Goal: Task Accomplishment & Management: Complete application form

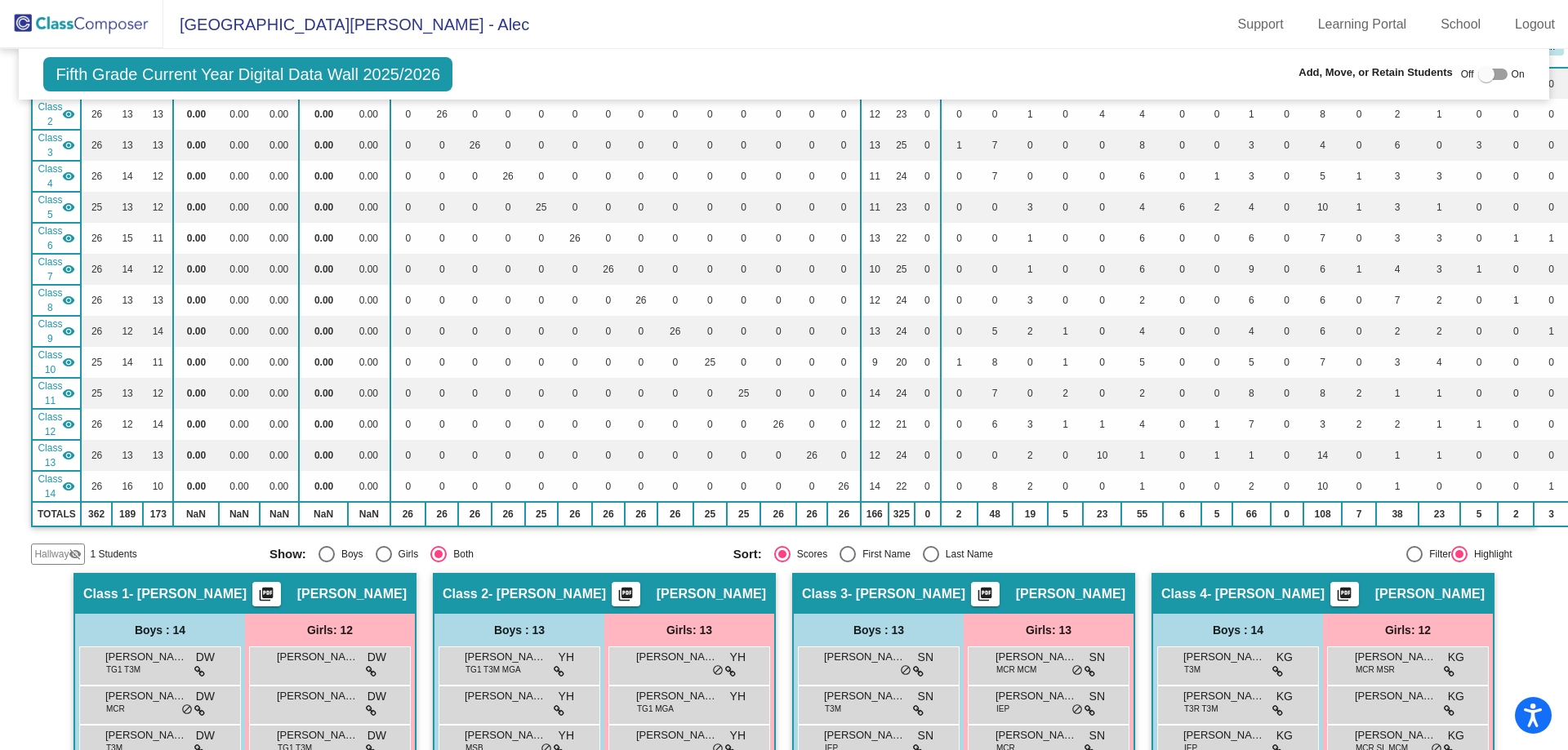
click at [63, 558] on span "Hallway" at bounding box center [51, 554] width 34 height 15
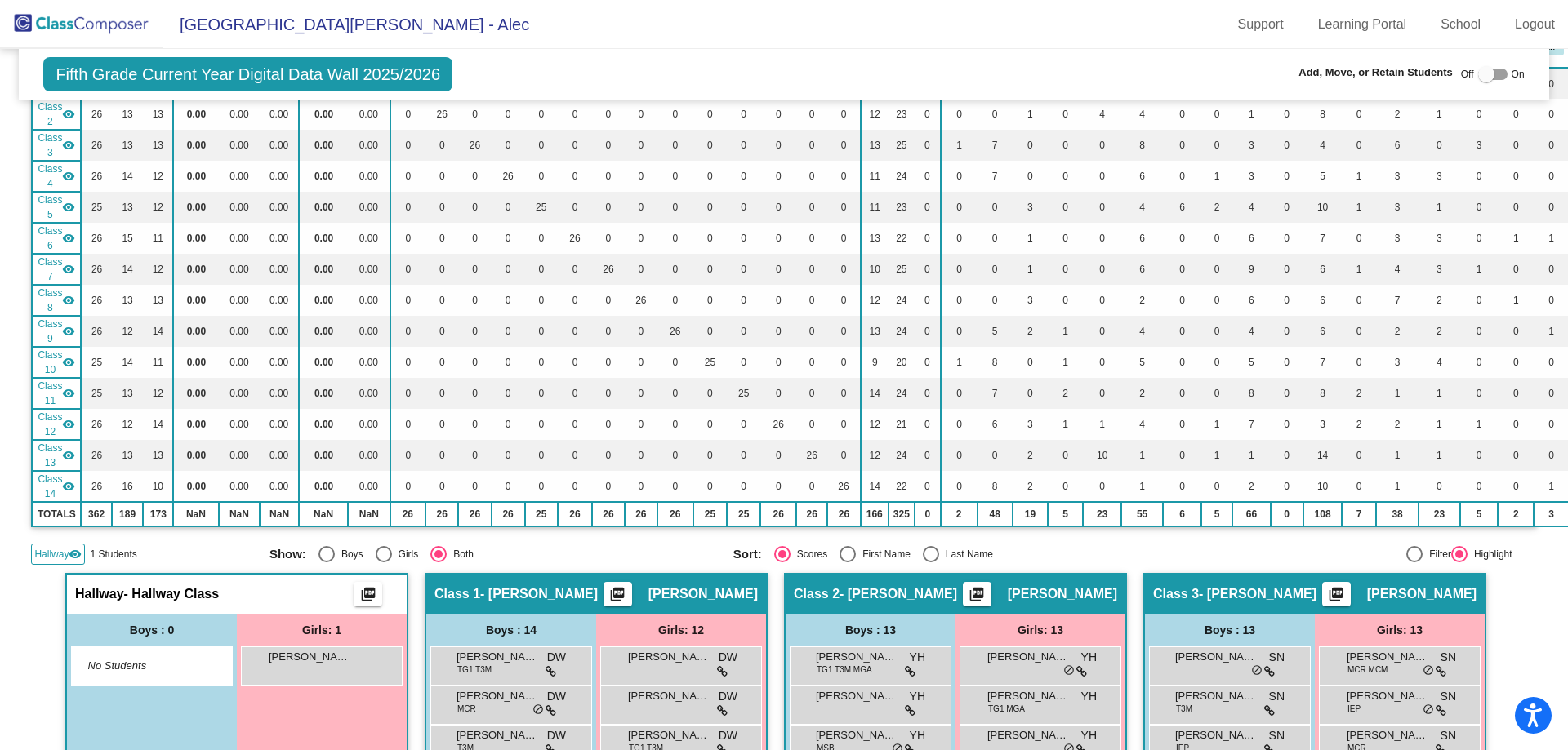
click at [1478, 71] on div at bounding box center [1486, 74] width 17 height 17
checkbox input "true"
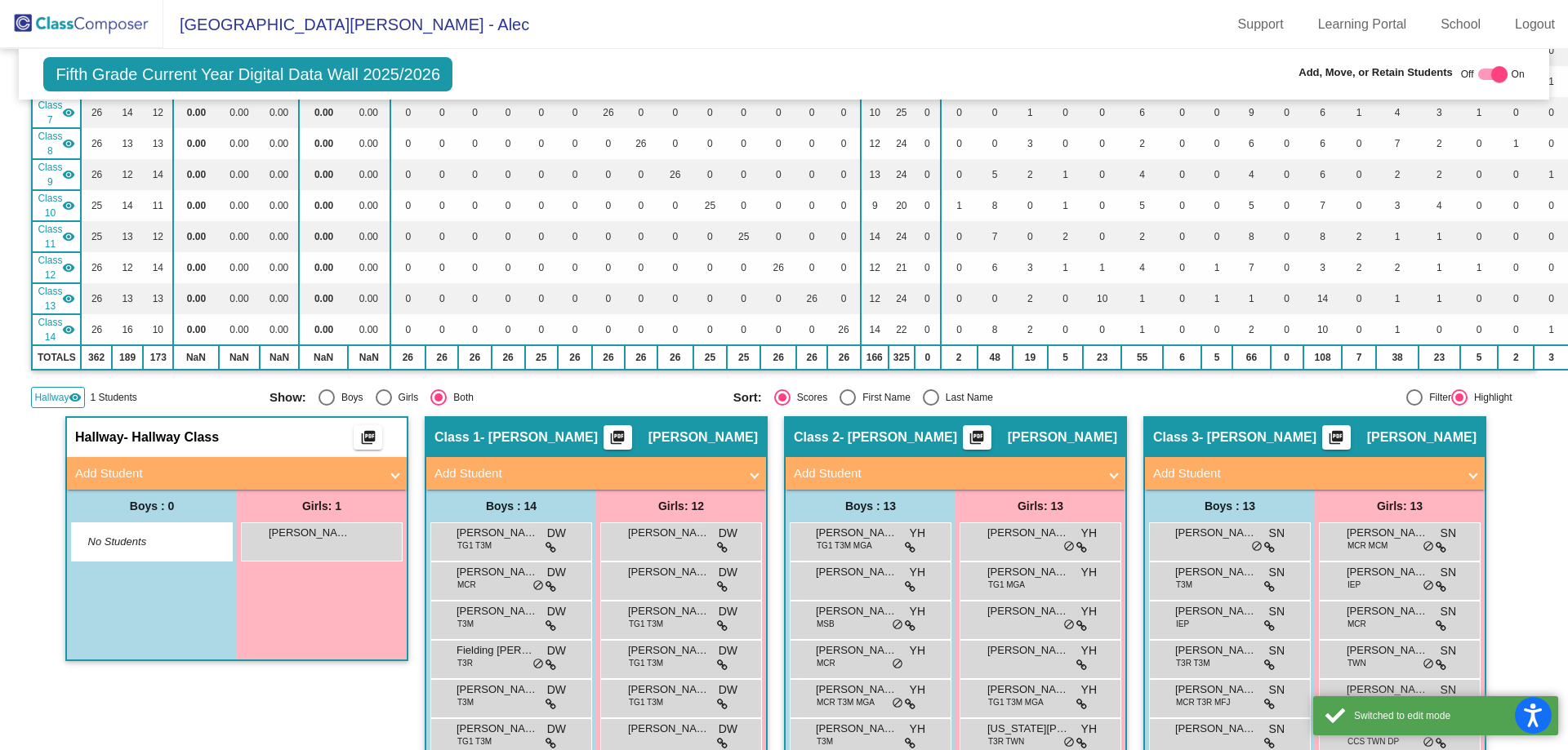
scroll to position [523, 0]
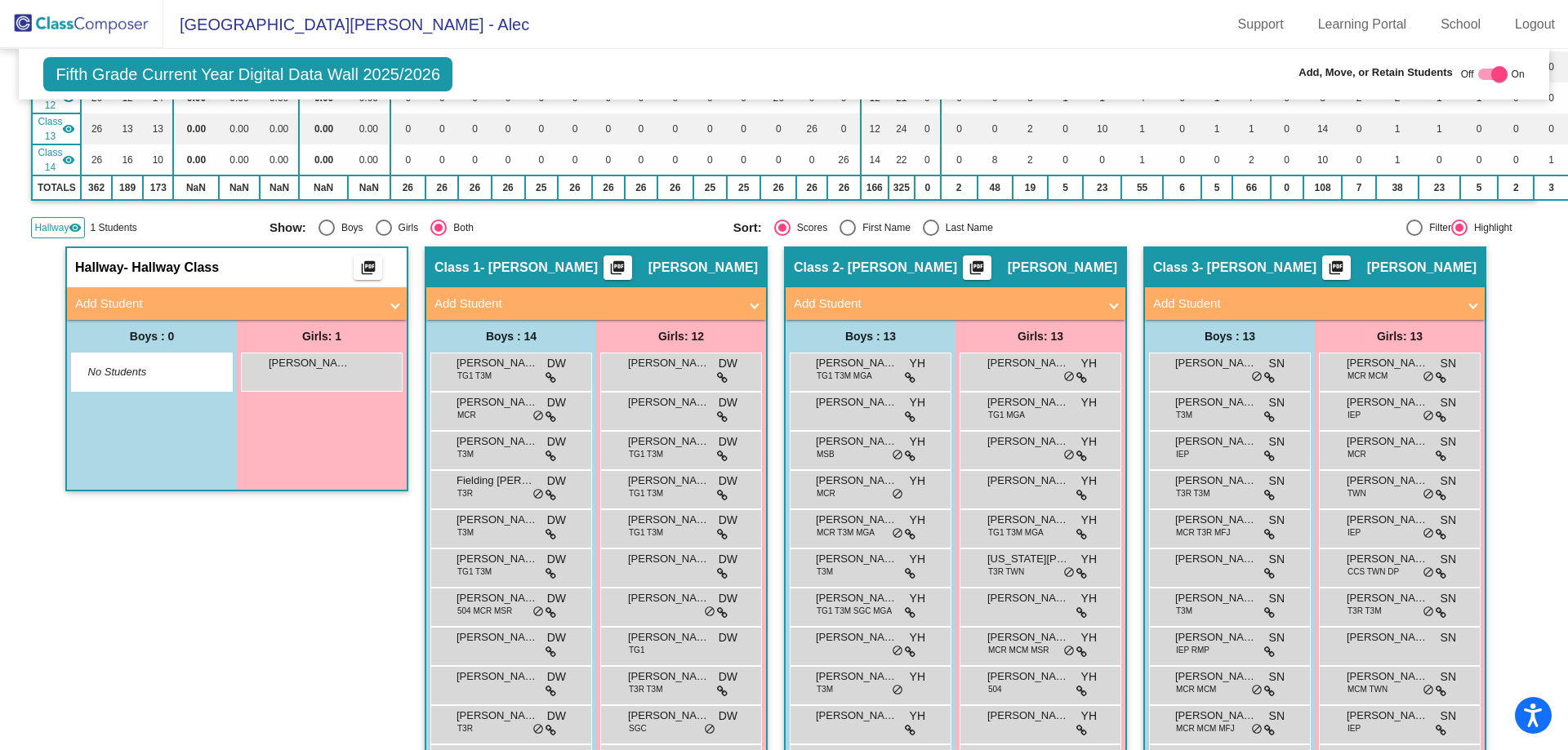
click at [392, 304] on span at bounding box center [395, 304] width 7 height 19
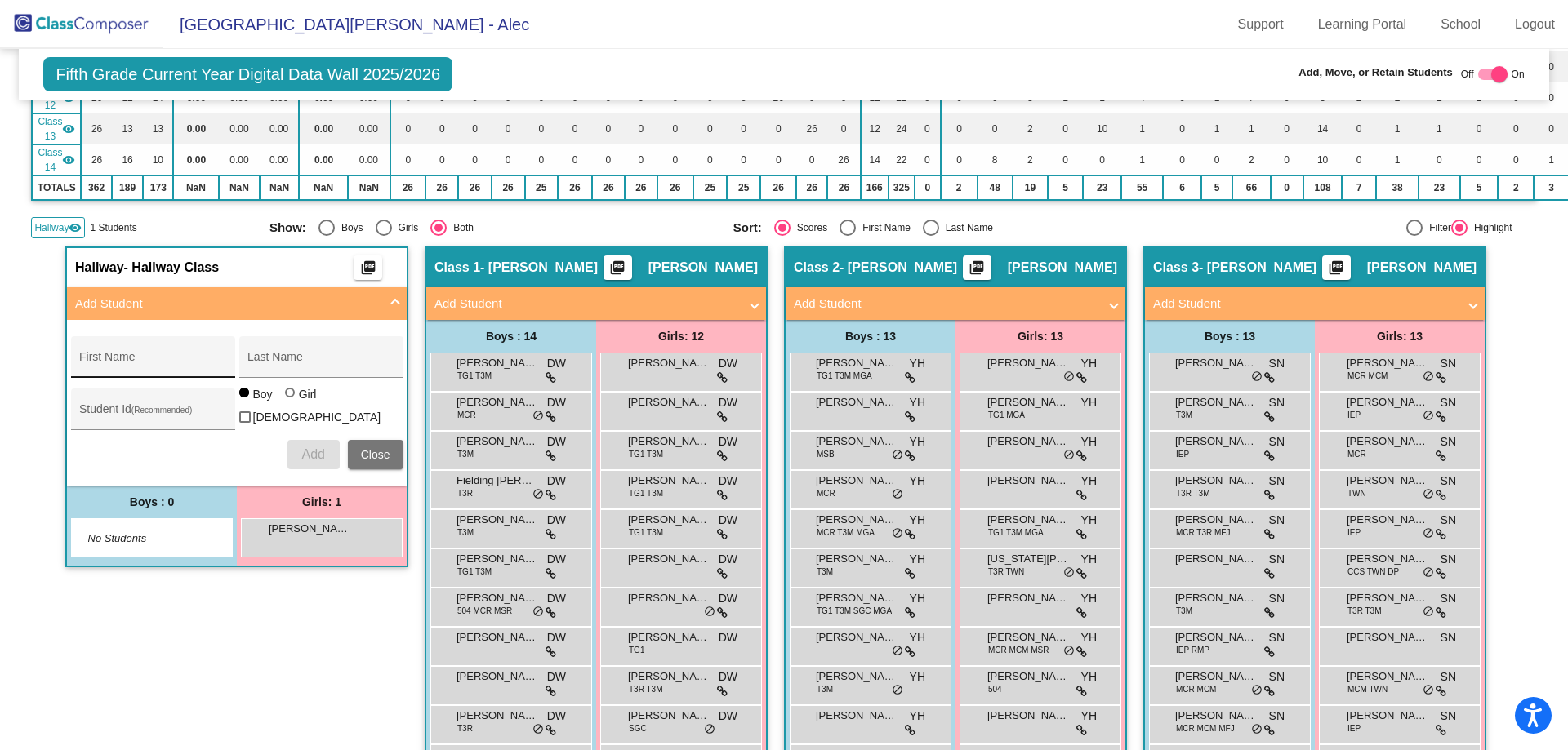
click at [120, 347] on div "First Name" at bounding box center [153, 362] width 147 height 33
type input "[PERSON_NAME]"
type input "Arch"
click at [143, 411] on input "Student Id (Recommended)" at bounding box center [153, 416] width 147 height 13
type input "31858"
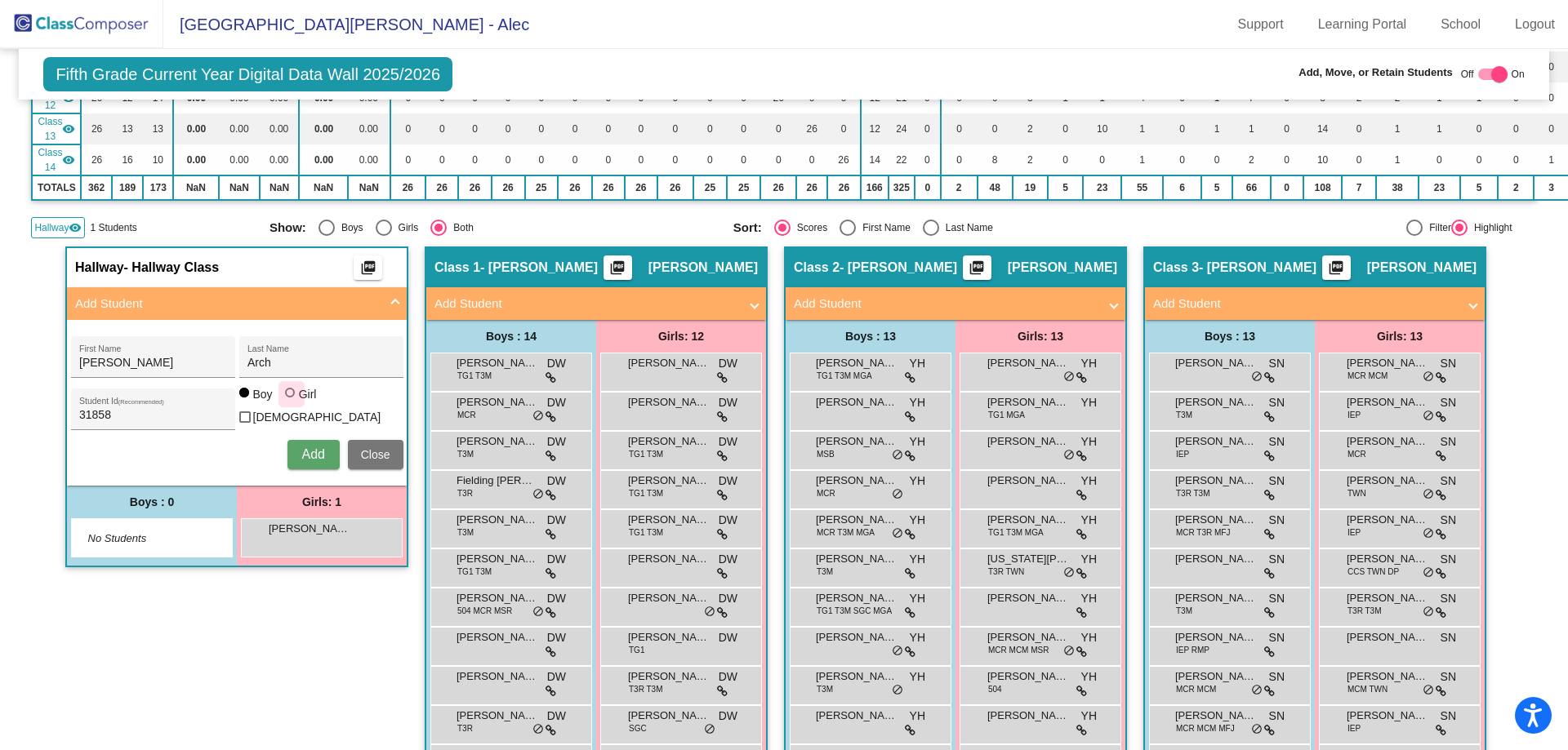
click at [287, 398] on div at bounding box center [290, 392] width 10 height 10
click at [291, 401] on input "Girl" at bounding box center [291, 401] width 1 height 1
radio input "true"
click at [306, 448] on span "Add" at bounding box center [313, 454] width 23 height 14
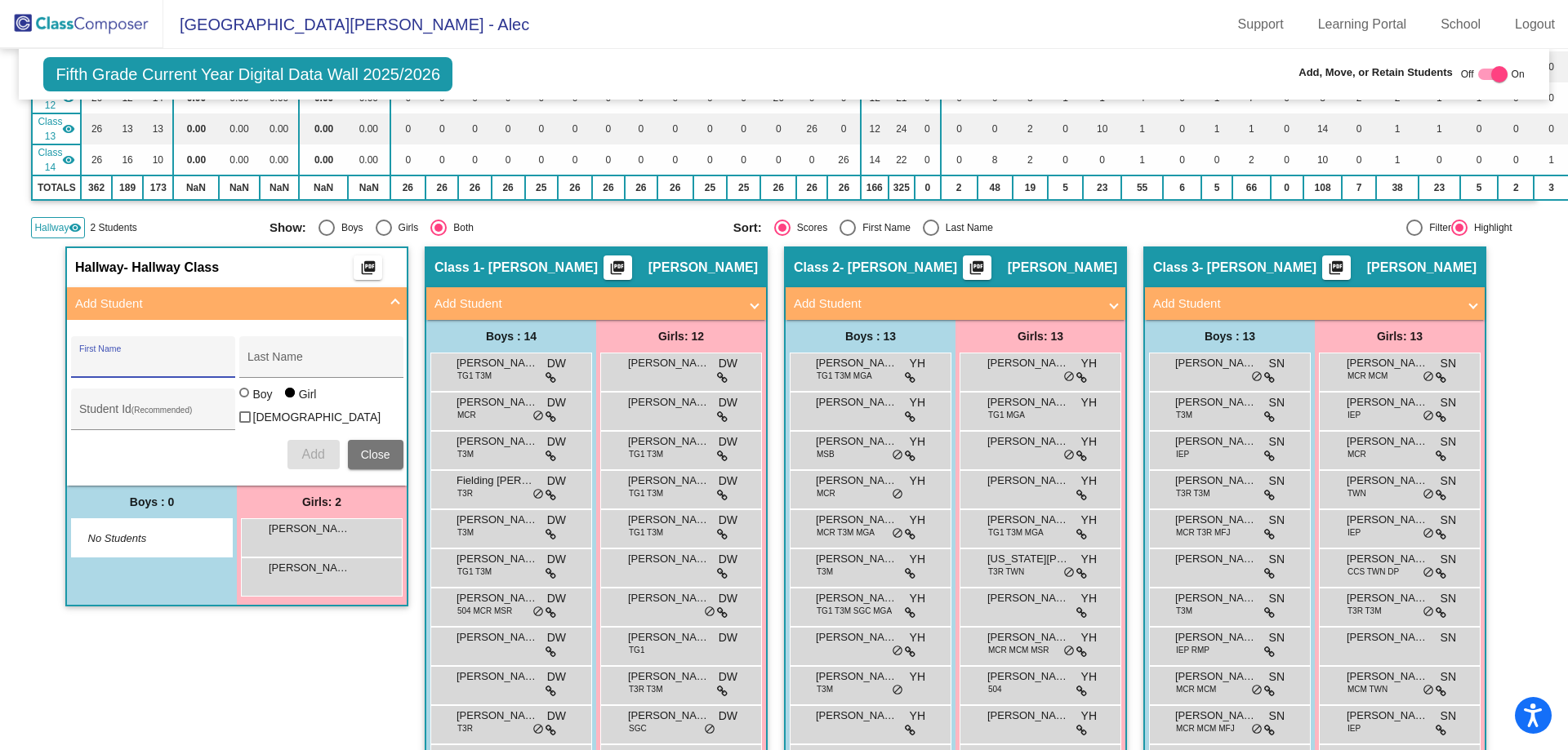
click at [387, 444] on button "Close" at bounding box center [375, 454] width 56 height 29
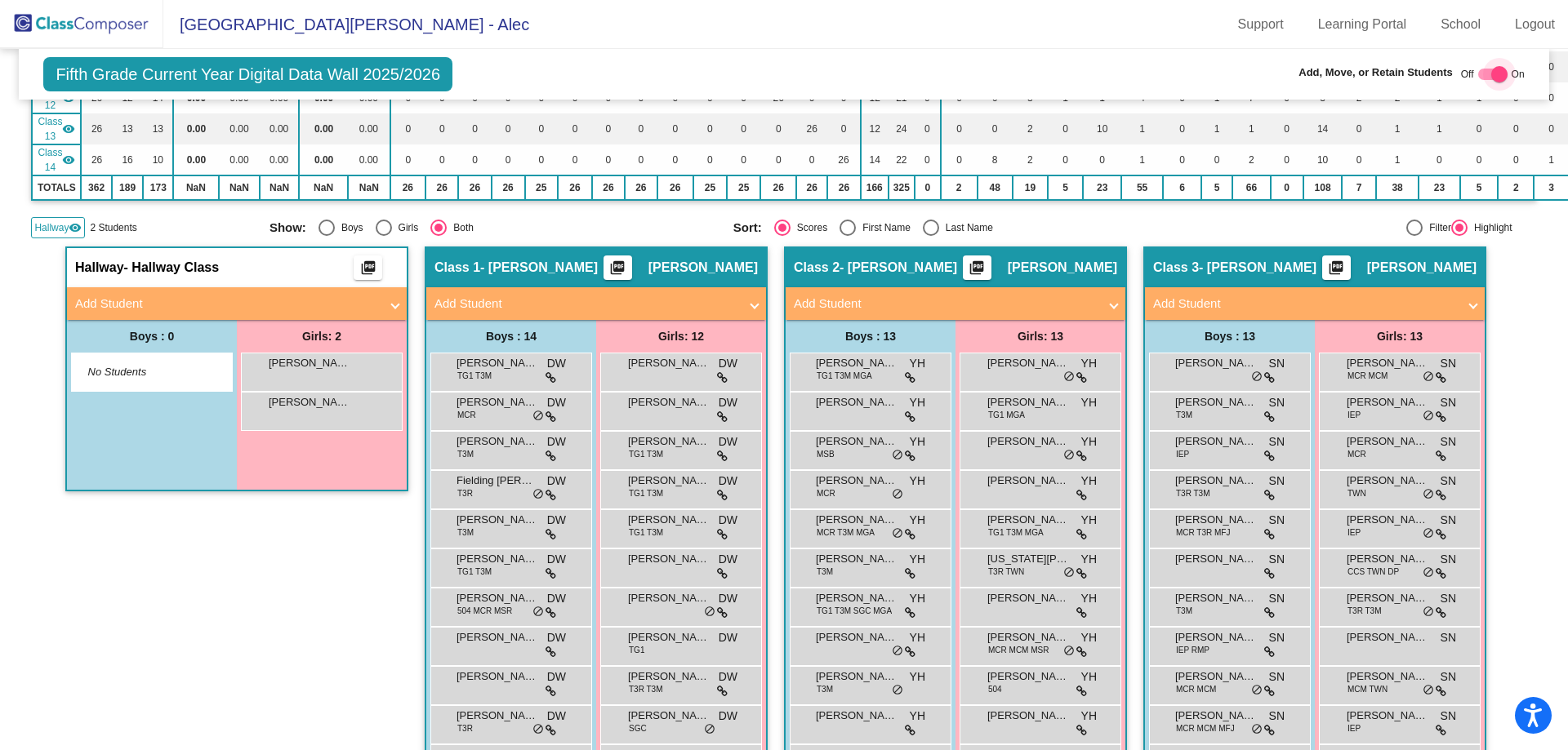
click at [1491, 74] on div at bounding box center [1500, 74] width 17 height 17
checkbox input "false"
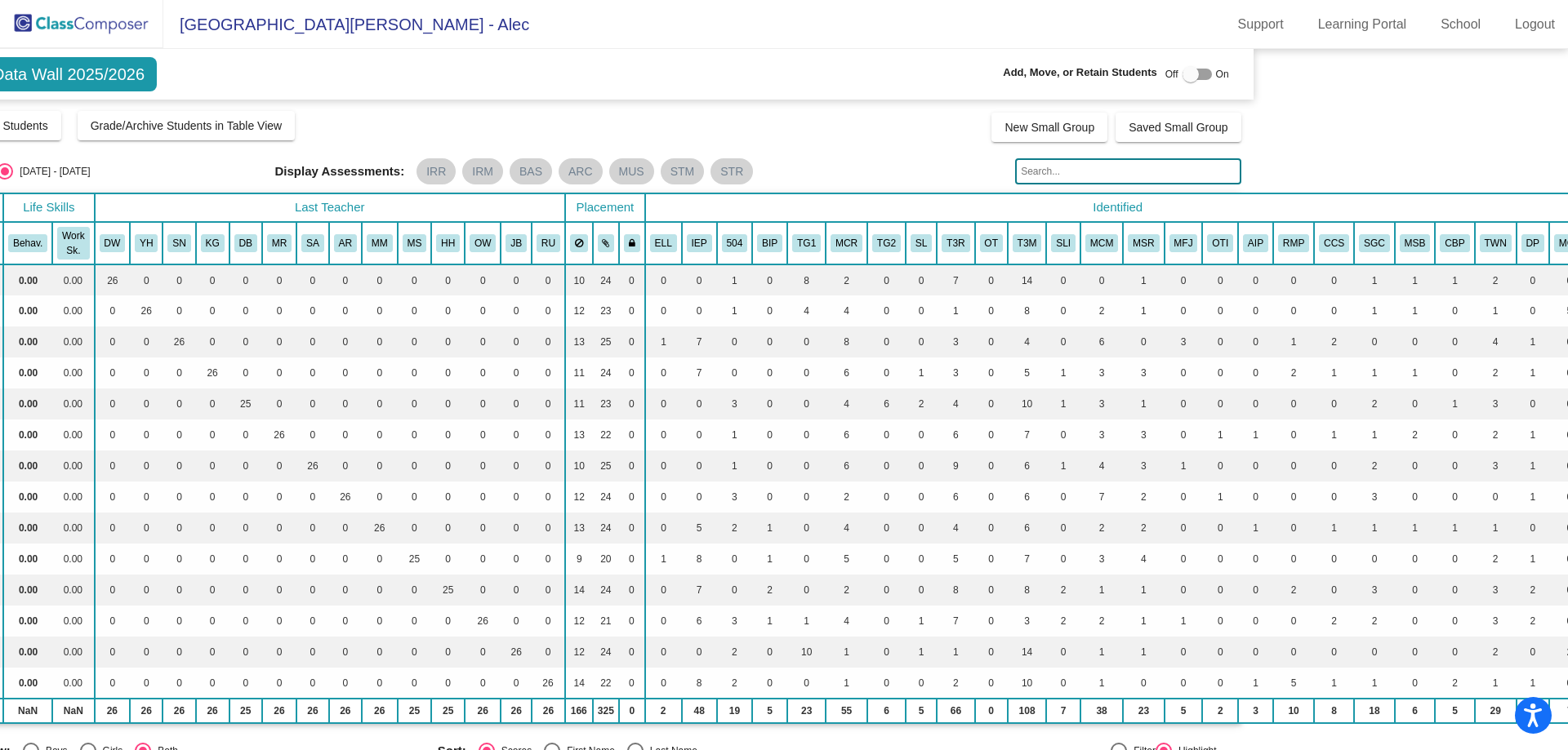
scroll to position [0, 328]
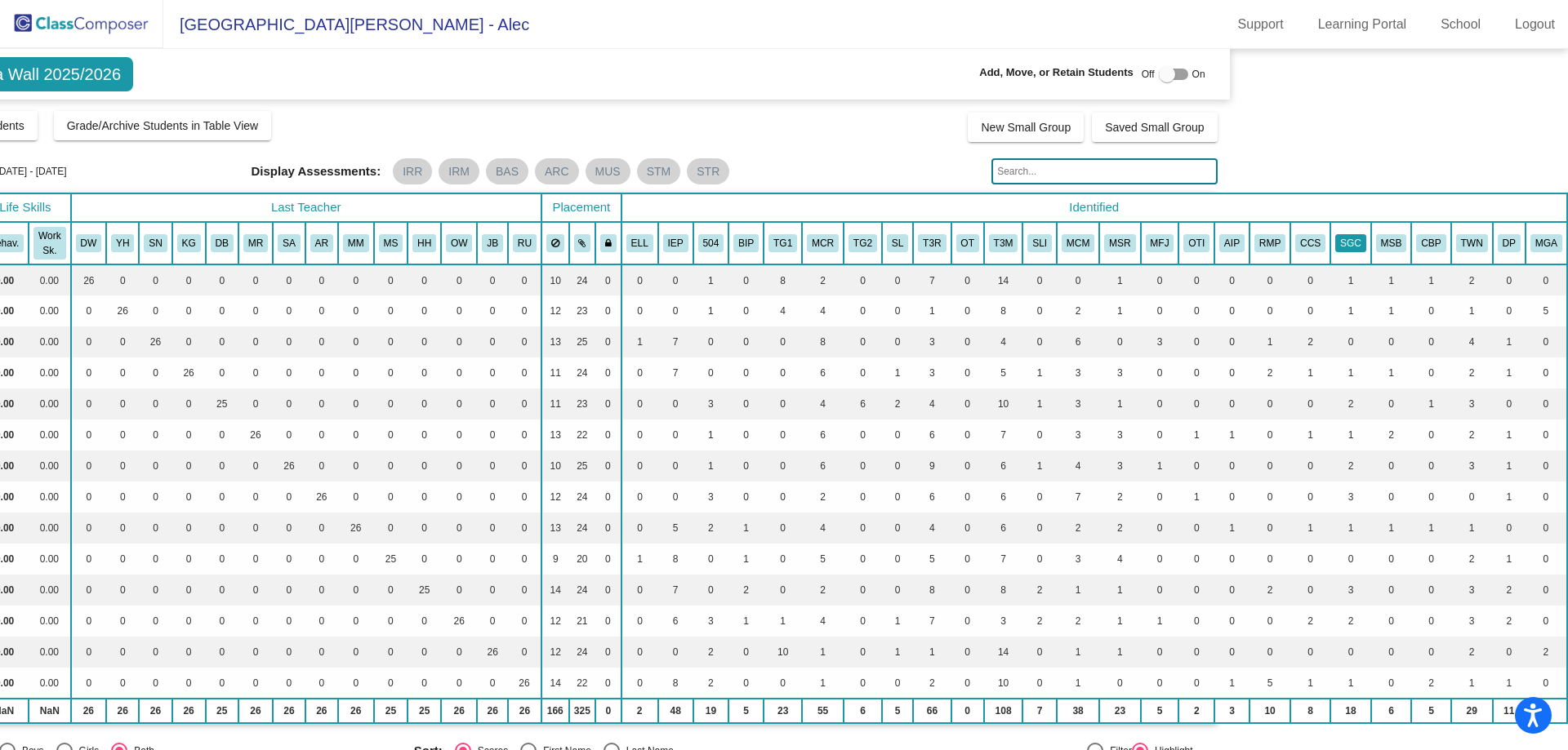
click at [1338, 239] on button "SGC" at bounding box center [1350, 243] width 31 height 18
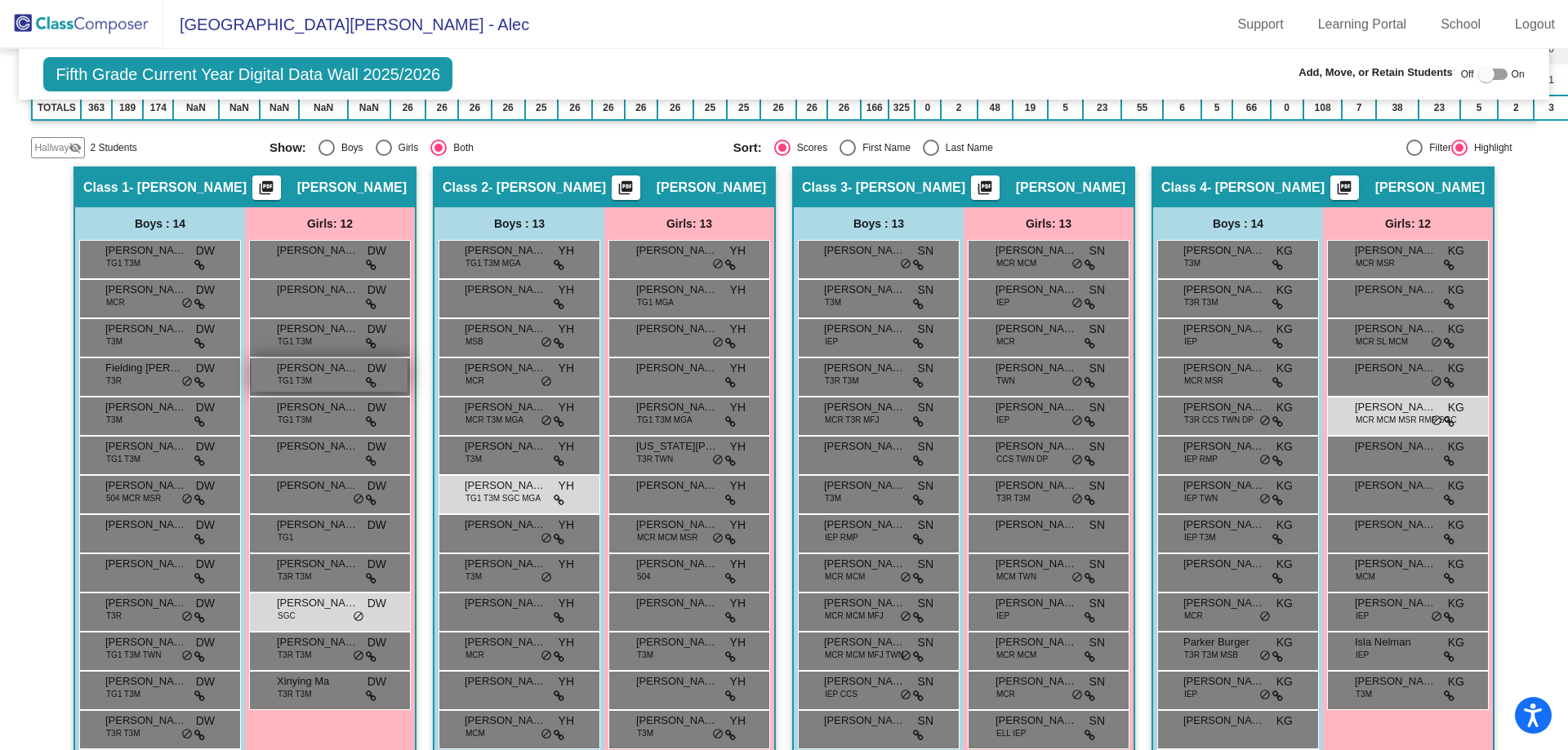
scroll to position [616, 0]
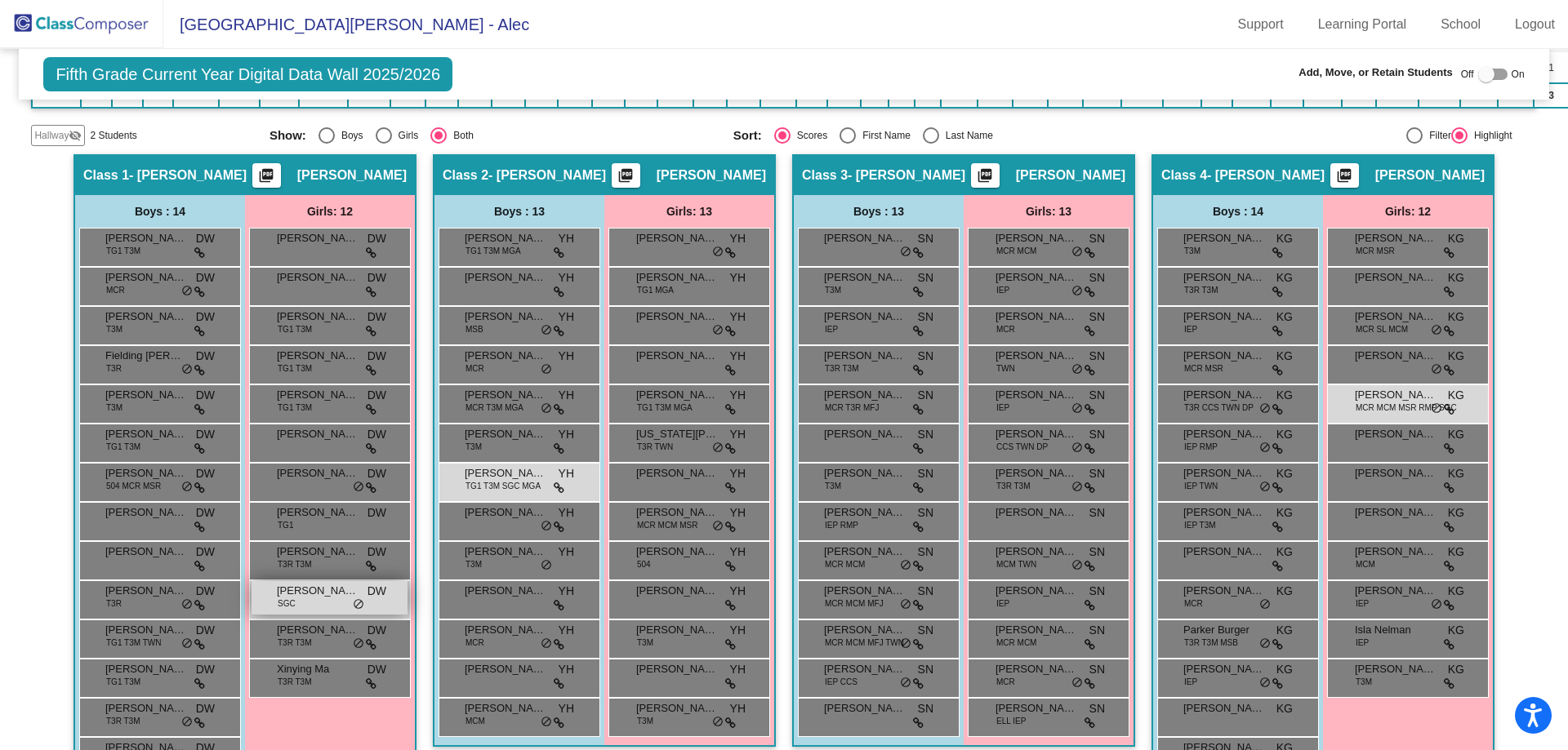
click at [345, 595] on span "[PERSON_NAME]" at bounding box center [318, 592] width 82 height 17
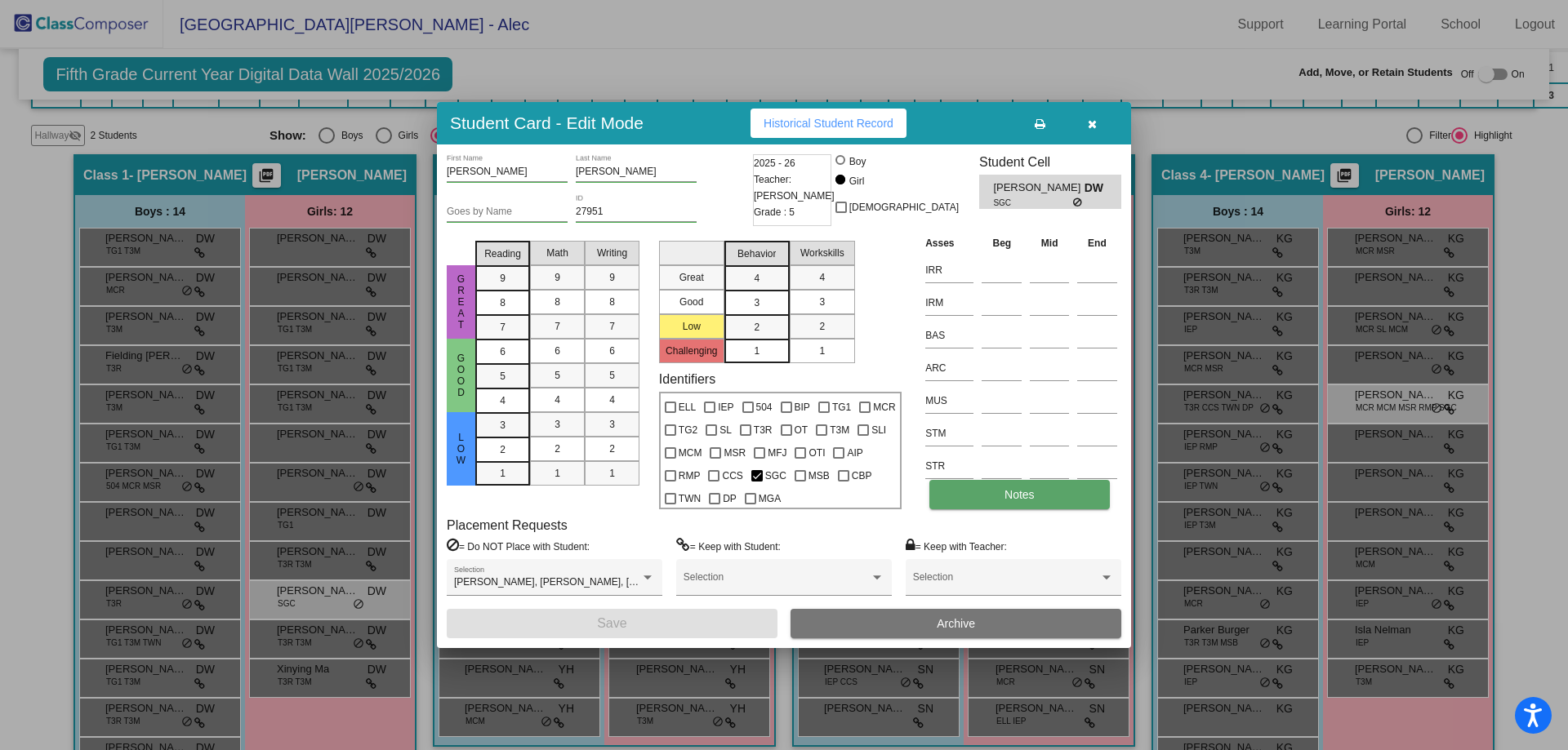
click at [994, 497] on button "Notes" at bounding box center [1019, 494] width 180 height 29
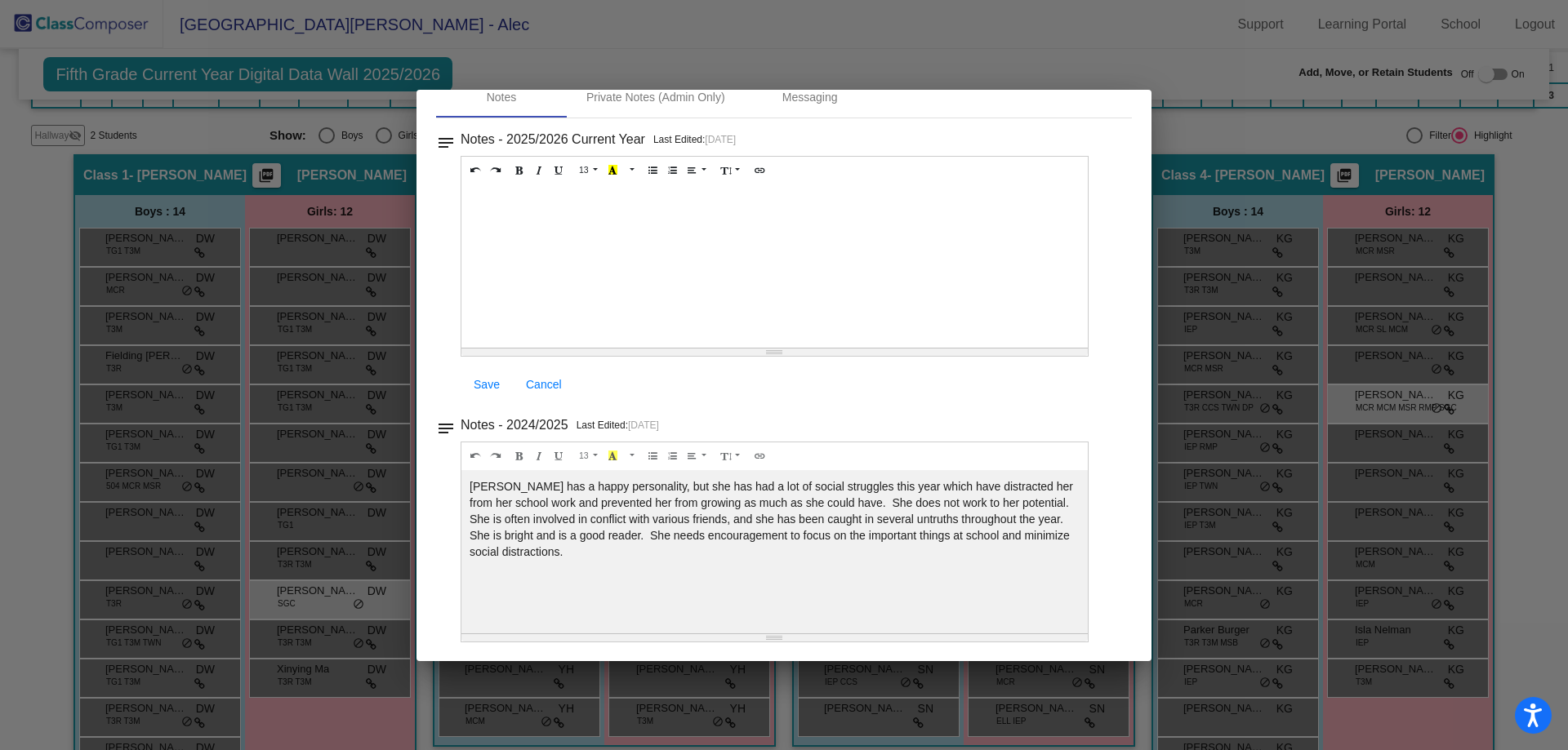
scroll to position [84, 0]
click at [1156, 45] on div at bounding box center [784, 375] width 1568 height 750
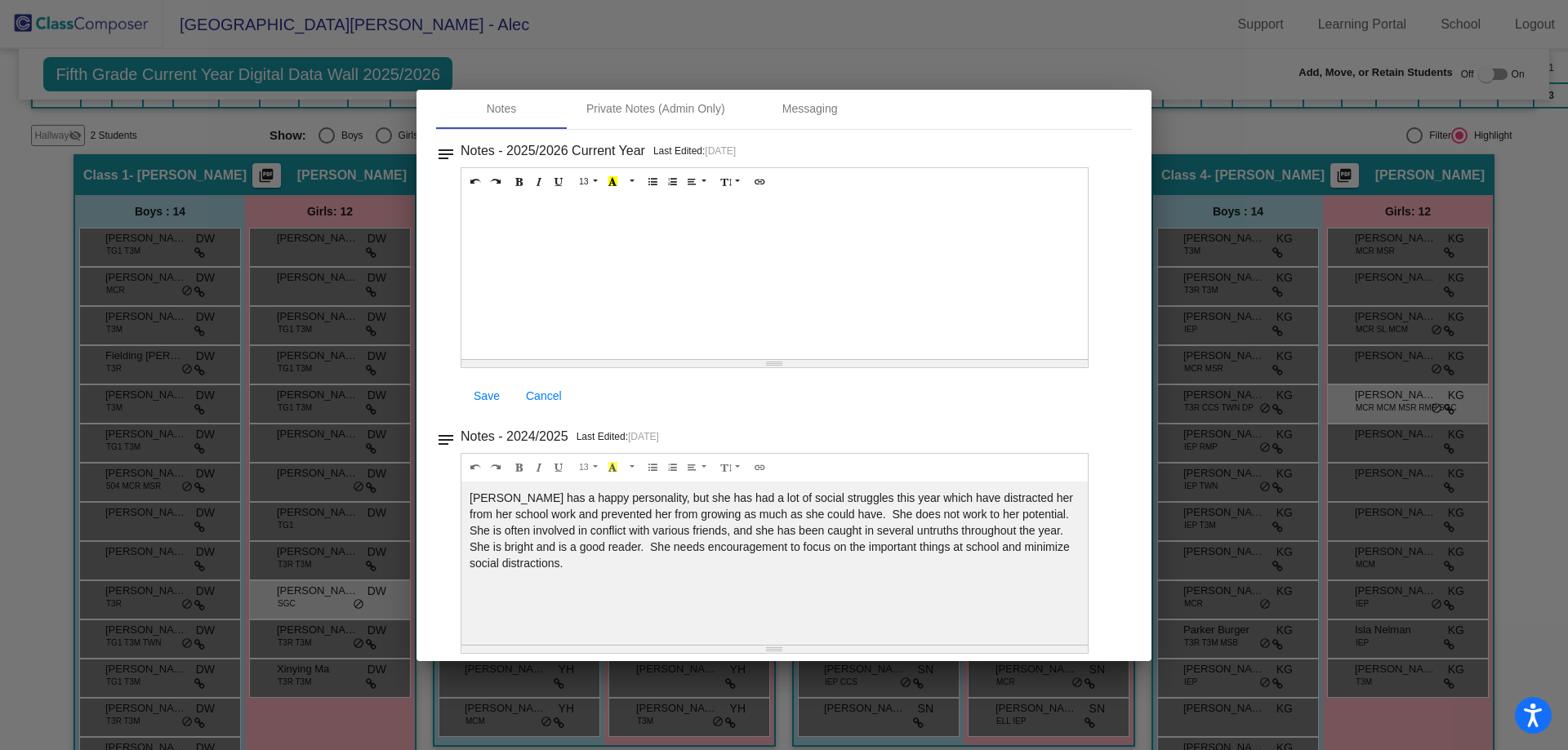
click at [1155, 45] on div at bounding box center [784, 375] width 1568 height 750
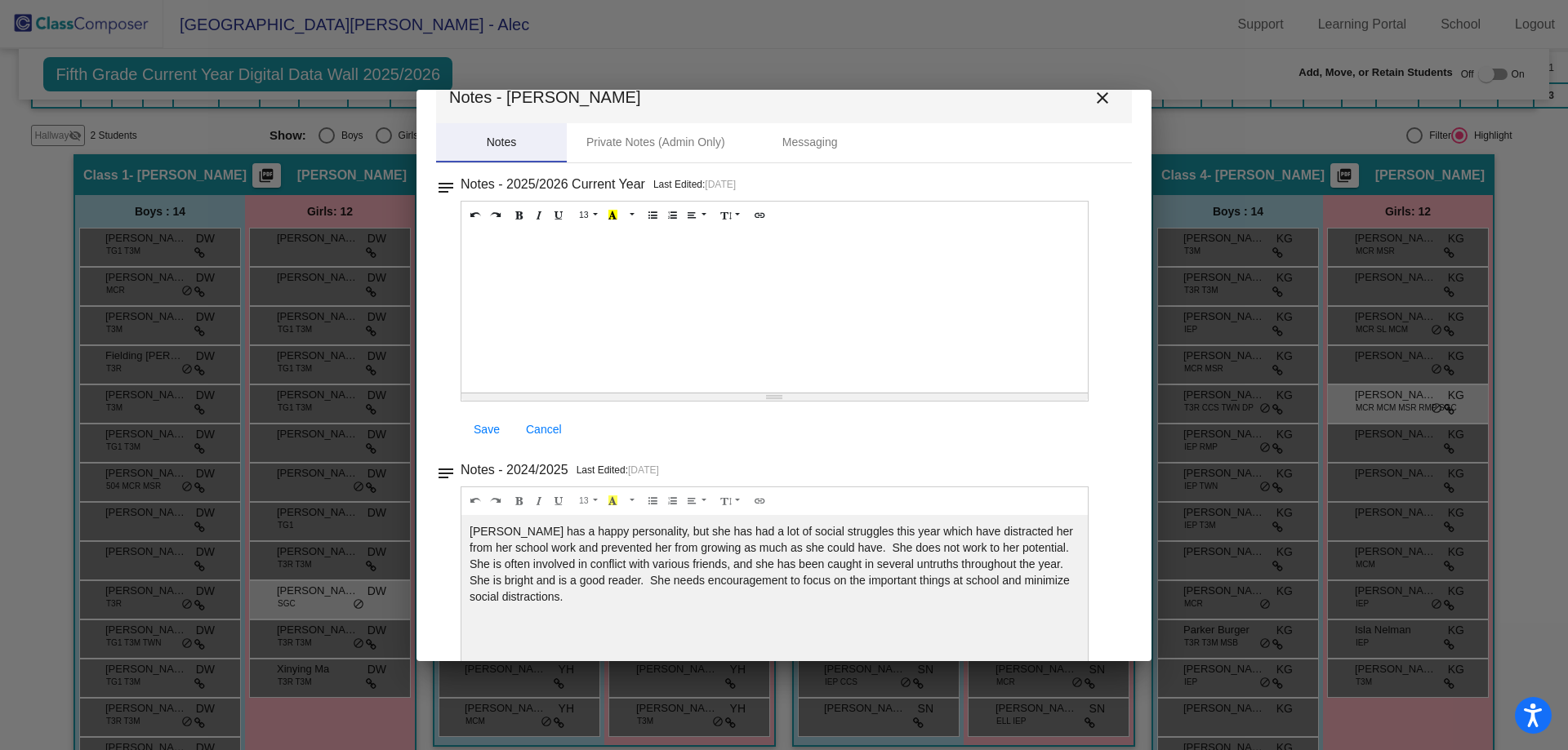
scroll to position [0, 0]
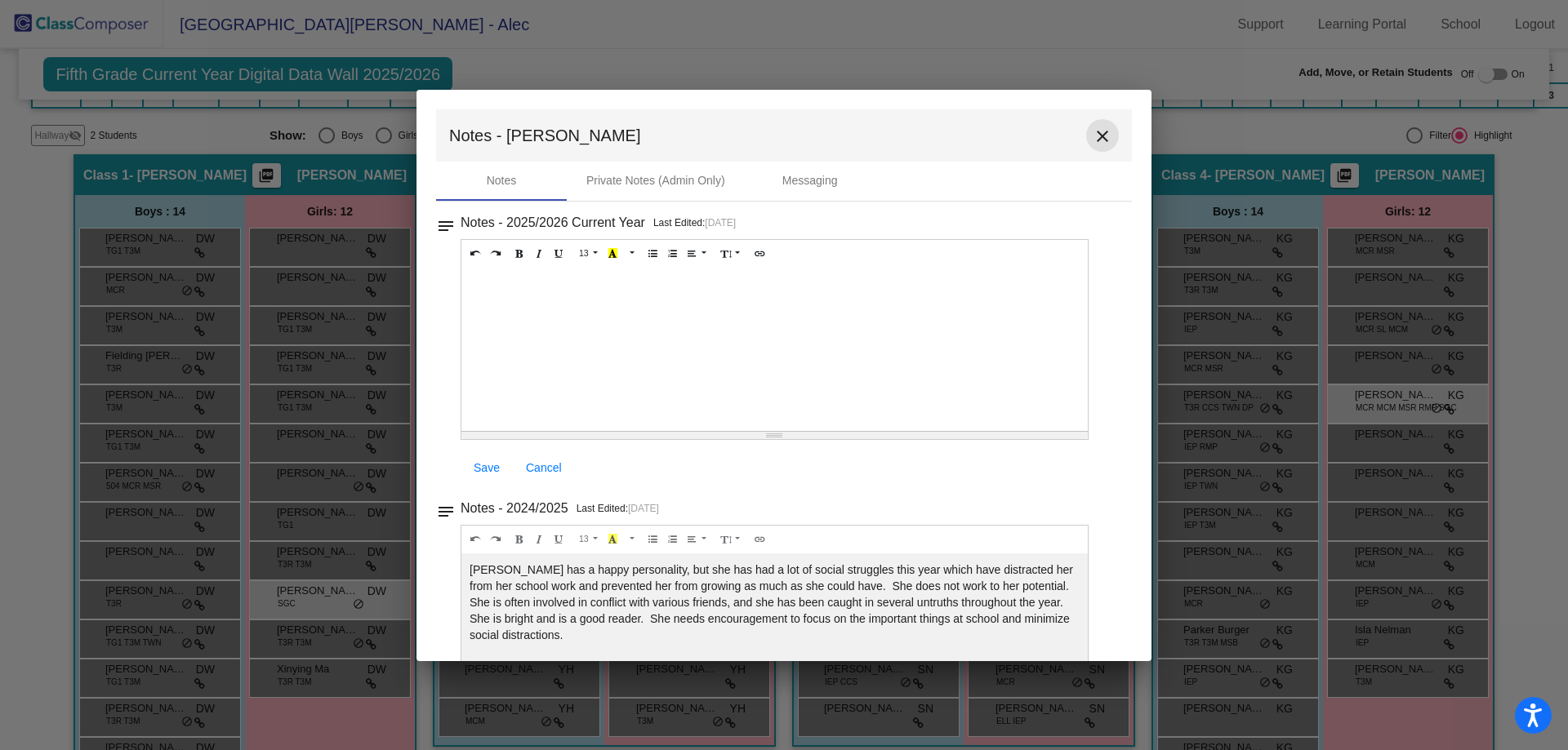
click at [1099, 134] on mat-icon "close" at bounding box center [1103, 137] width 20 height 20
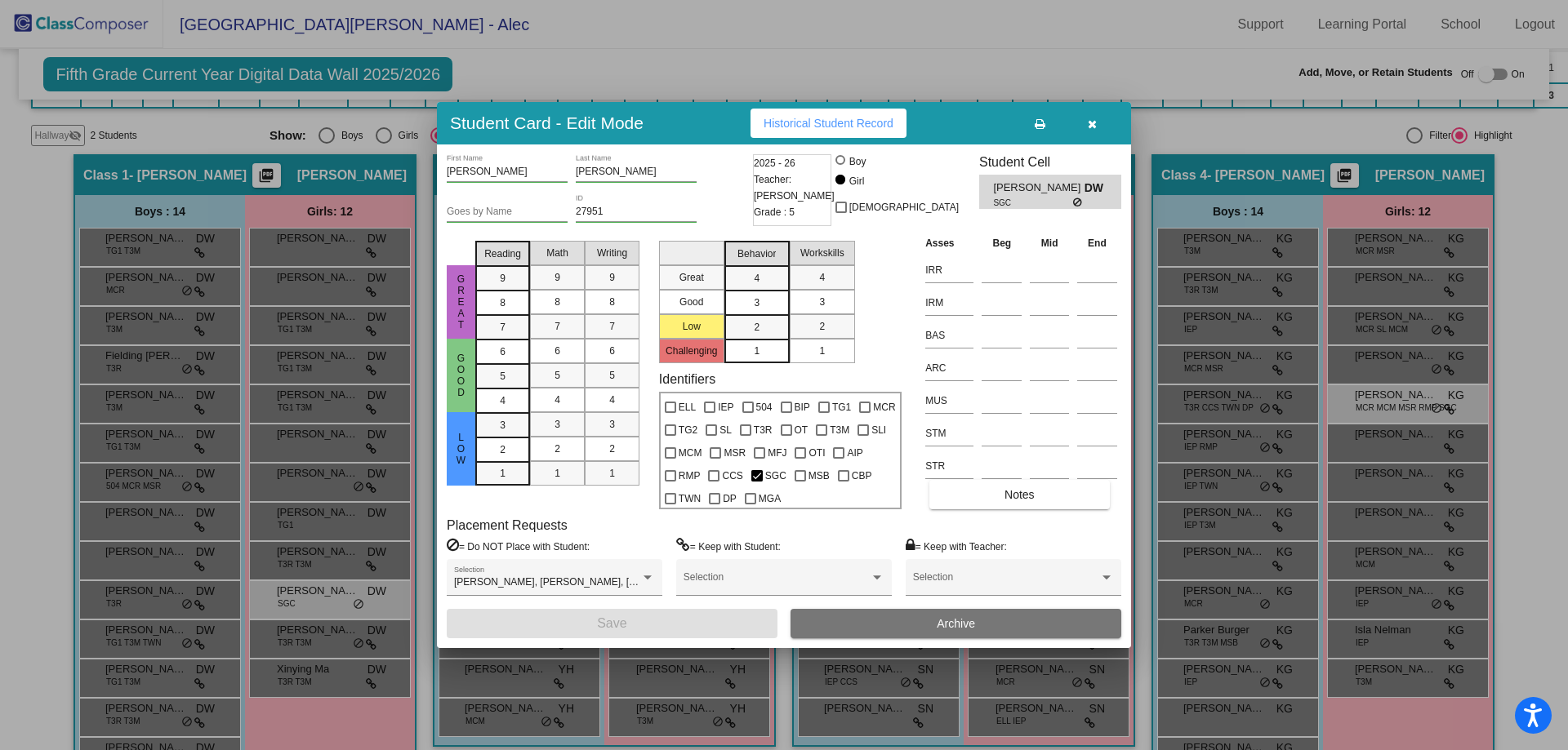
click at [1100, 128] on button "button" at bounding box center [1092, 122] width 53 height 29
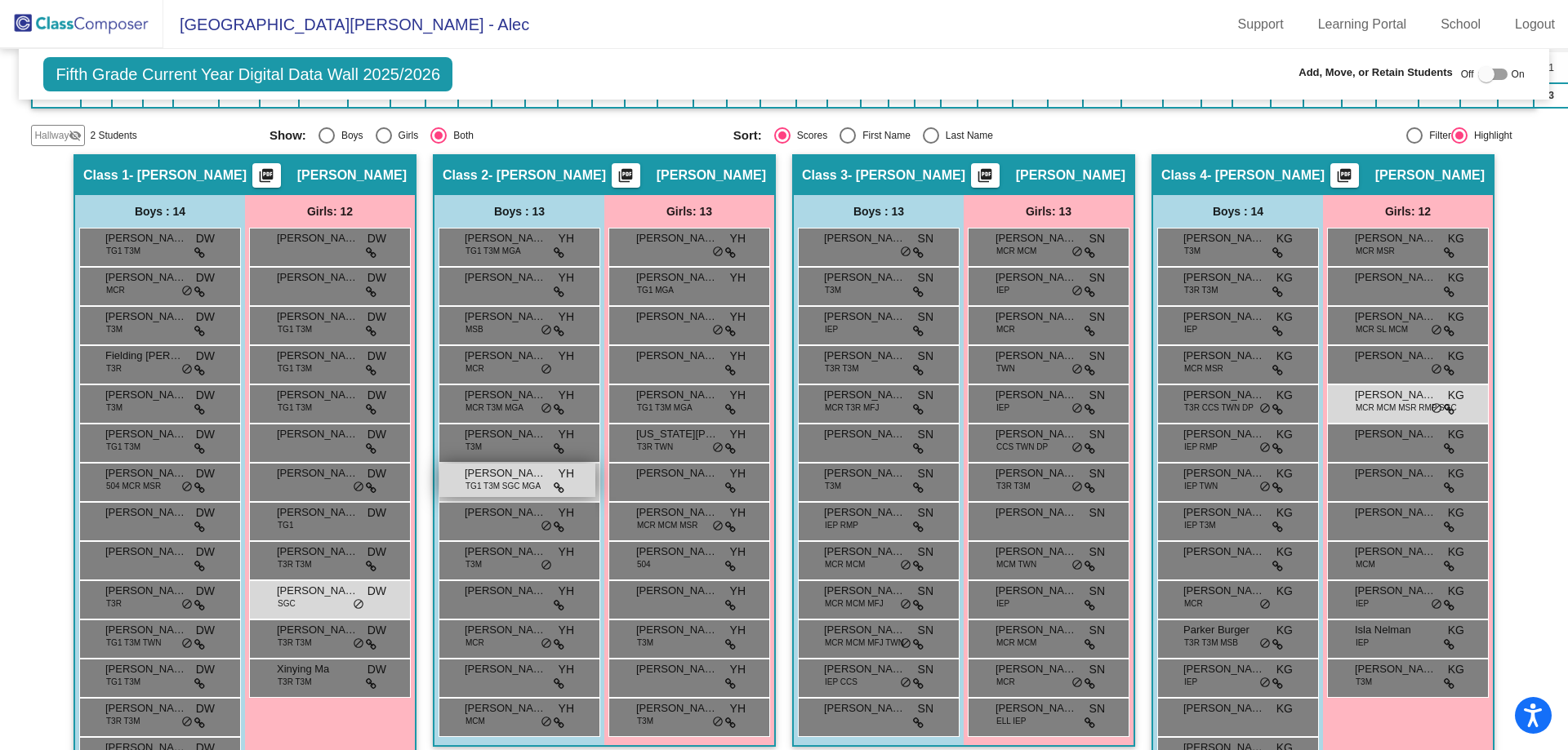
click at [531, 480] on span "TG1 T3M SGC MGA" at bounding box center [503, 486] width 75 height 12
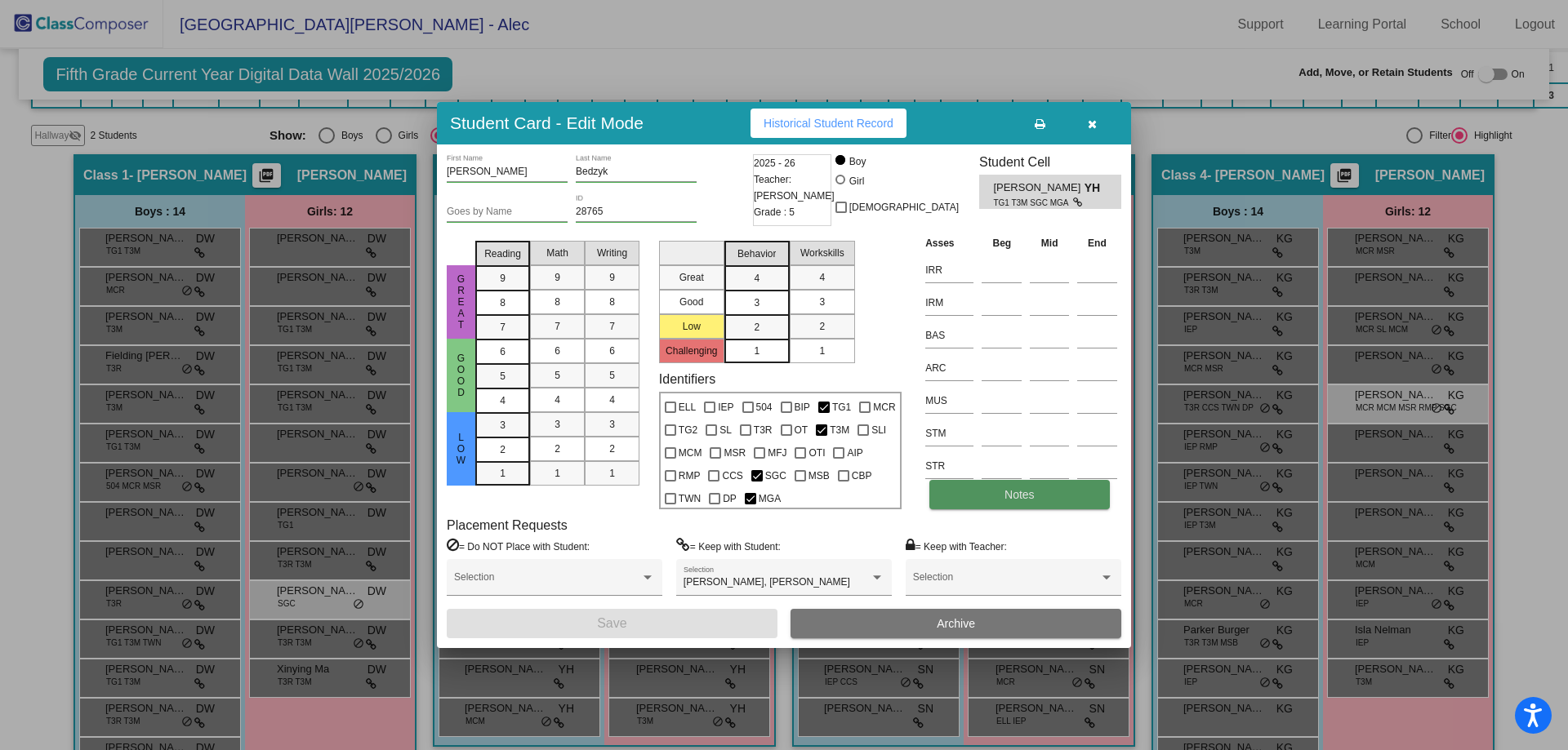
click at [1019, 488] on button "Notes" at bounding box center [1019, 494] width 180 height 29
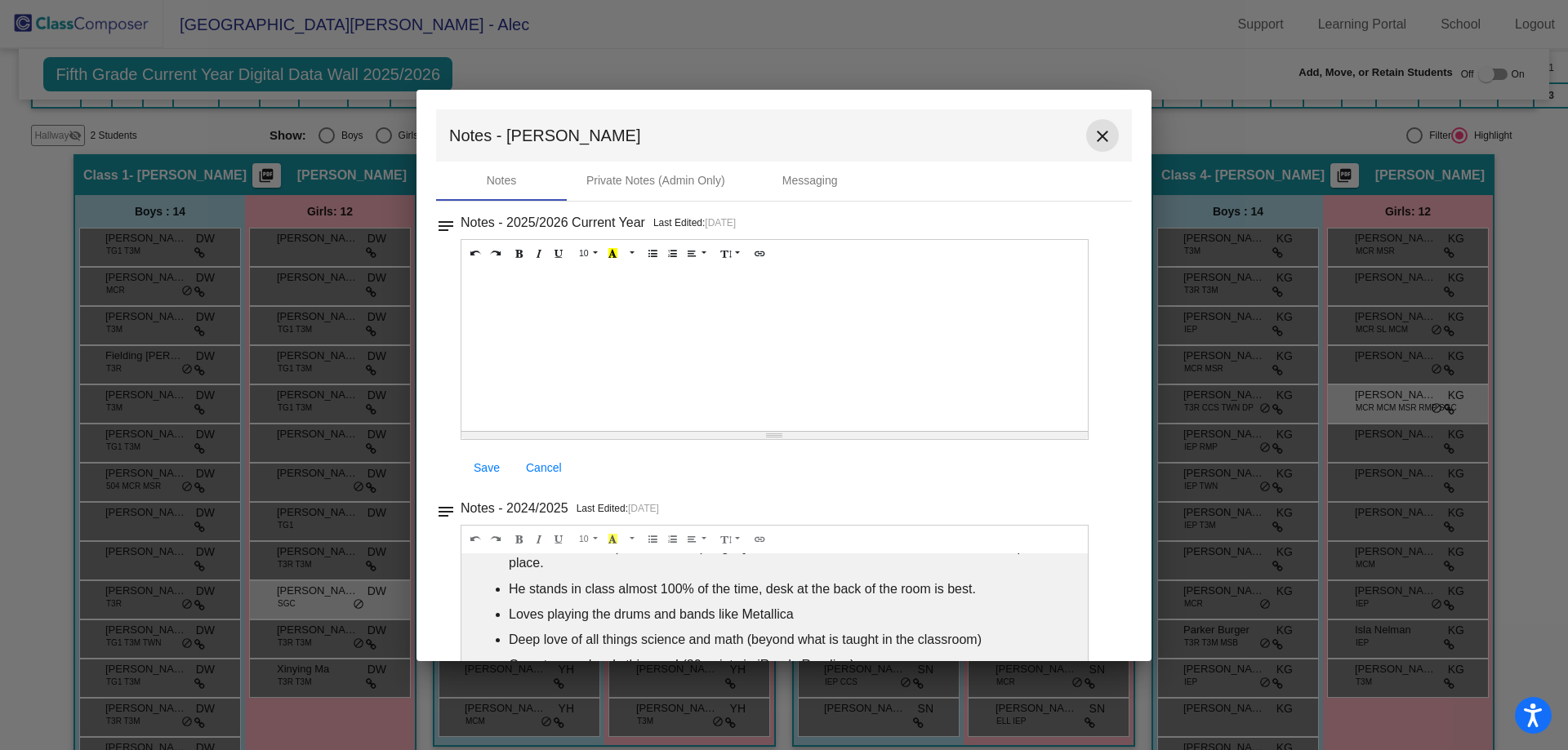
click at [1095, 128] on mat-icon "close" at bounding box center [1103, 137] width 20 height 20
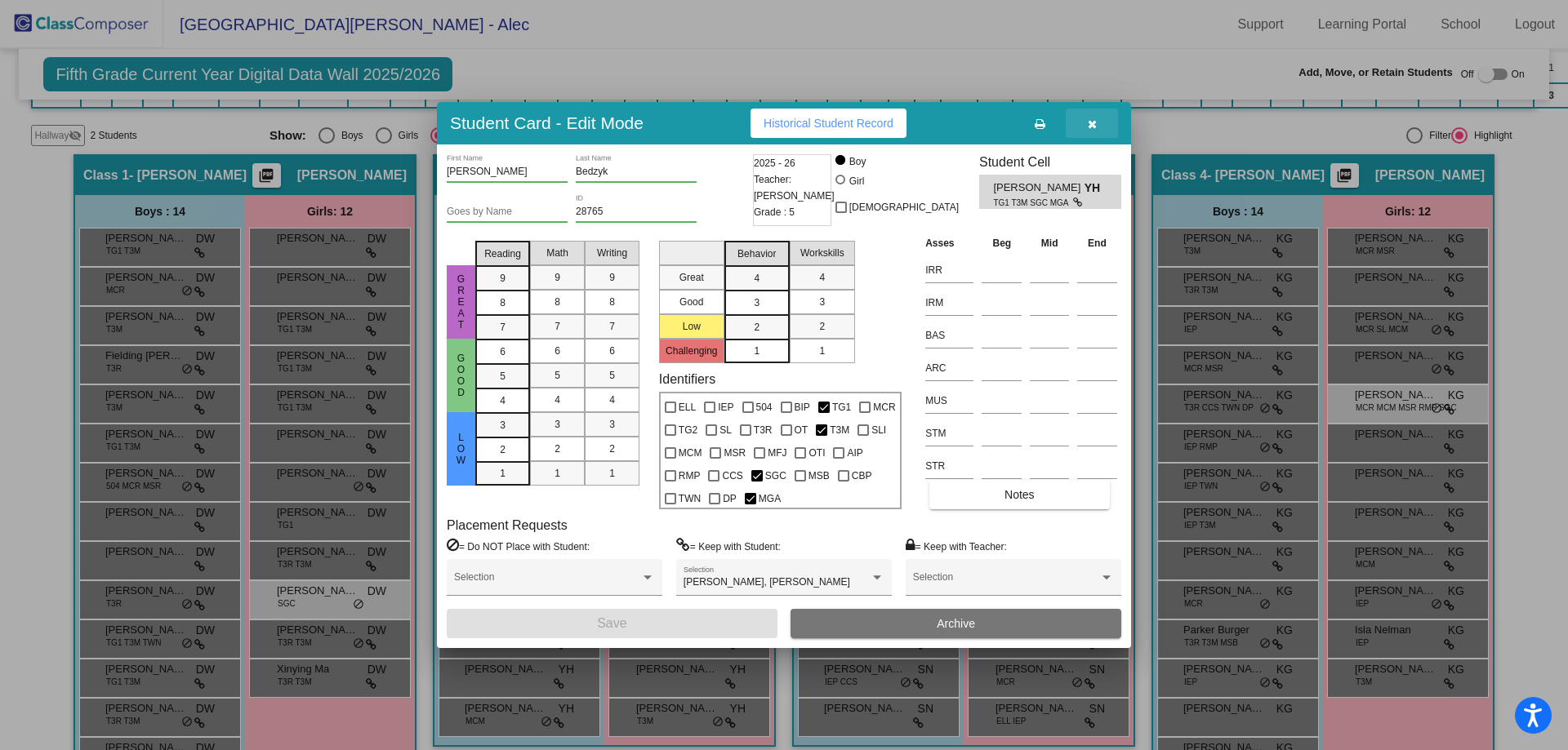
drag, startPoint x: 1100, startPoint y: 123, endPoint x: 975, endPoint y: 213, distance: 154.0
click at [1100, 123] on button "button" at bounding box center [1092, 122] width 53 height 29
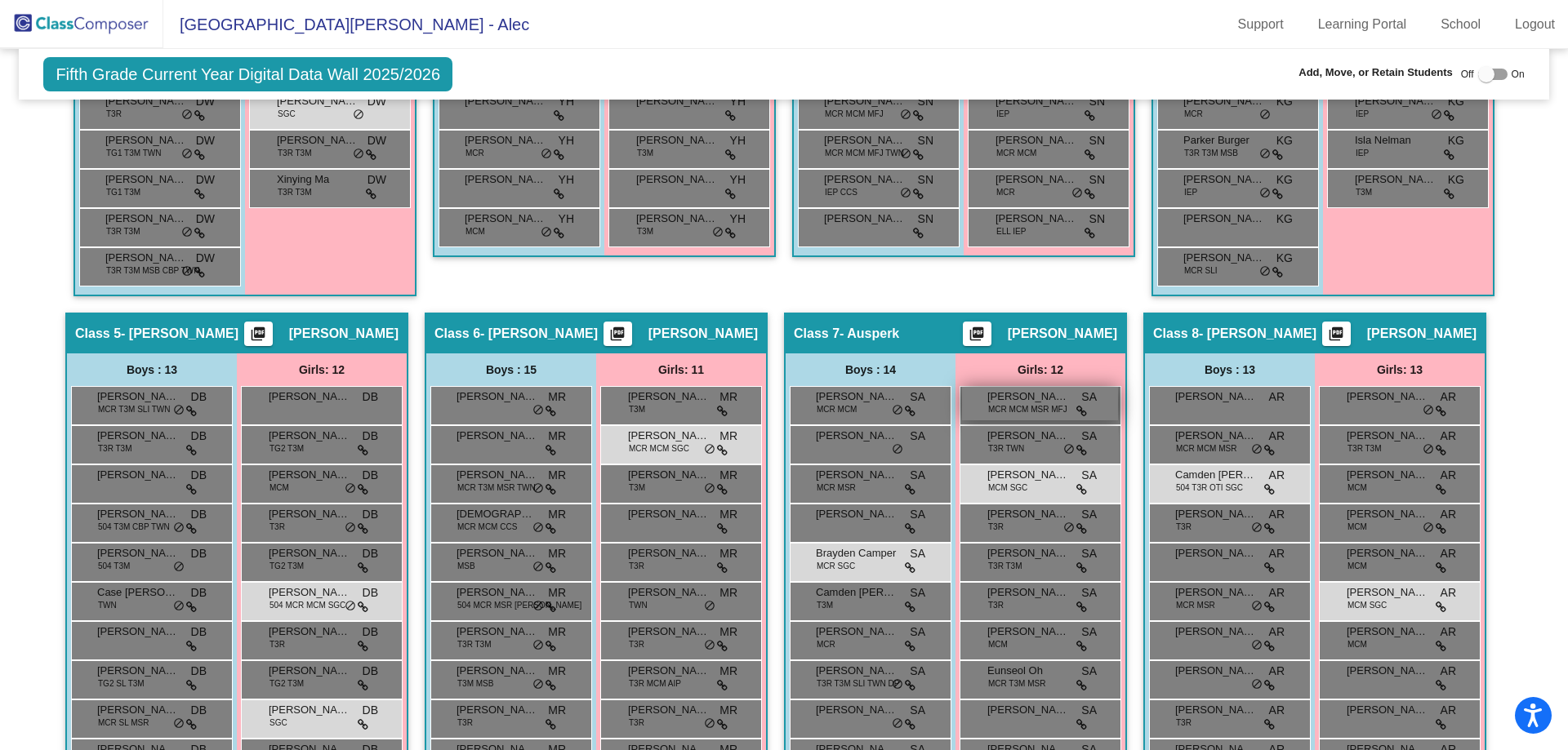
scroll to position [1268, 0]
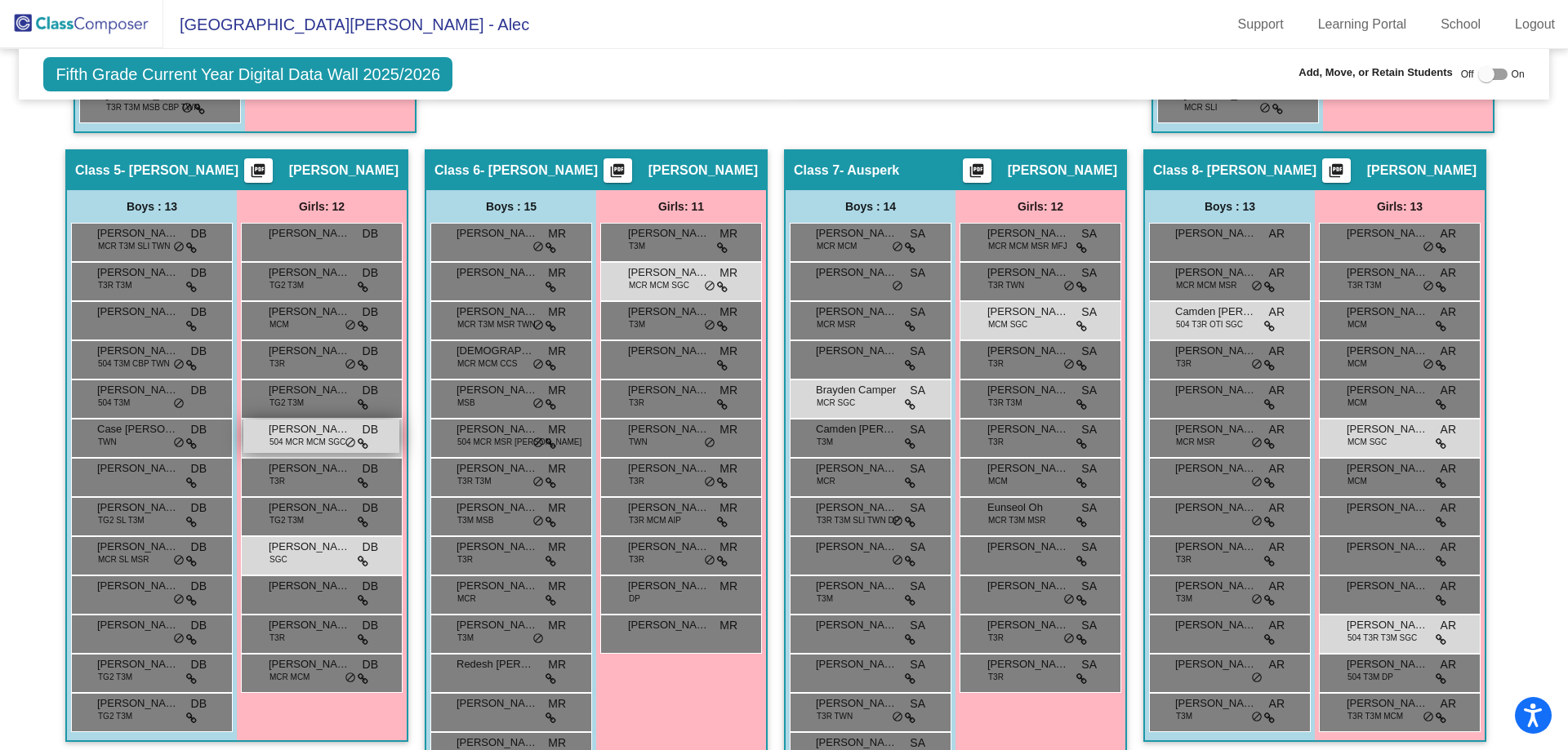
click at [327, 434] on span "[PERSON_NAME]" at bounding box center [309, 430] width 82 height 17
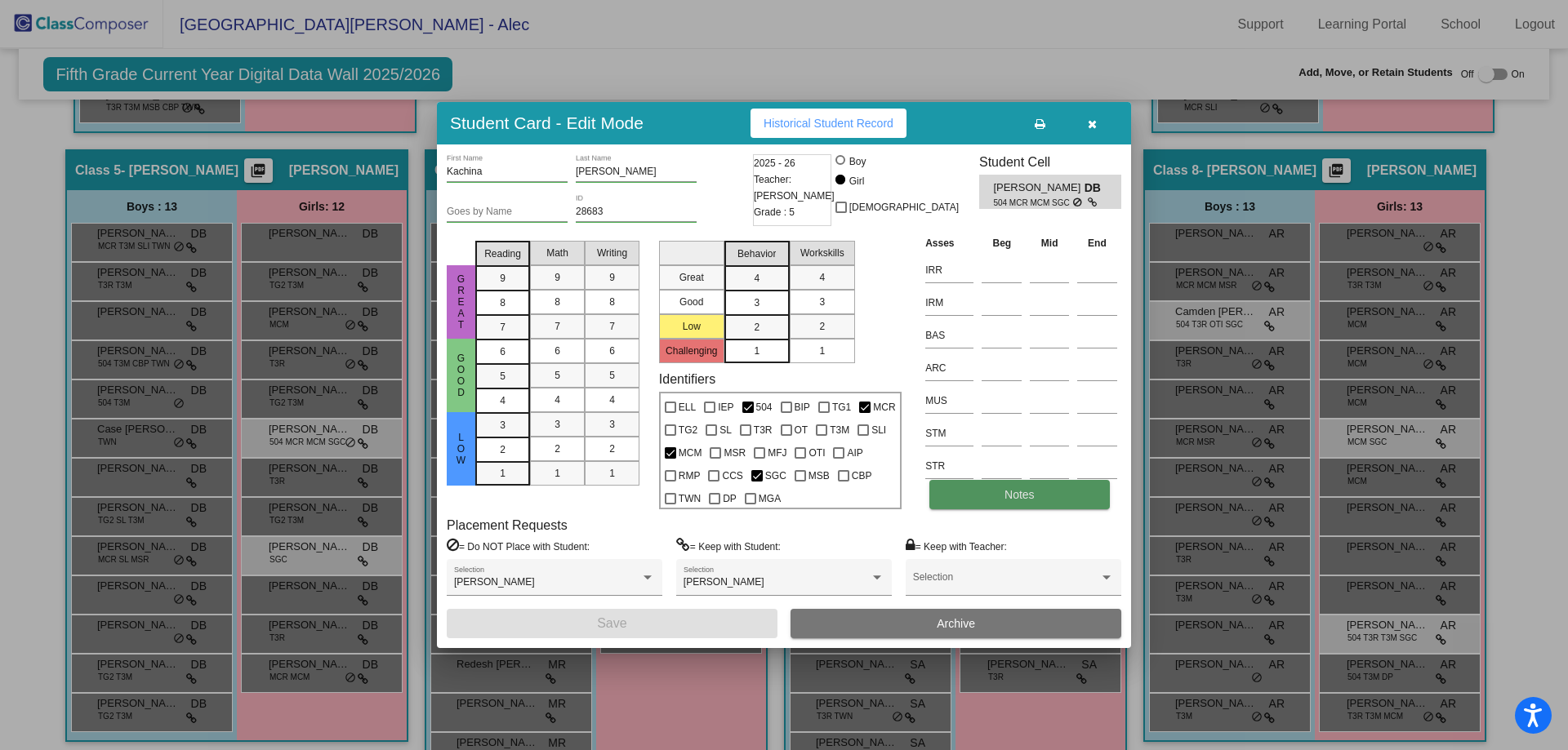
click at [985, 504] on button "Notes" at bounding box center [1019, 494] width 180 height 29
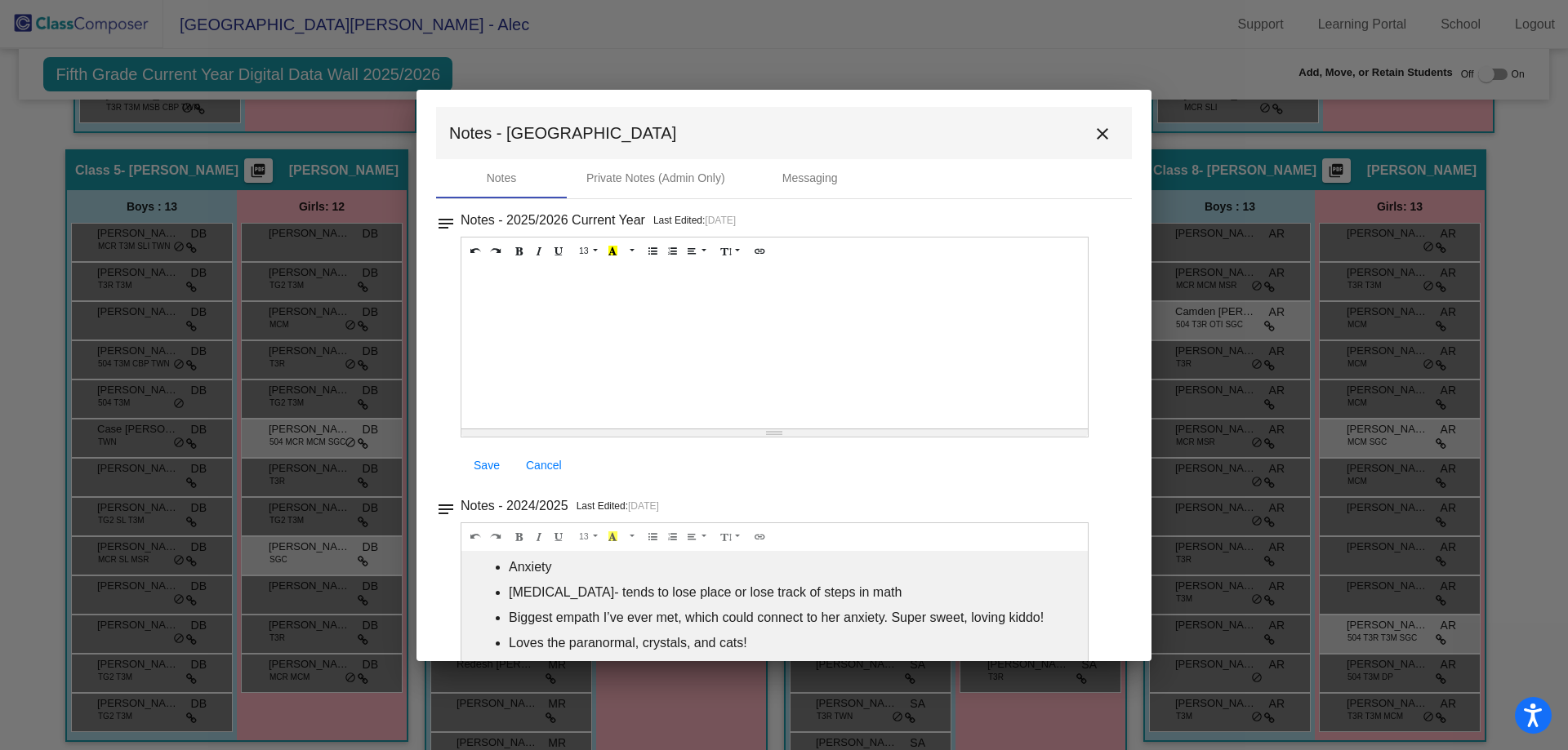
scroll to position [0, 0]
click at [1095, 142] on mat-icon "close" at bounding box center [1103, 137] width 20 height 20
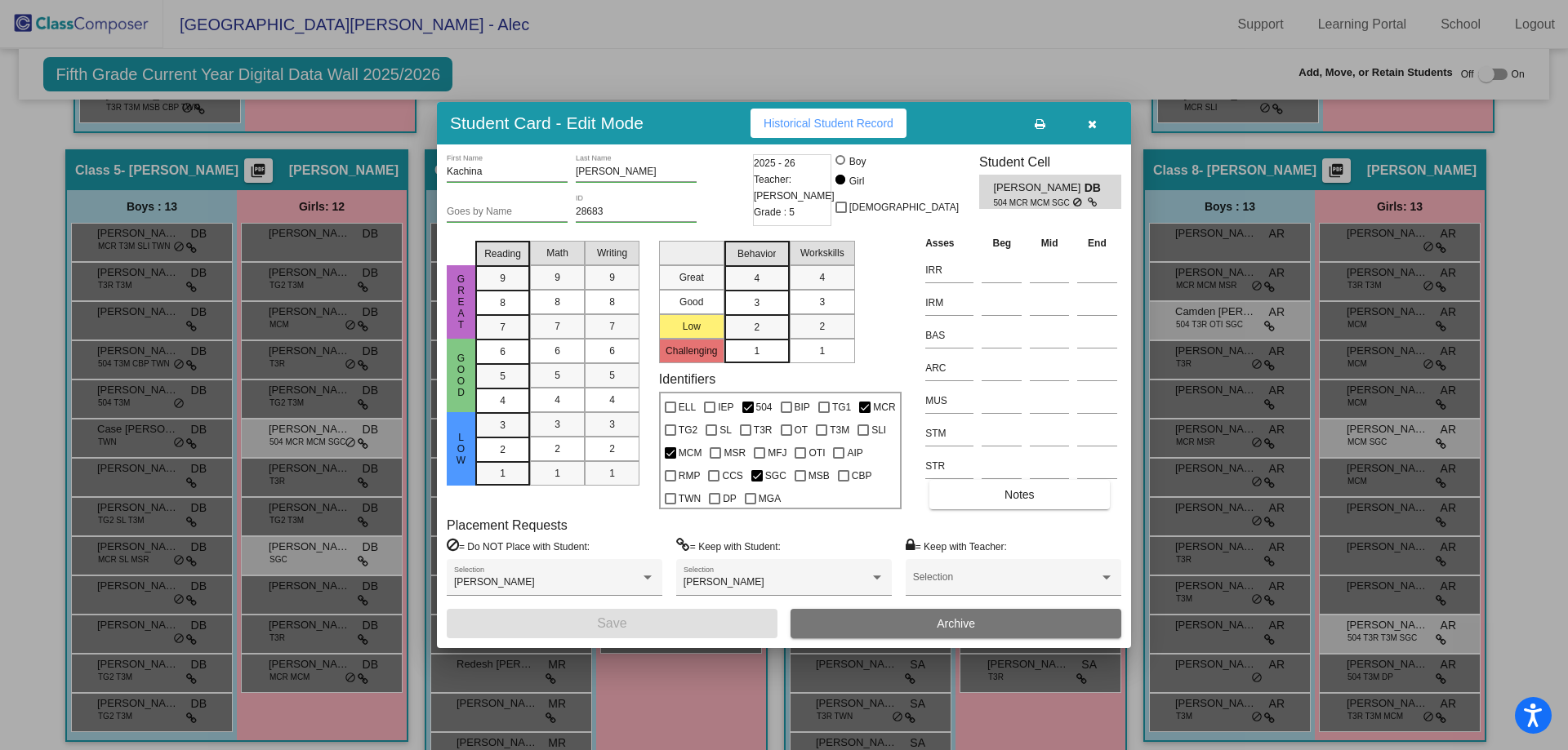
click at [1099, 122] on button "button" at bounding box center [1092, 122] width 53 height 29
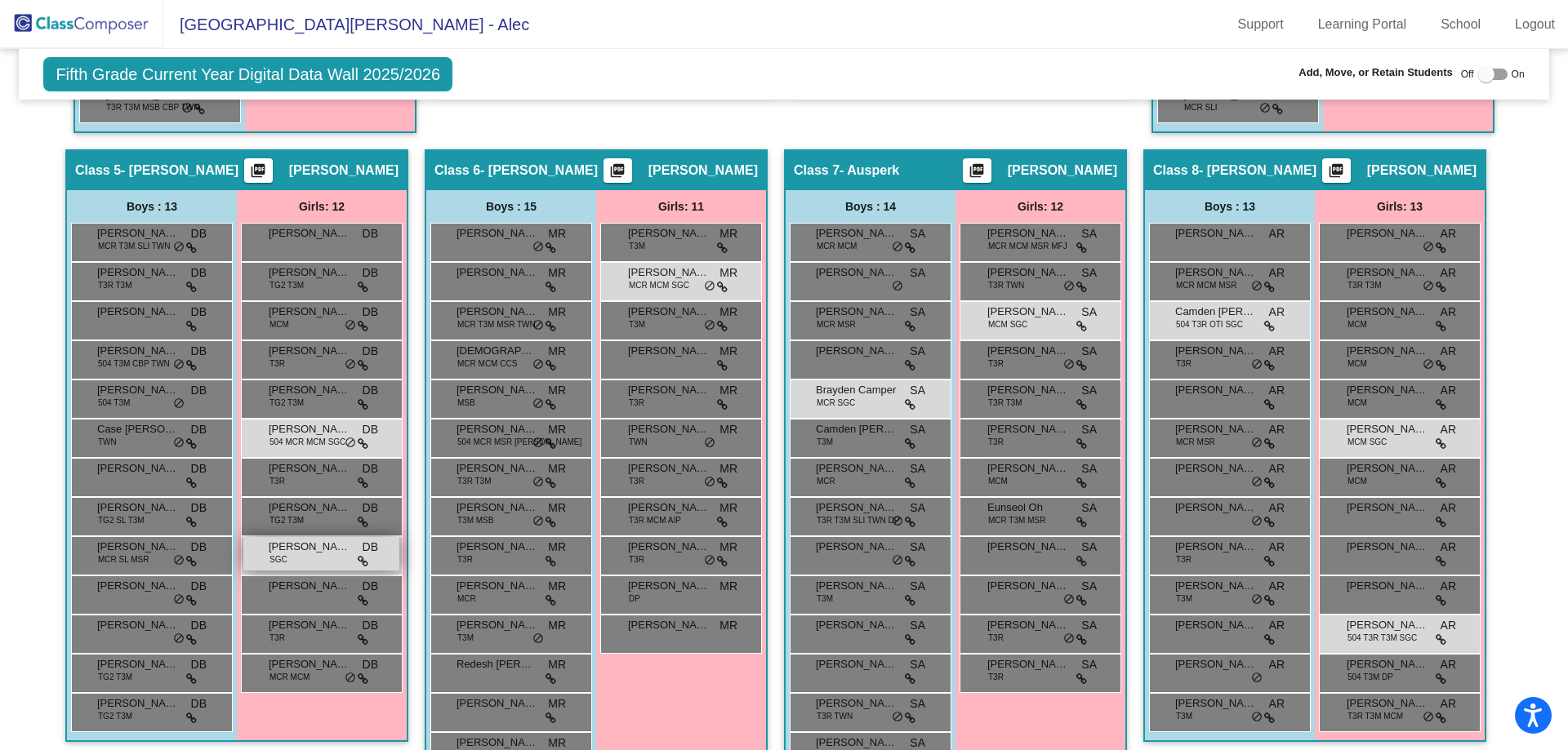
click at [303, 562] on div "Maeva McConnell SGC DB lock do_not_disturb_alt" at bounding box center [321, 554] width 156 height 33
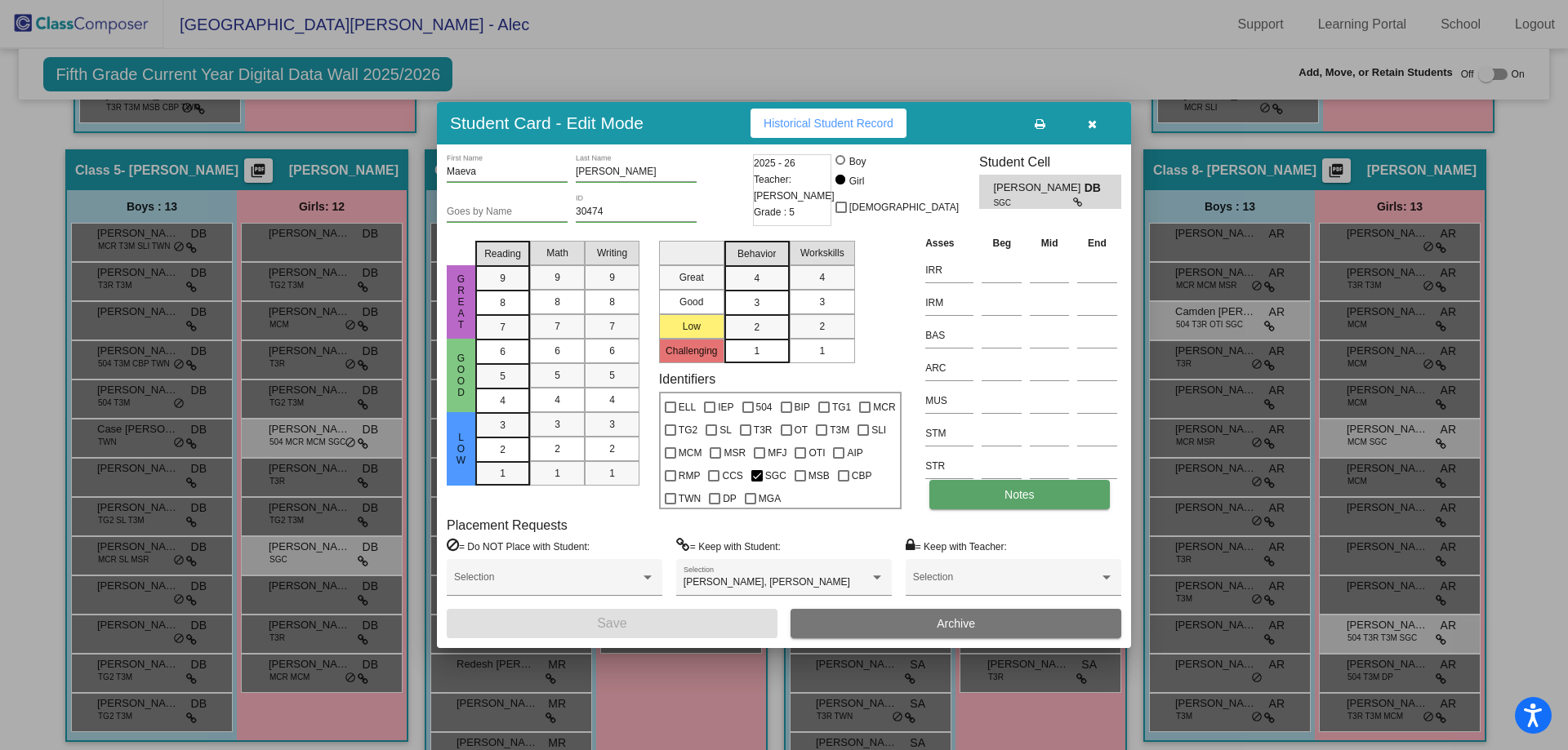
click at [1009, 503] on button "Notes" at bounding box center [1019, 494] width 180 height 29
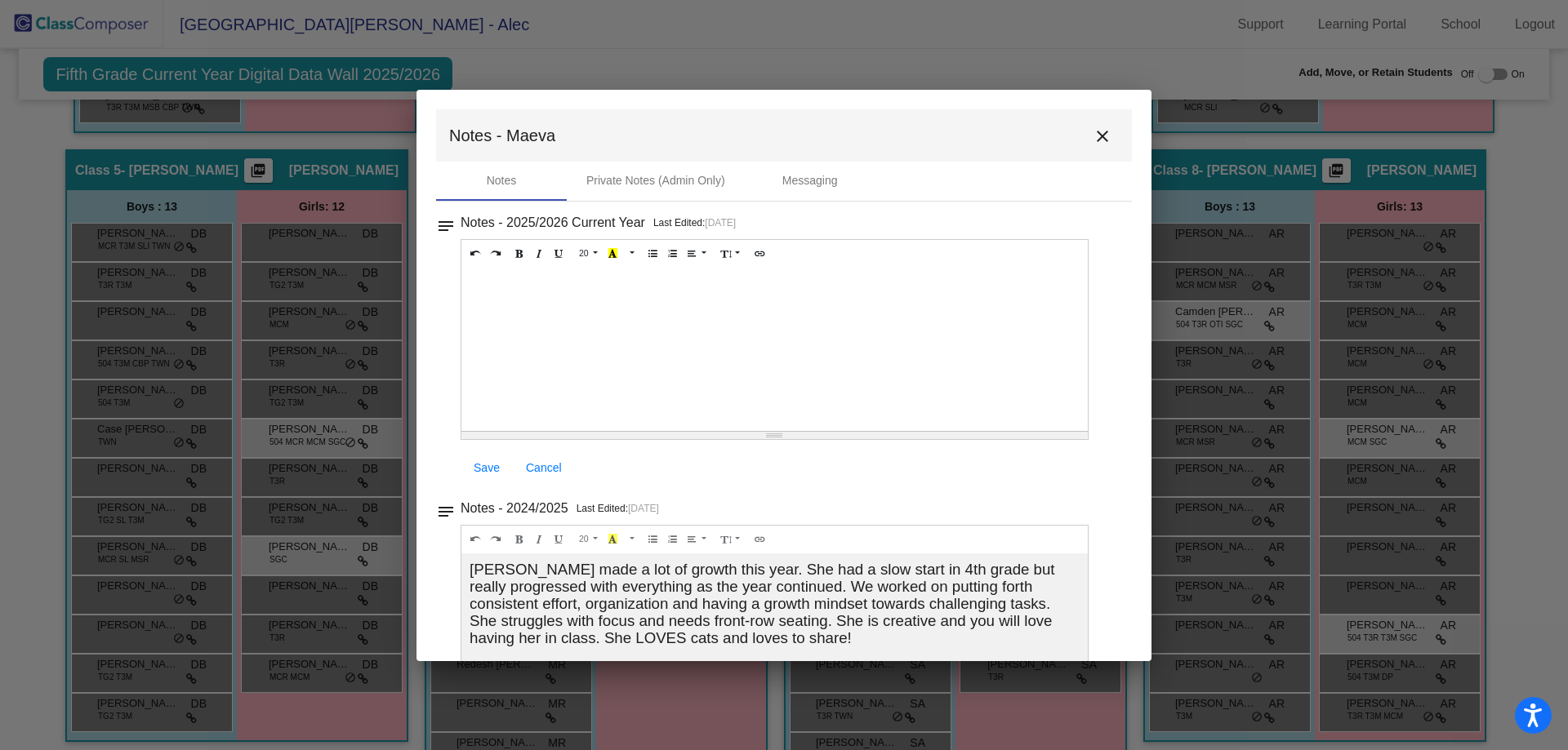
click at [1106, 138] on button "close" at bounding box center [1102, 135] width 33 height 32
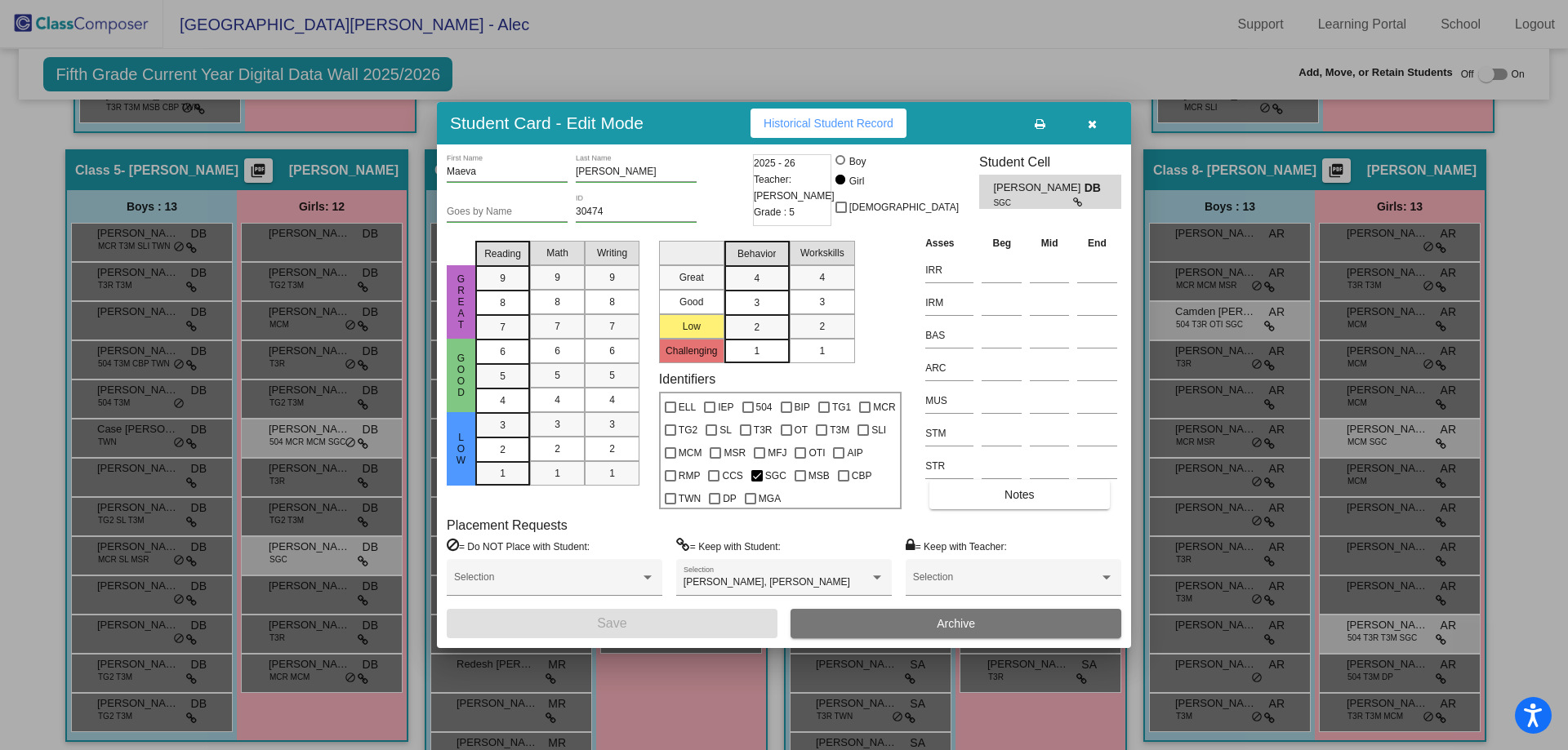
click at [1045, 89] on div at bounding box center [784, 375] width 1568 height 750
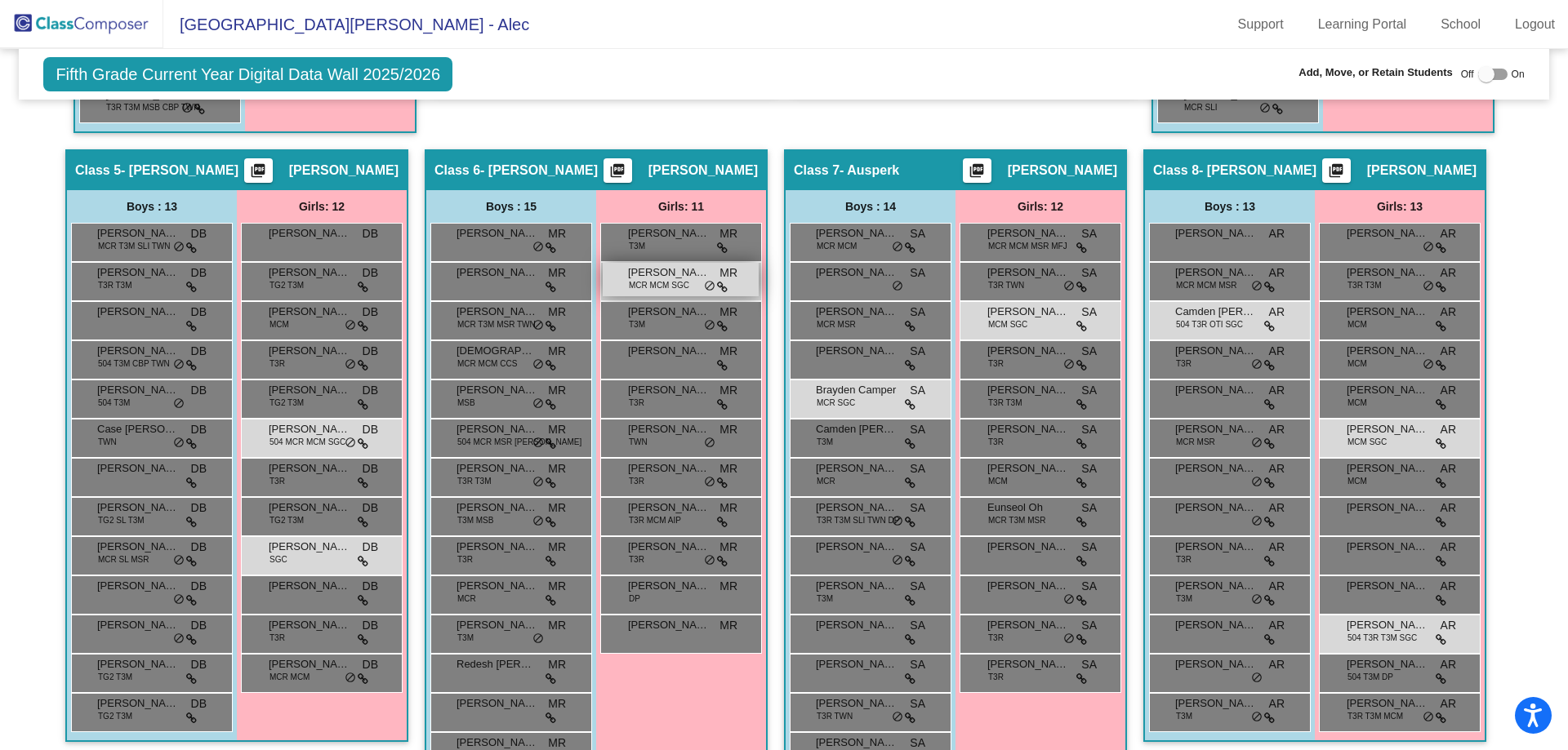
click at [673, 267] on span "[PERSON_NAME]" at bounding box center [669, 272] width 82 height 17
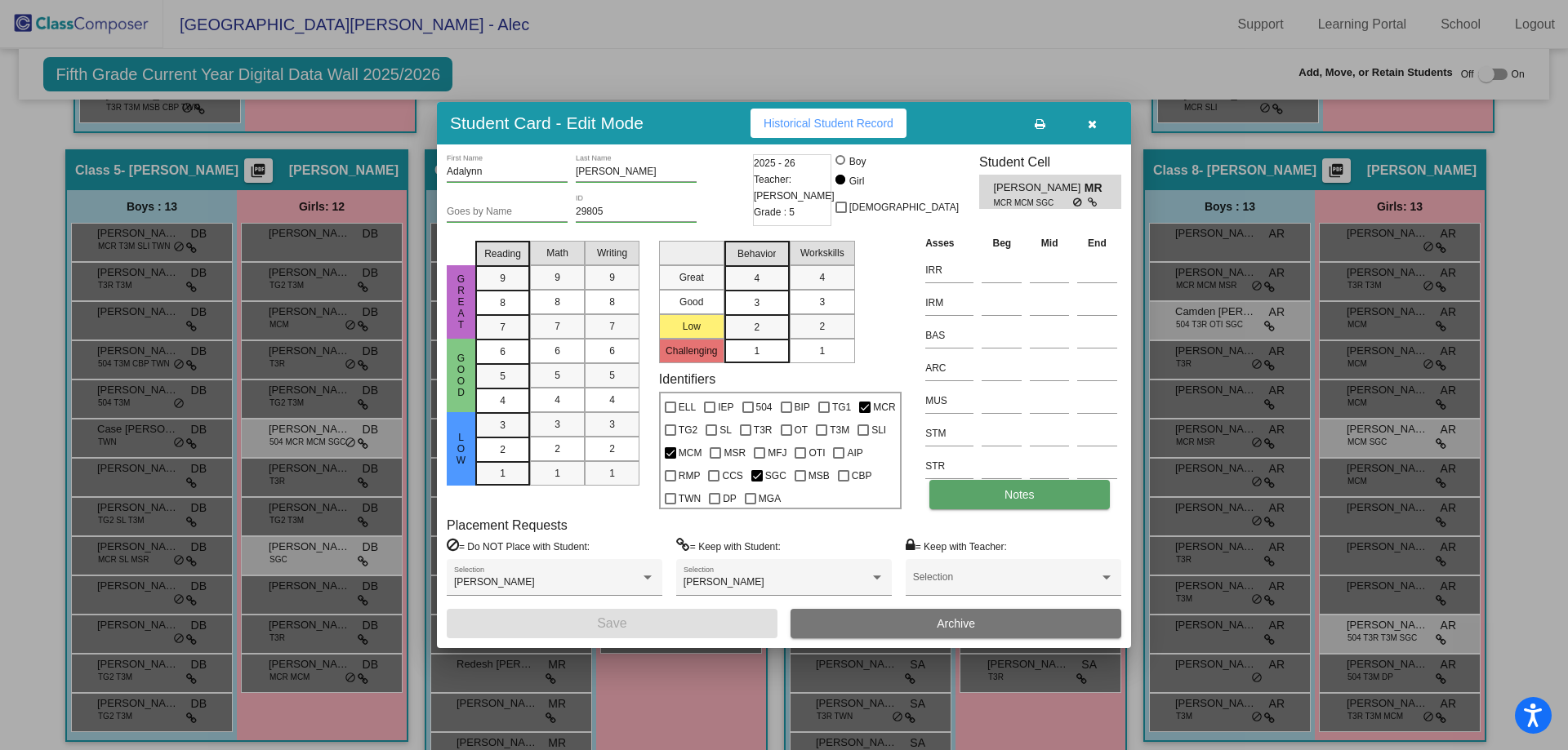
click at [1043, 493] on button "Notes" at bounding box center [1019, 494] width 180 height 29
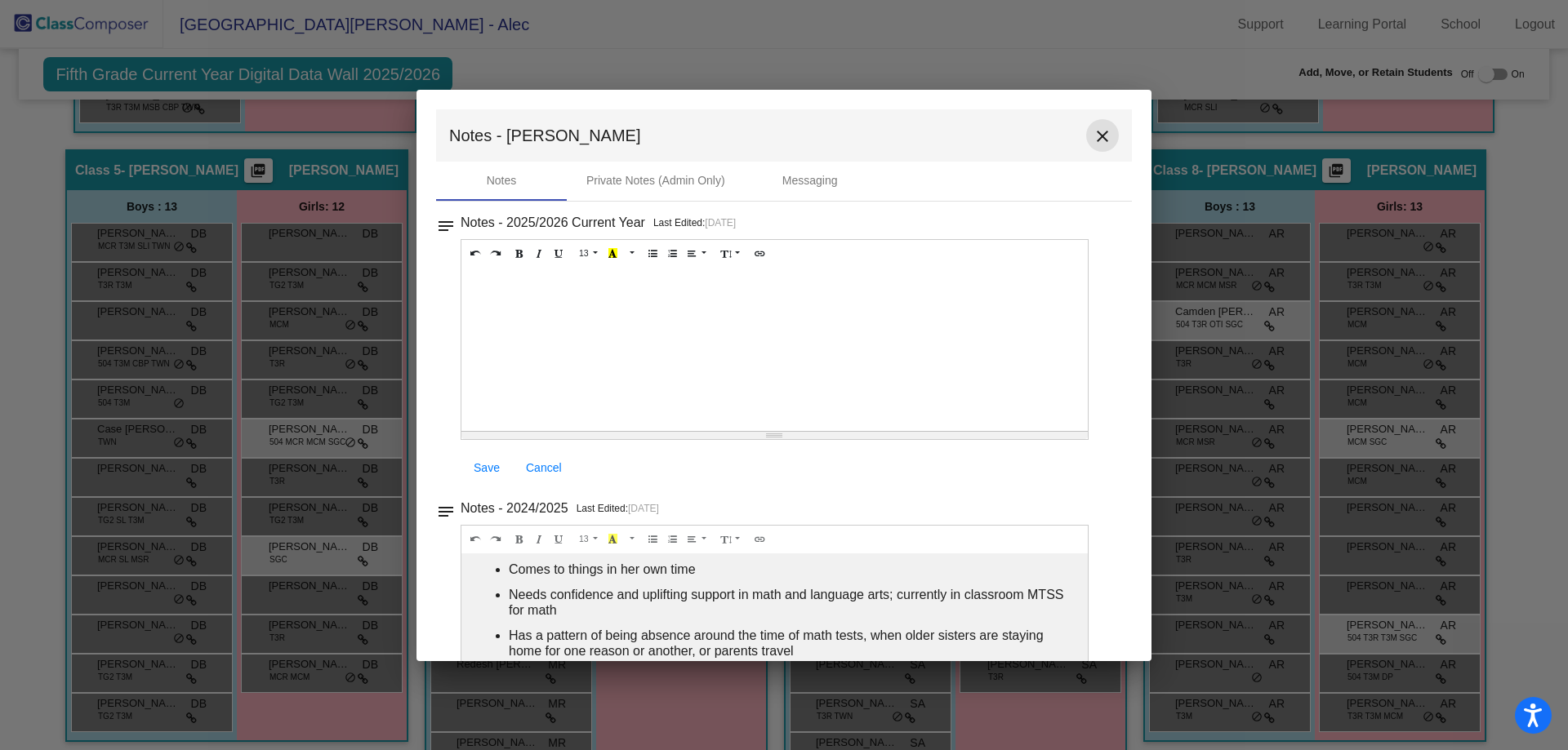
click at [1094, 135] on mat-icon "close" at bounding box center [1103, 137] width 20 height 20
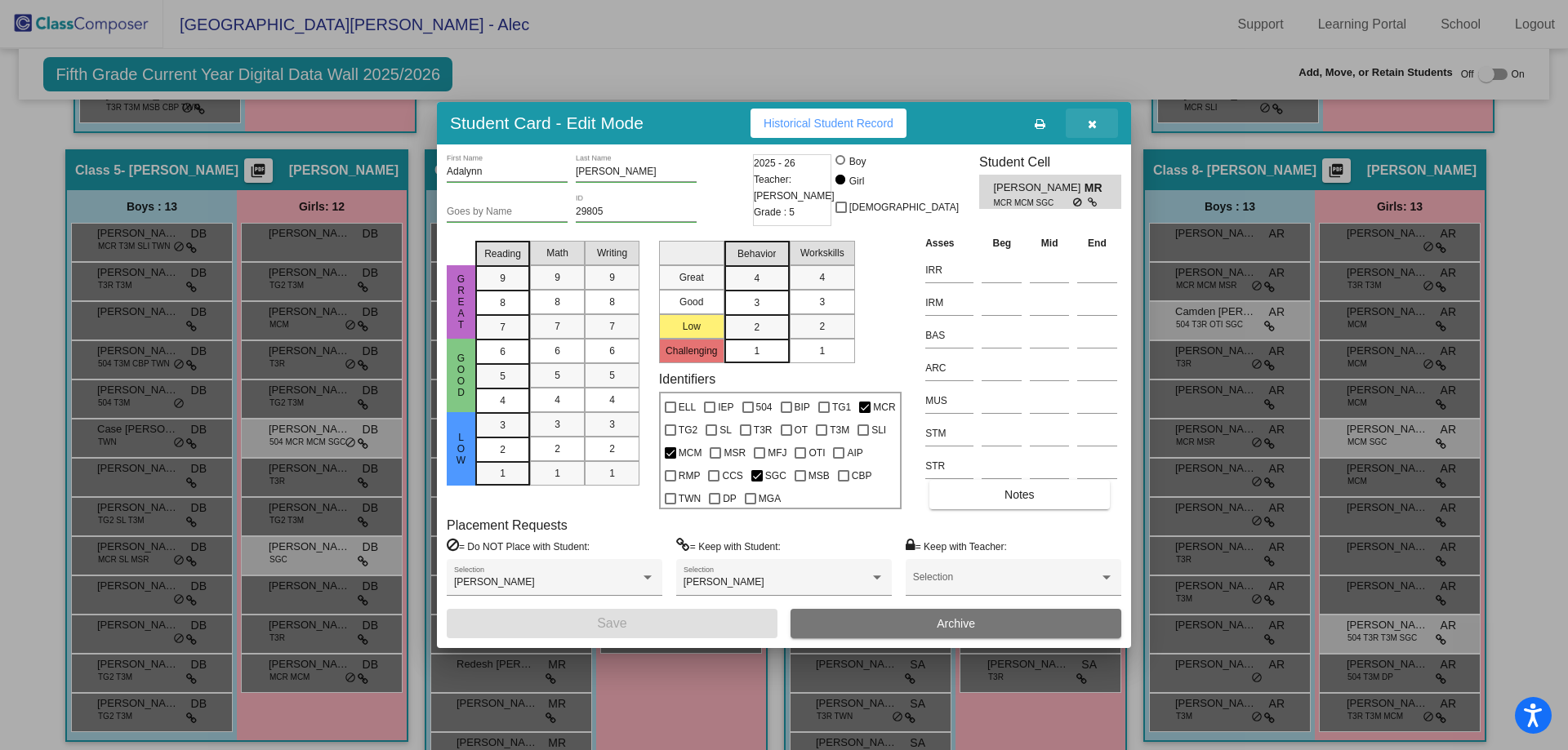
click at [1098, 120] on button "button" at bounding box center [1092, 122] width 53 height 29
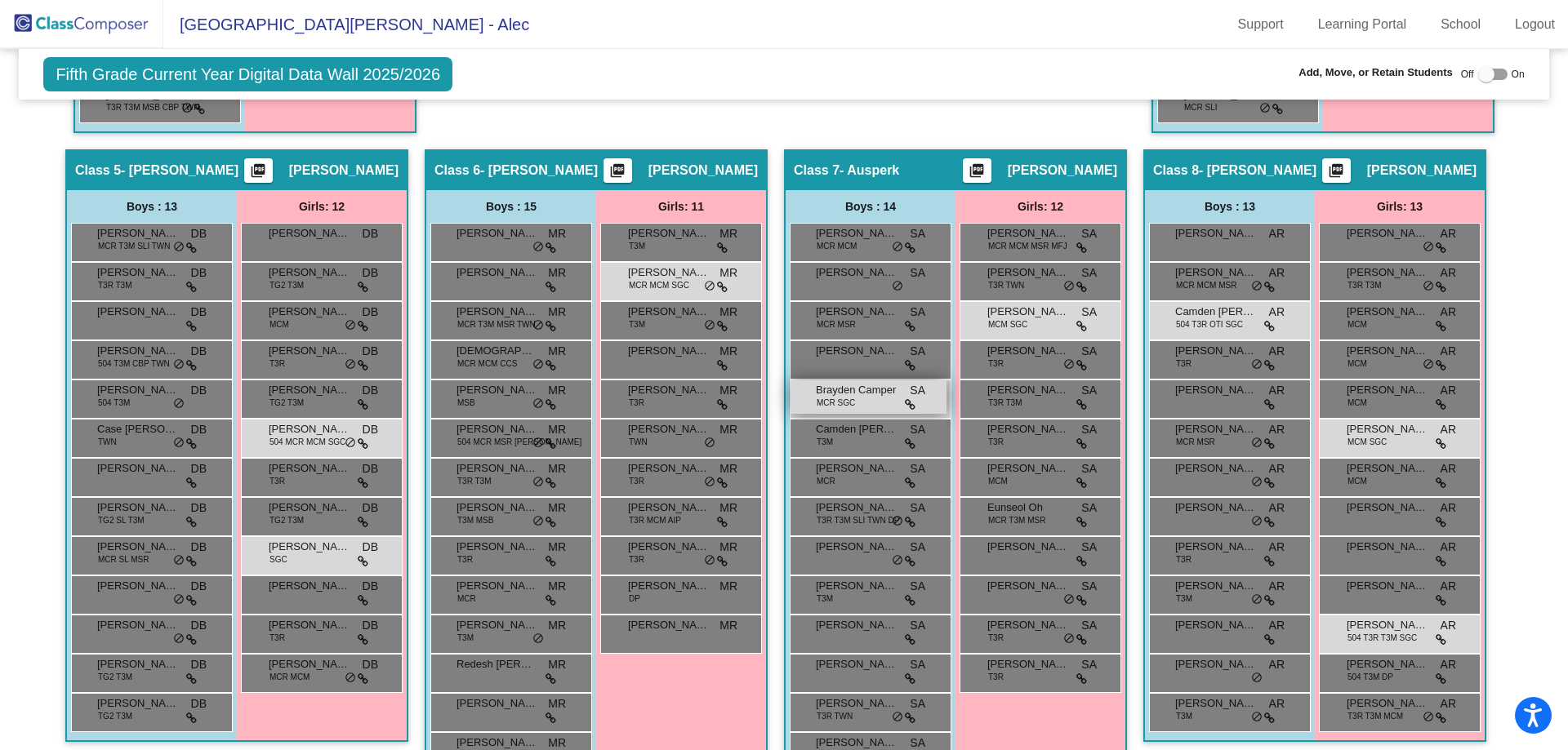
click at [857, 402] on div "Brayden Camper MCR SGC SA lock do_not_disturb_alt" at bounding box center [868, 398] width 156 height 33
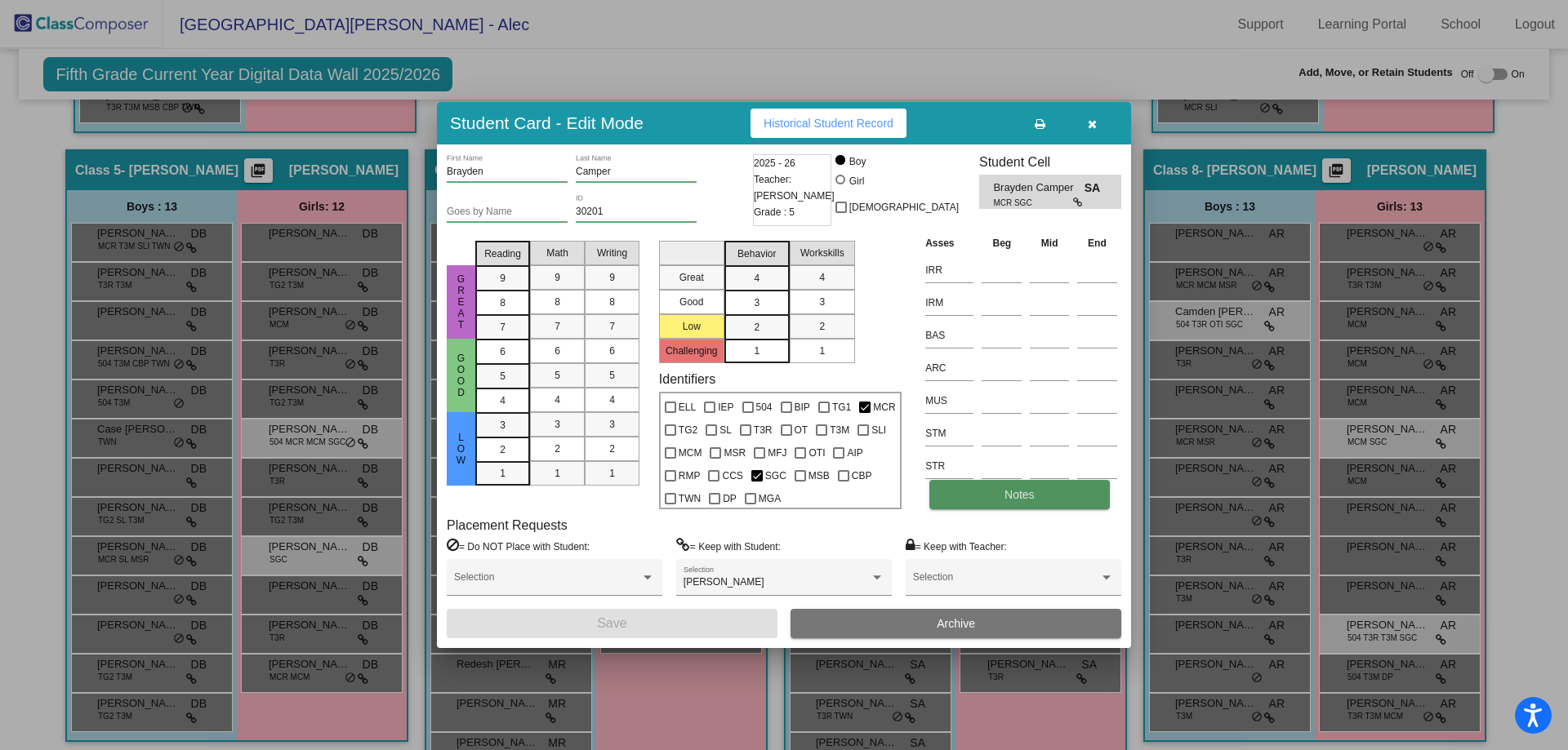
click at [1003, 490] on button "Notes" at bounding box center [1019, 494] width 180 height 29
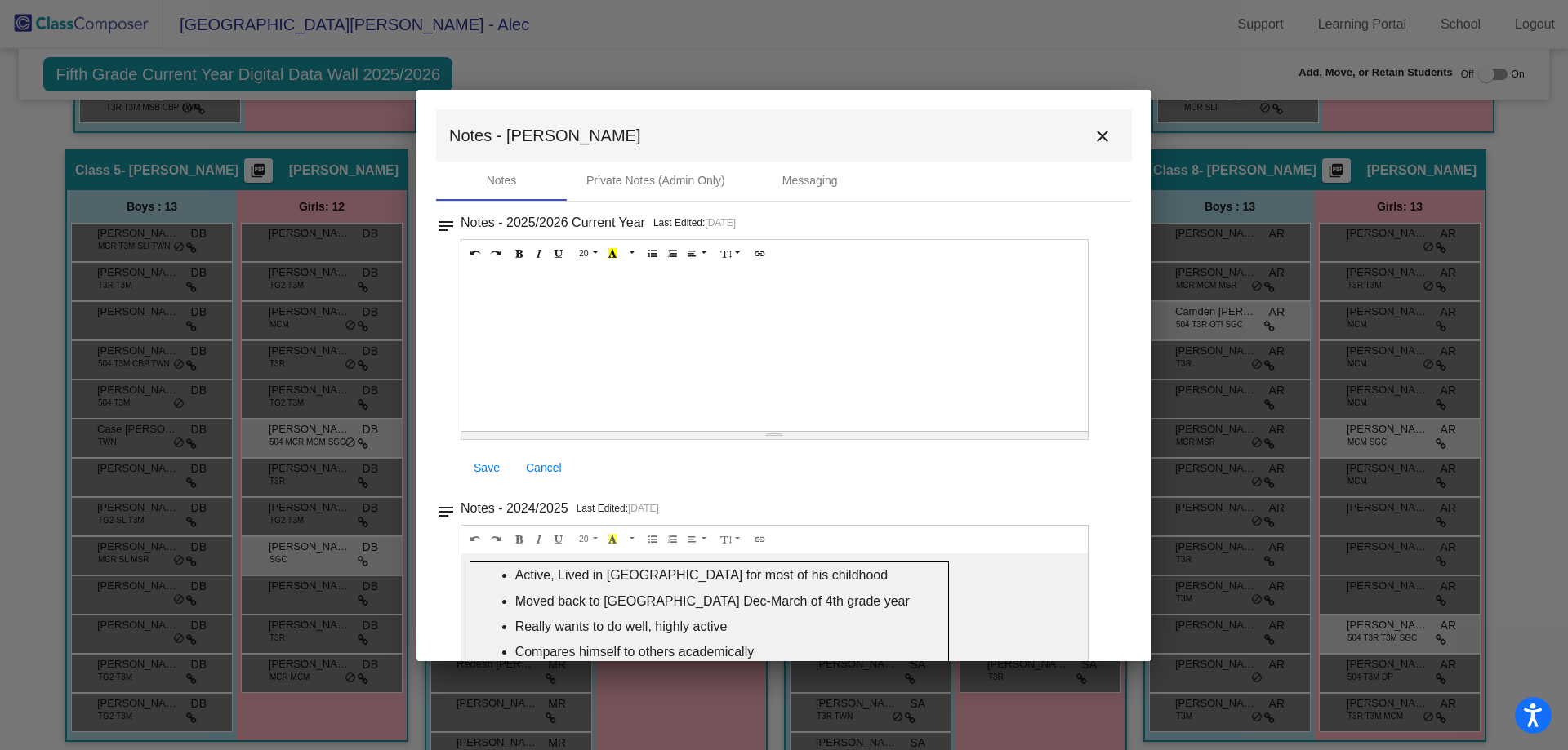
click at [1095, 132] on mat-icon "close" at bounding box center [1103, 137] width 20 height 20
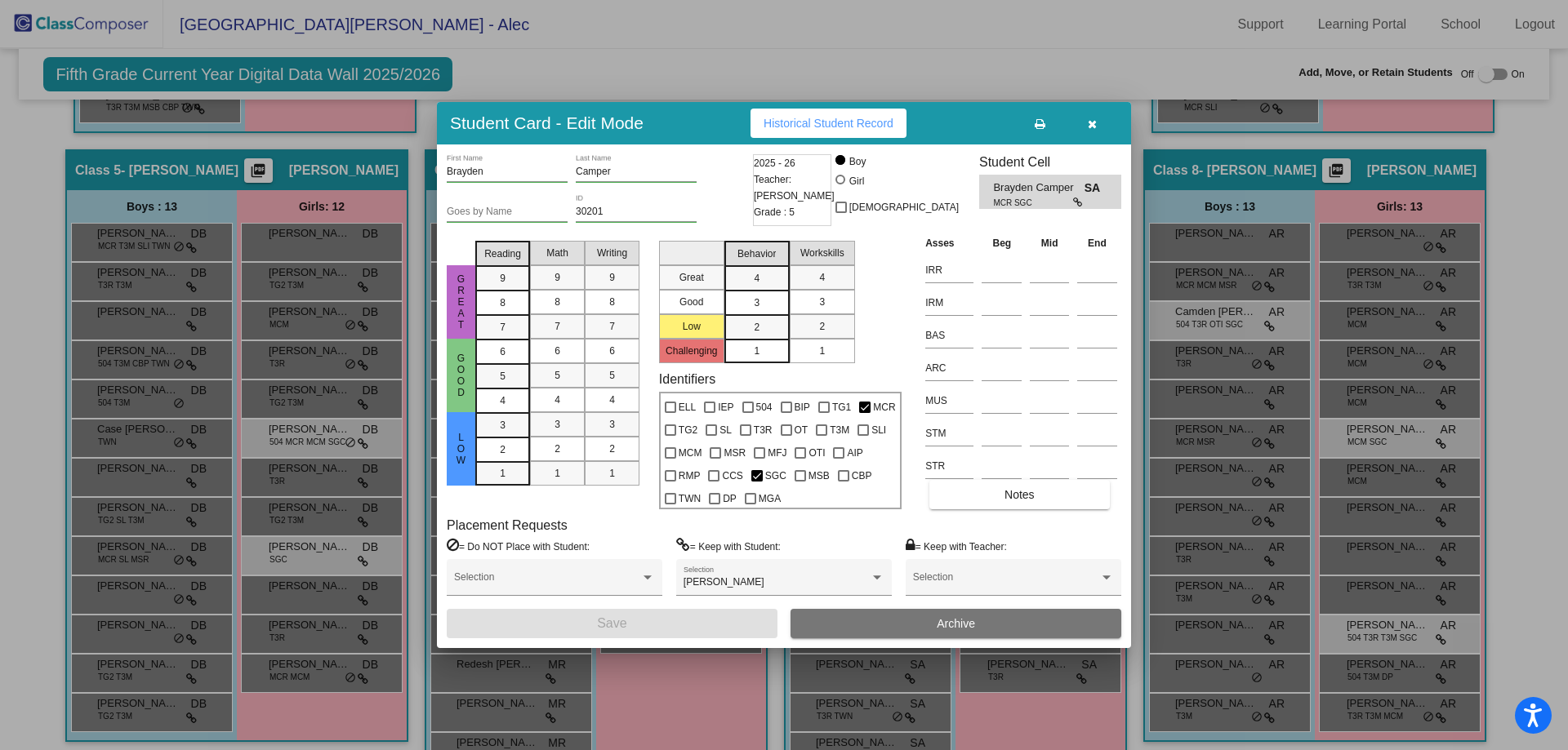
click at [1088, 116] on button "button" at bounding box center [1092, 122] width 53 height 29
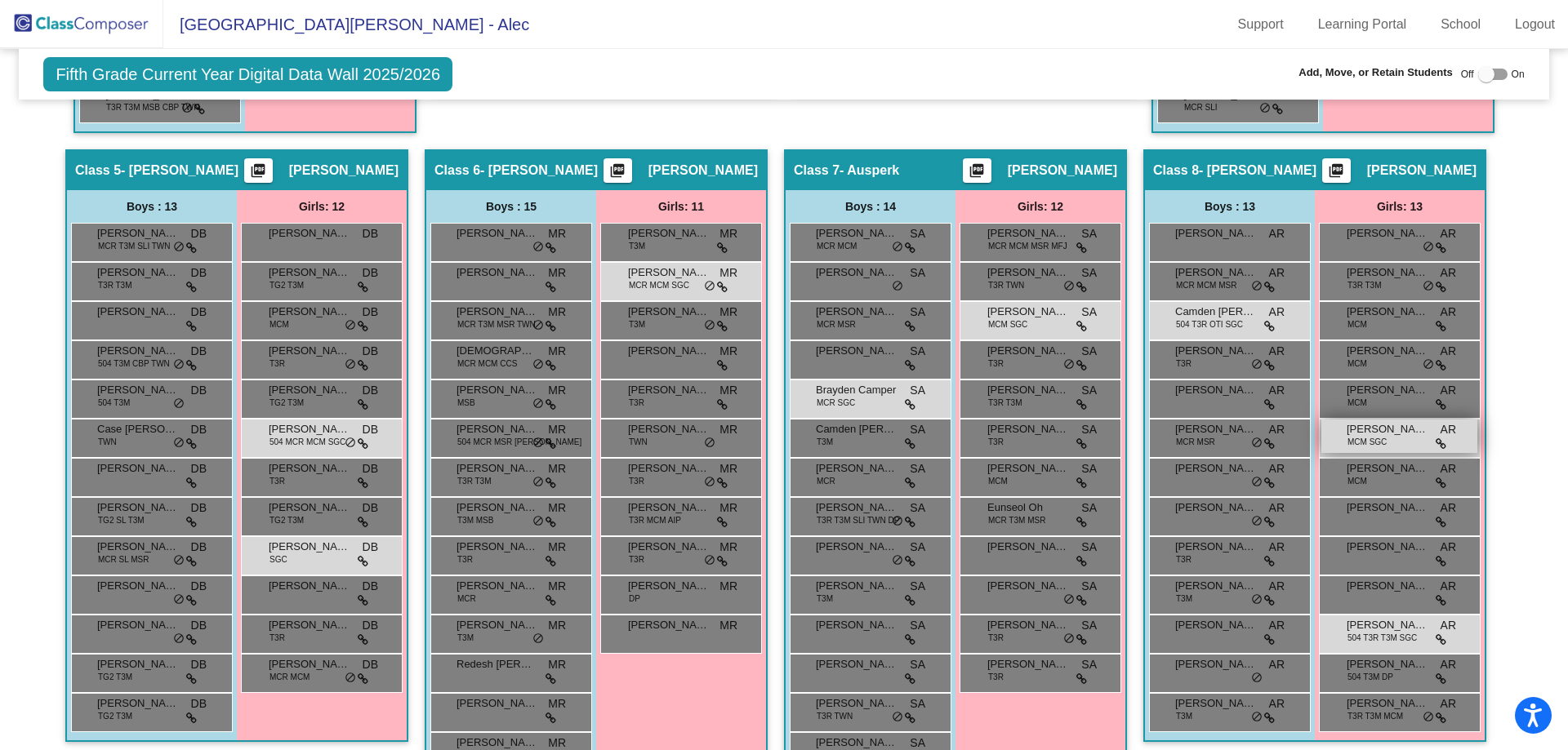
click at [1405, 437] on span "[PERSON_NAME]" at bounding box center [1388, 430] width 82 height 17
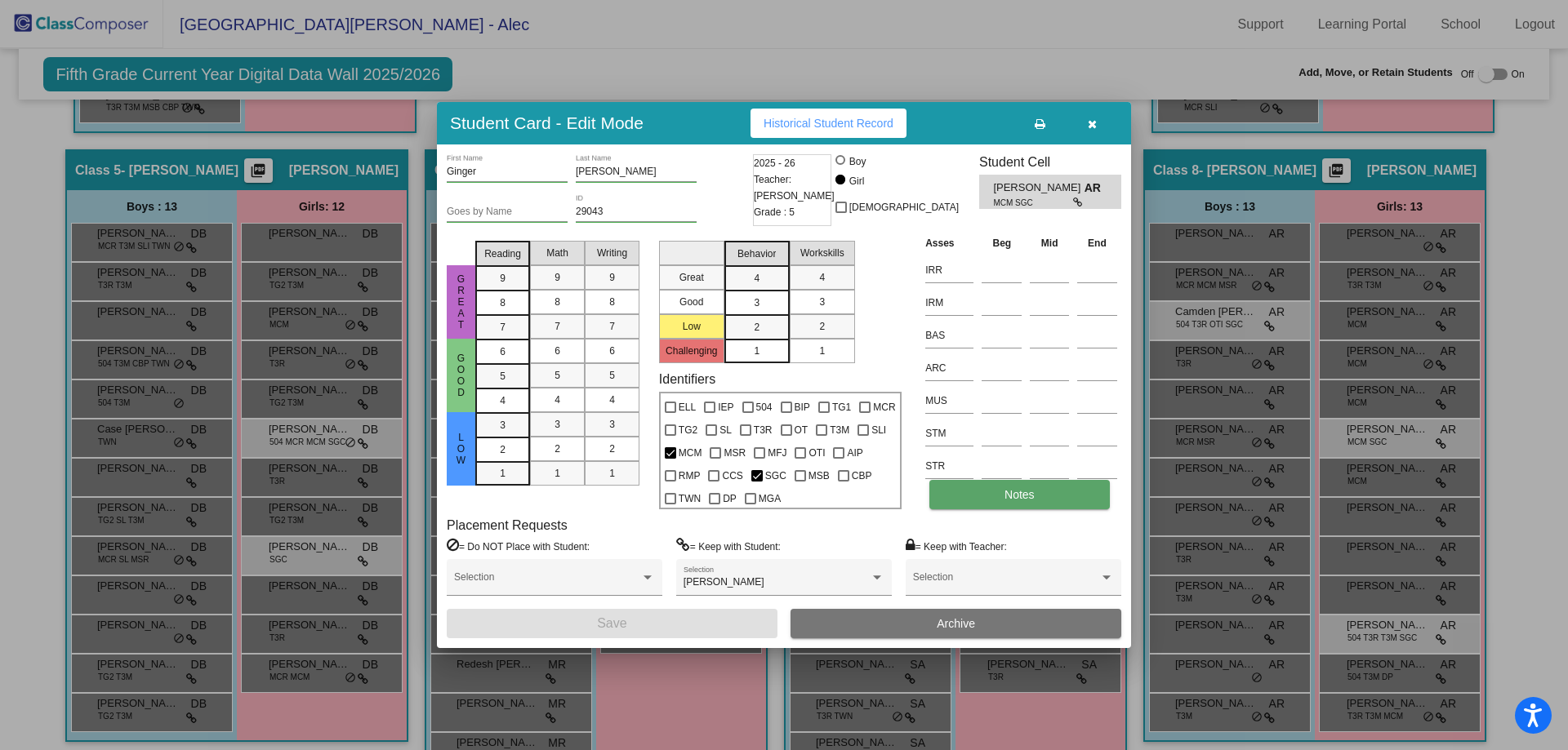
click at [993, 487] on button "Notes" at bounding box center [1019, 494] width 180 height 29
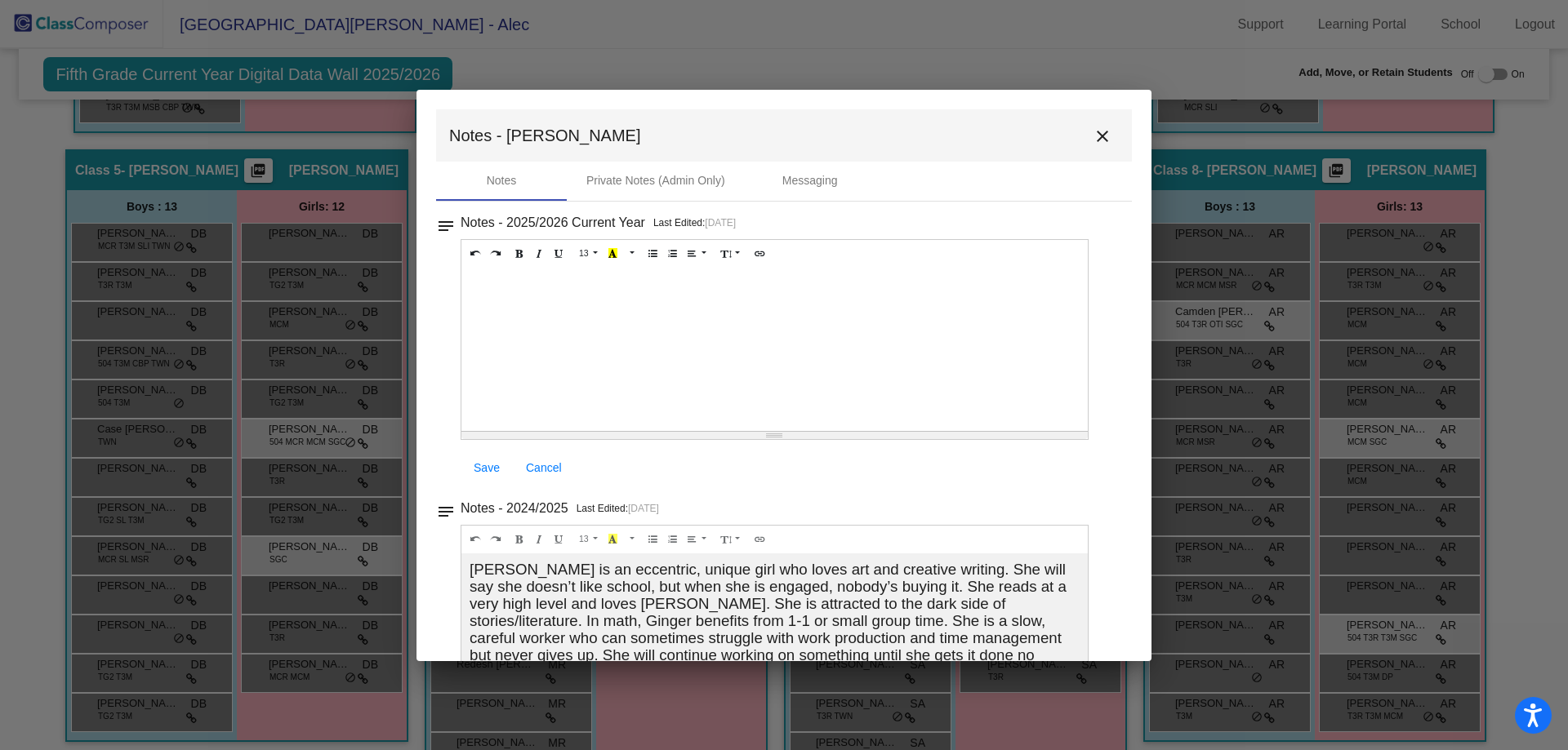
click at [1104, 132] on mat-icon "close" at bounding box center [1103, 137] width 20 height 20
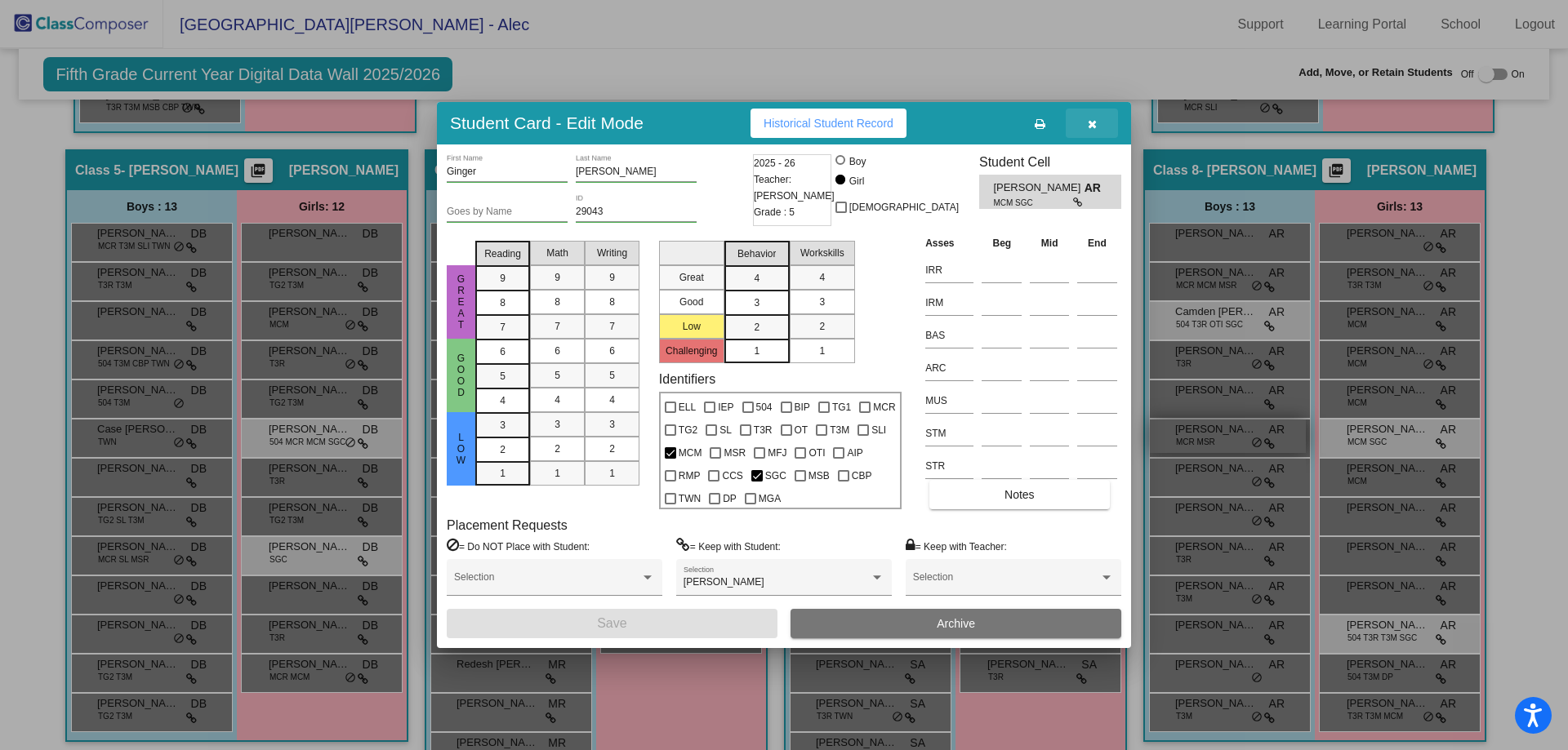
drag, startPoint x: 1103, startPoint y: 122, endPoint x: 1178, endPoint y: 443, distance: 329.6
click at [1102, 122] on button "button" at bounding box center [1092, 122] width 53 height 29
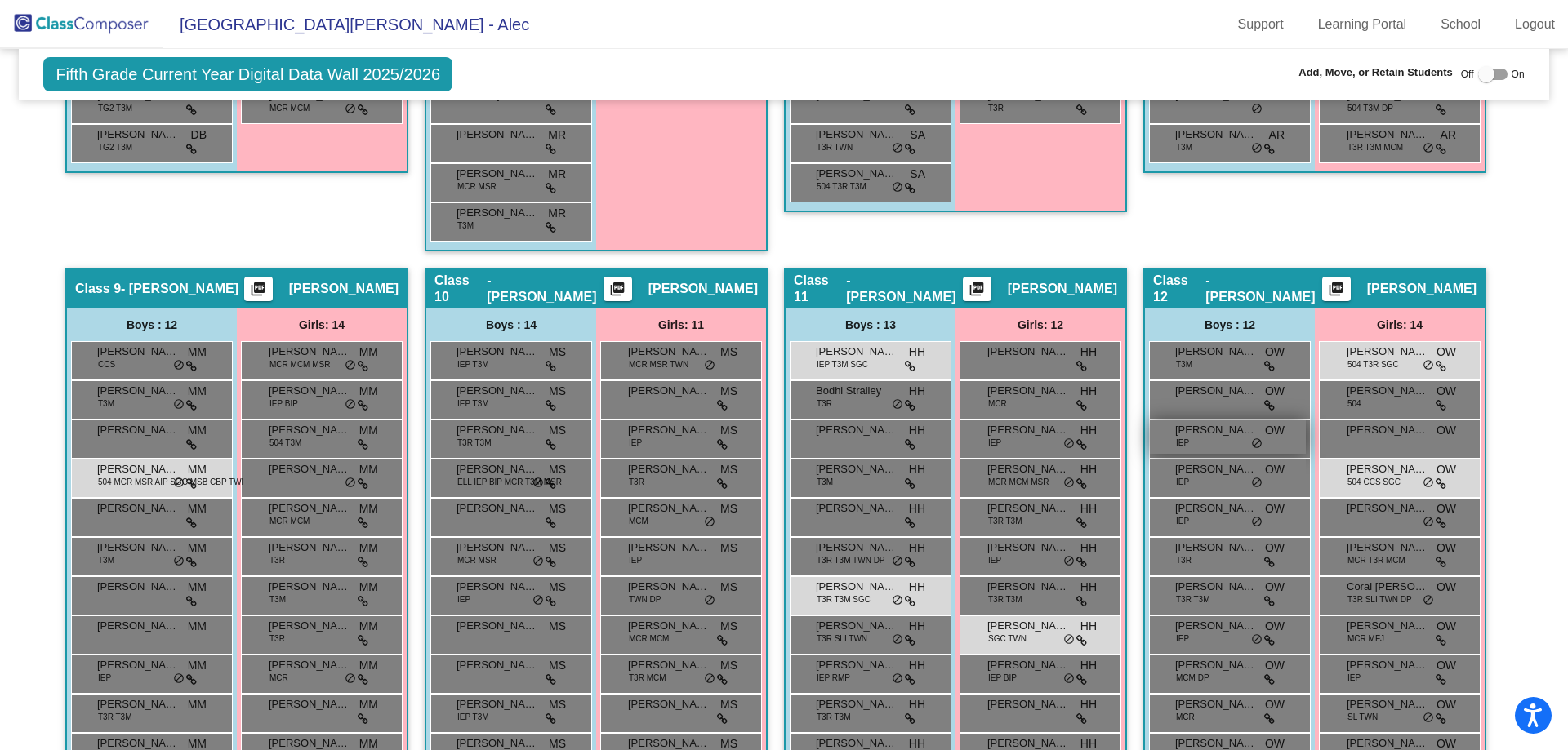
scroll to position [2003, 0]
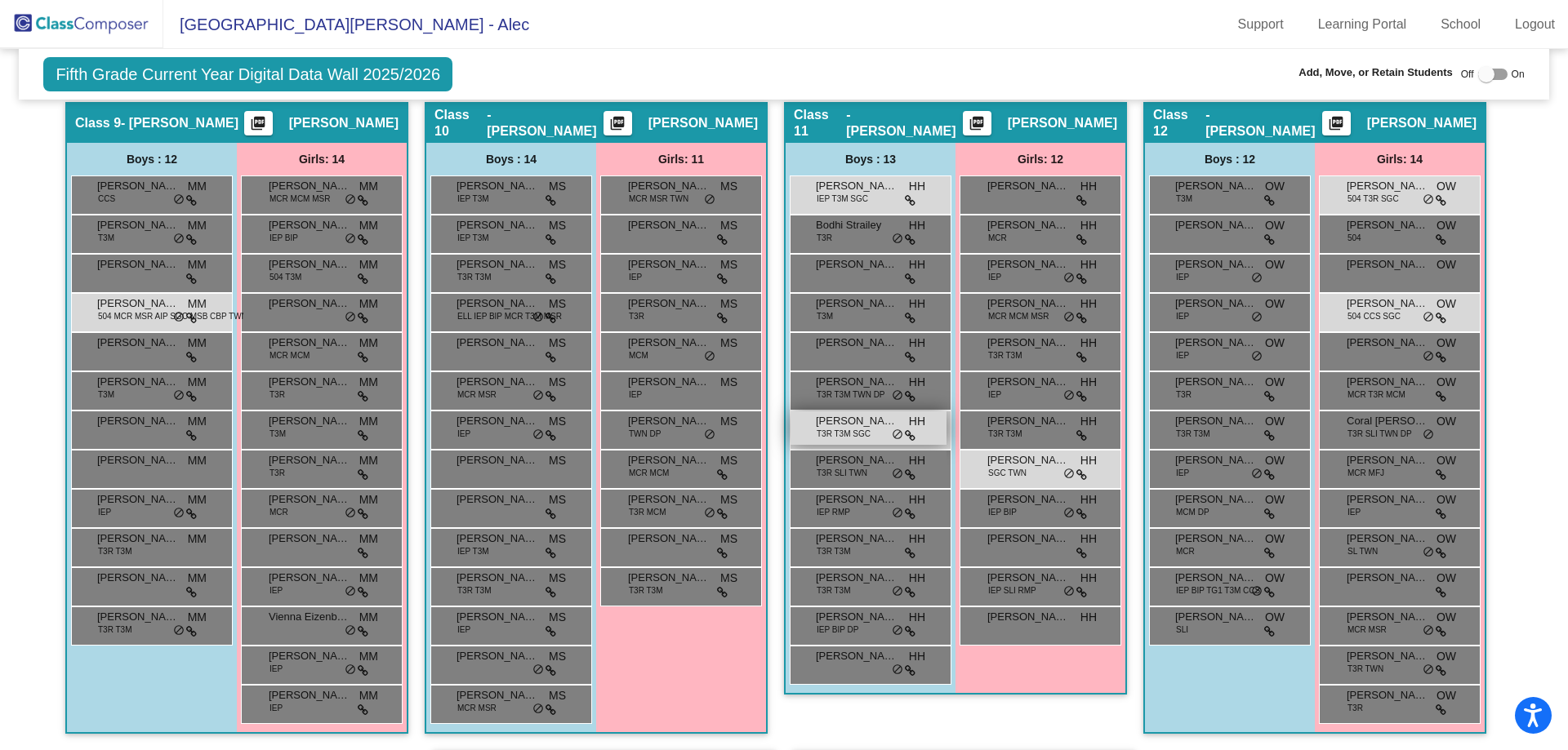
click at [862, 426] on span "[PERSON_NAME] [PERSON_NAME]" at bounding box center [857, 422] width 82 height 17
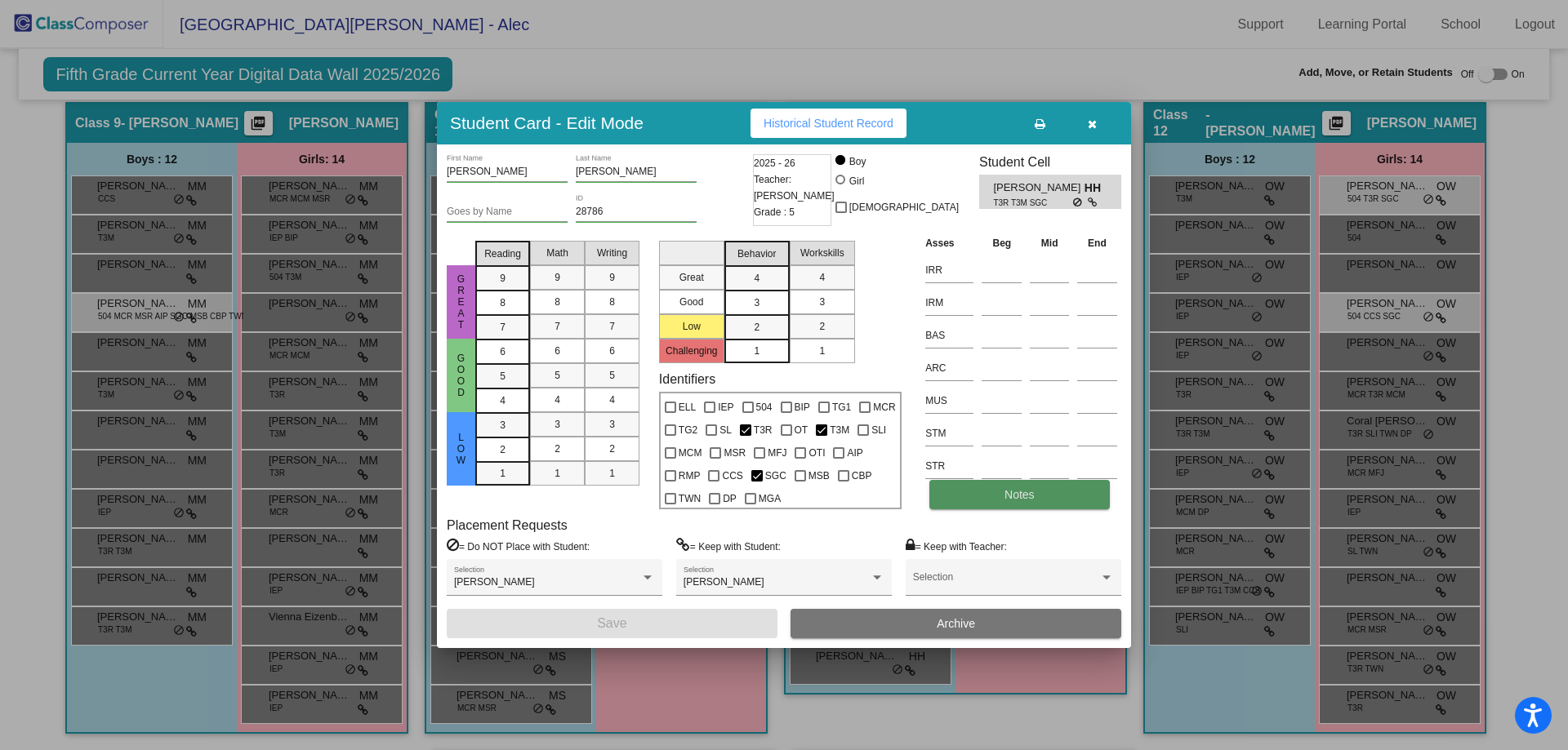
click at [1021, 497] on span "Notes" at bounding box center [1019, 495] width 30 height 13
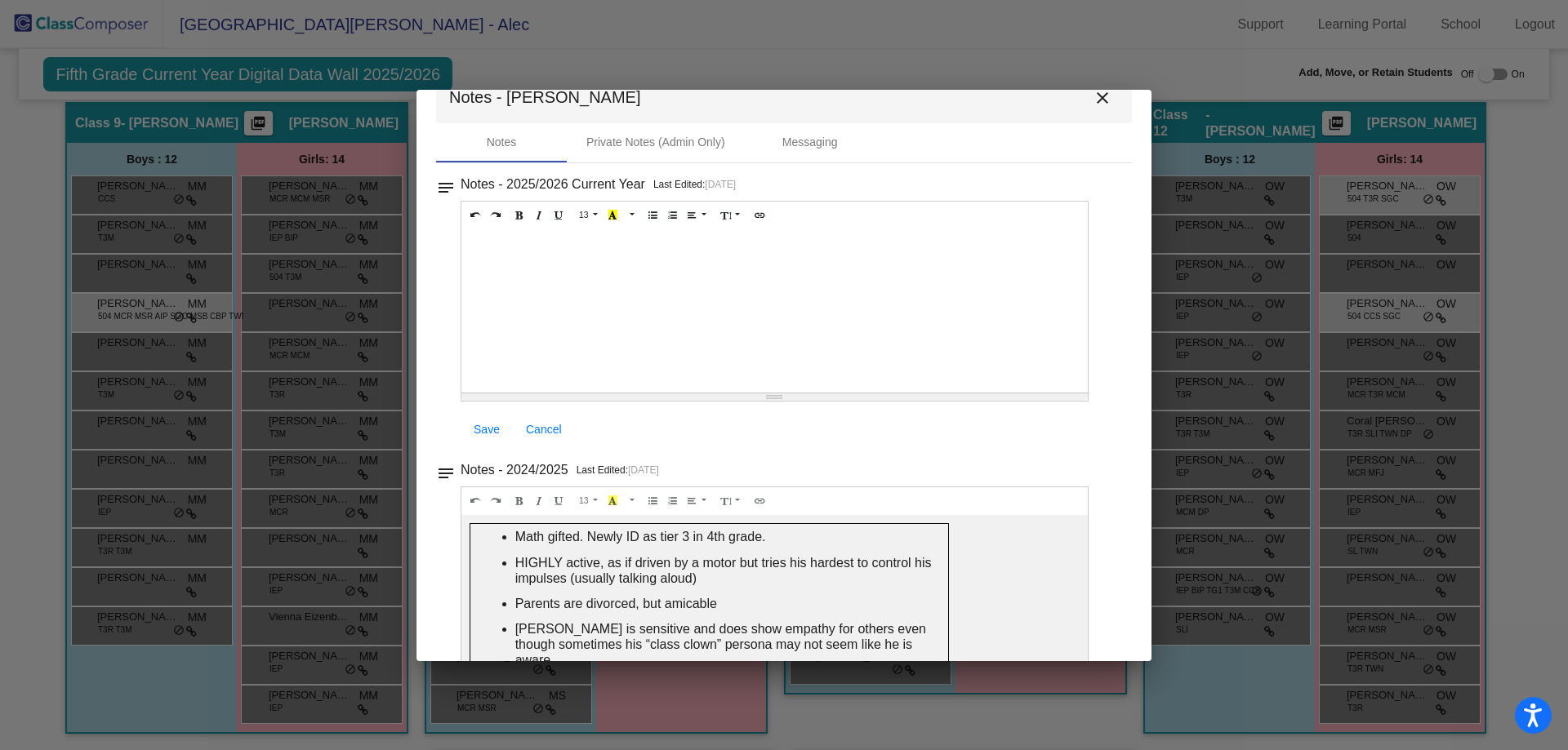
scroll to position [0, 0]
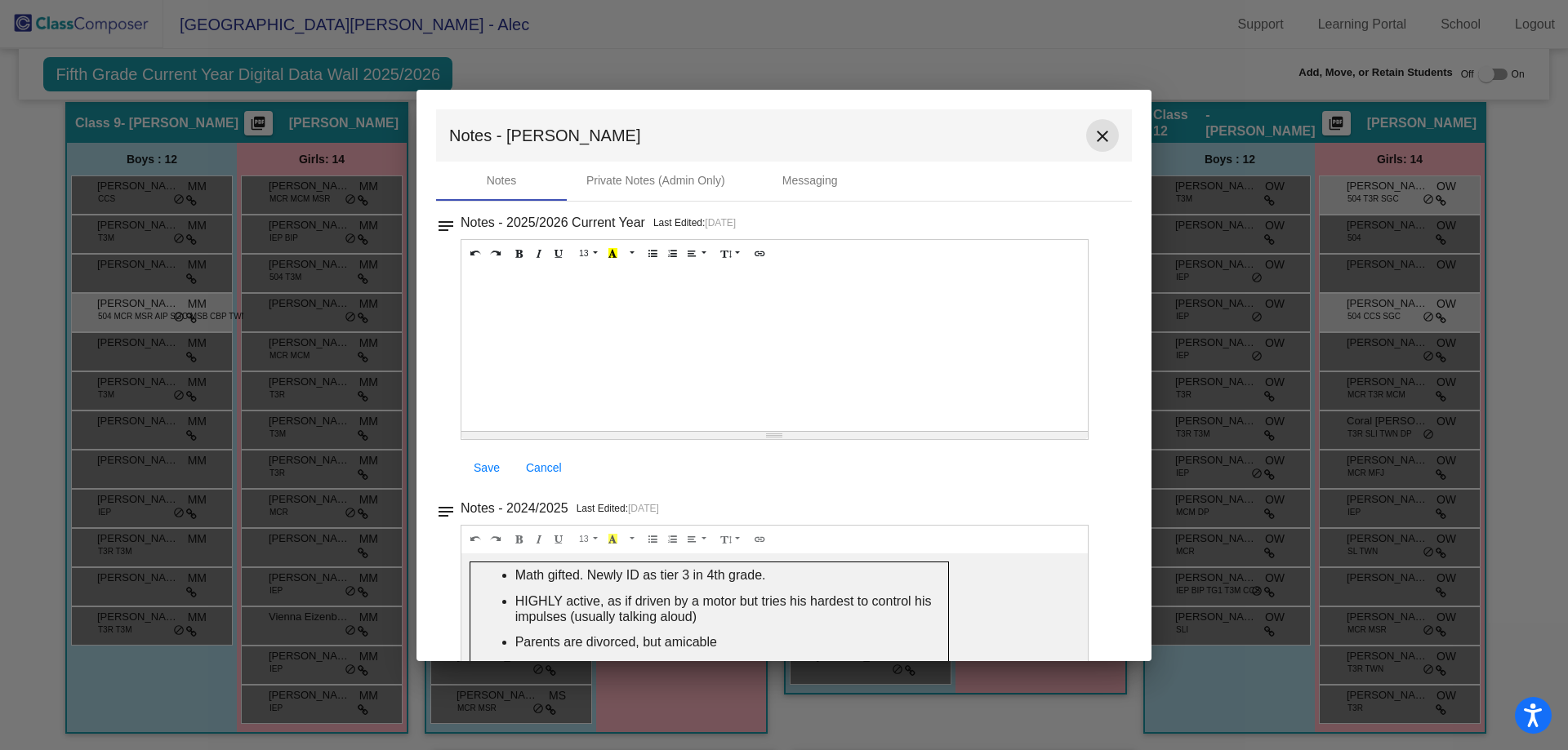
click at [1093, 132] on mat-icon "close" at bounding box center [1103, 137] width 20 height 20
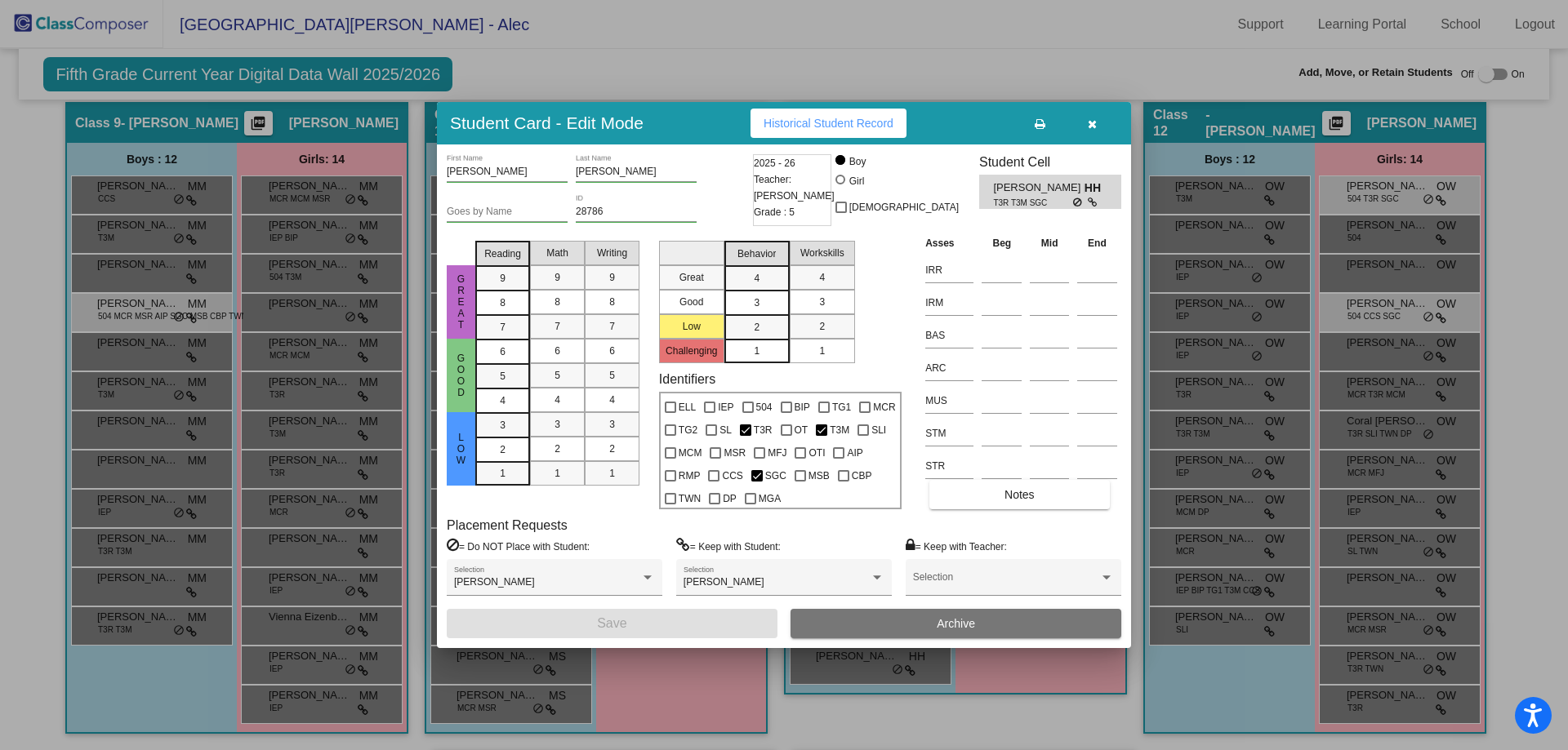
click at [1091, 130] on icon "button" at bounding box center [1092, 124] width 9 height 12
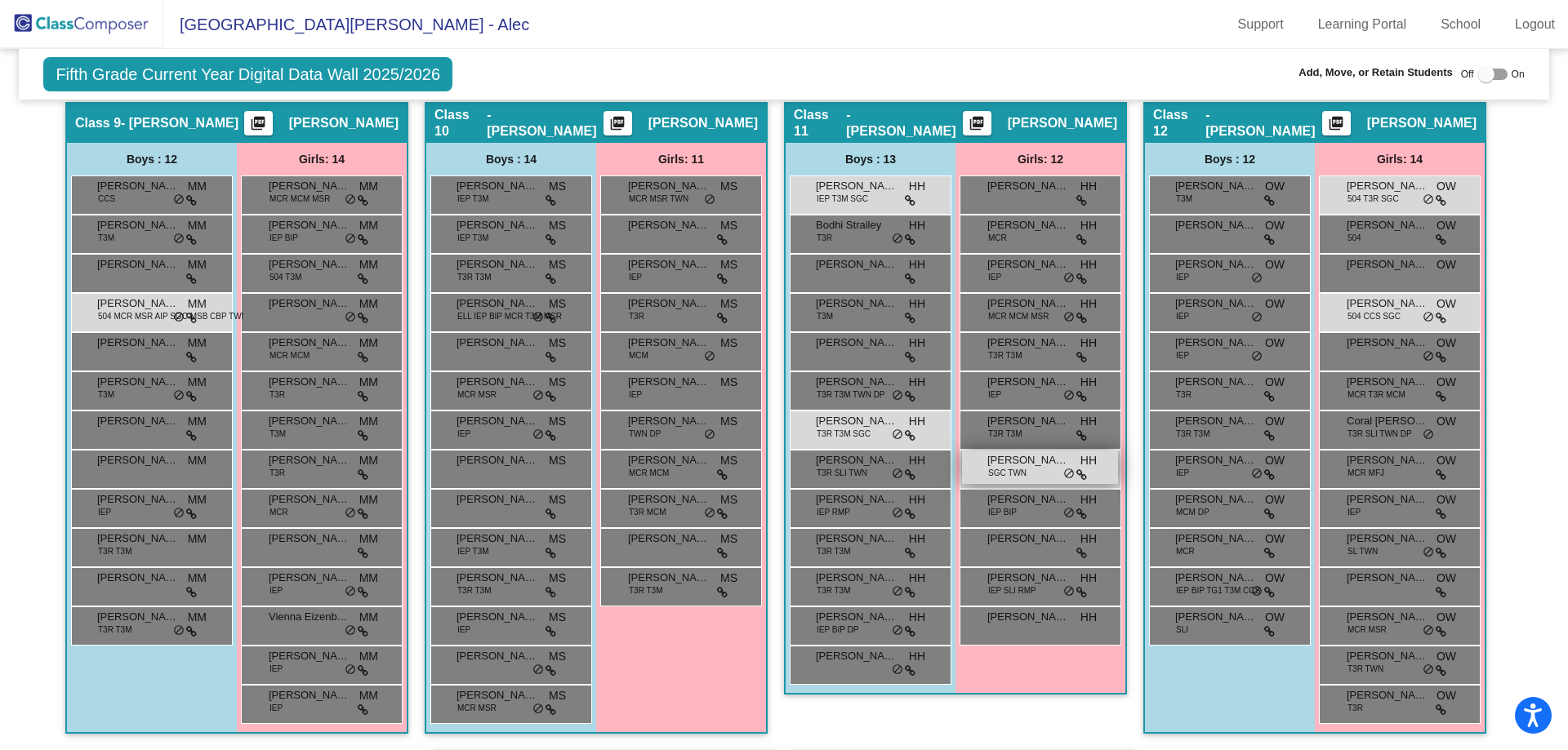
click at [1004, 467] on div "Lenore Hoover SGC TWN HH lock do_not_disturb_alt" at bounding box center [1039, 468] width 156 height 33
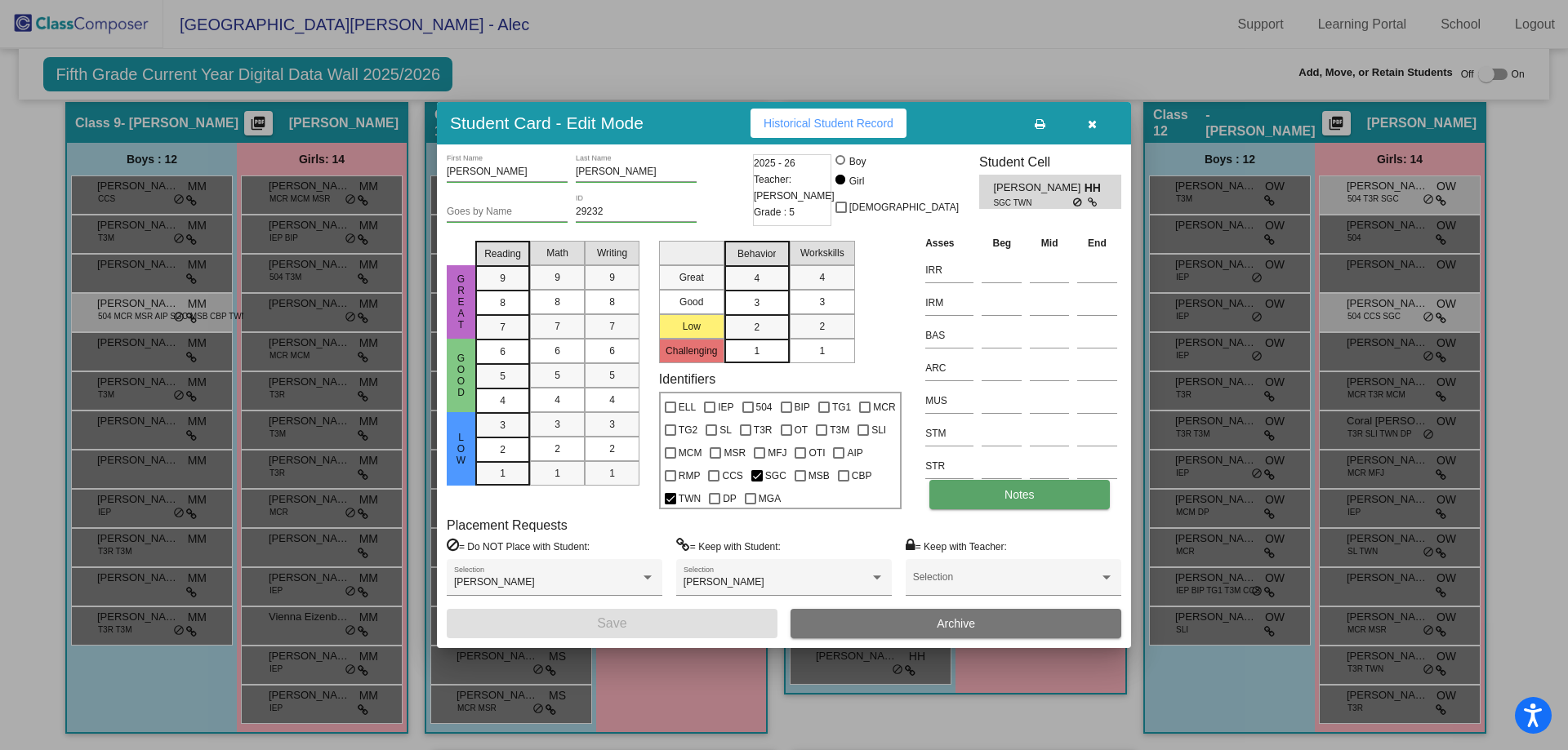
click at [988, 500] on button "Notes" at bounding box center [1019, 494] width 180 height 29
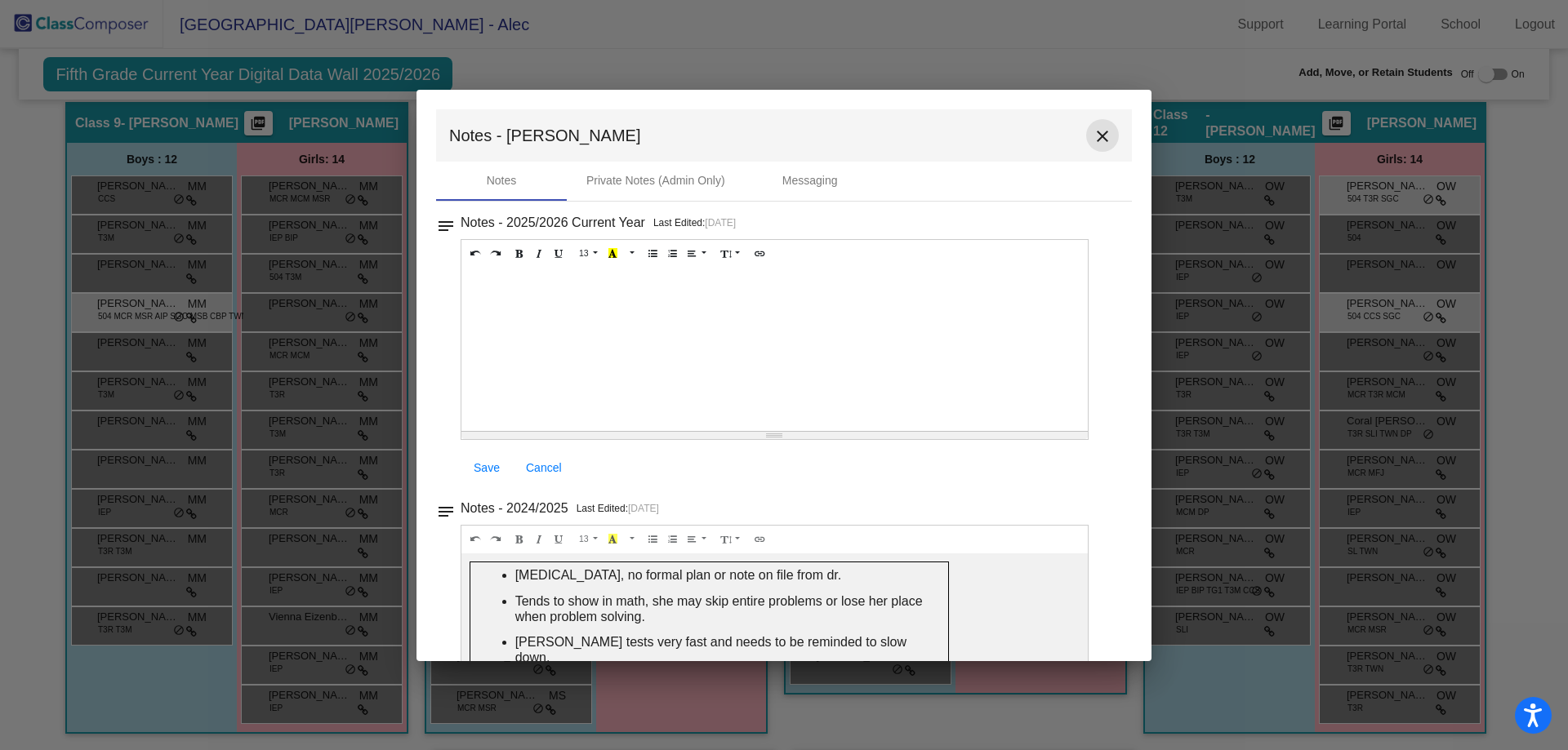
click at [1099, 137] on mat-icon "close" at bounding box center [1103, 137] width 20 height 20
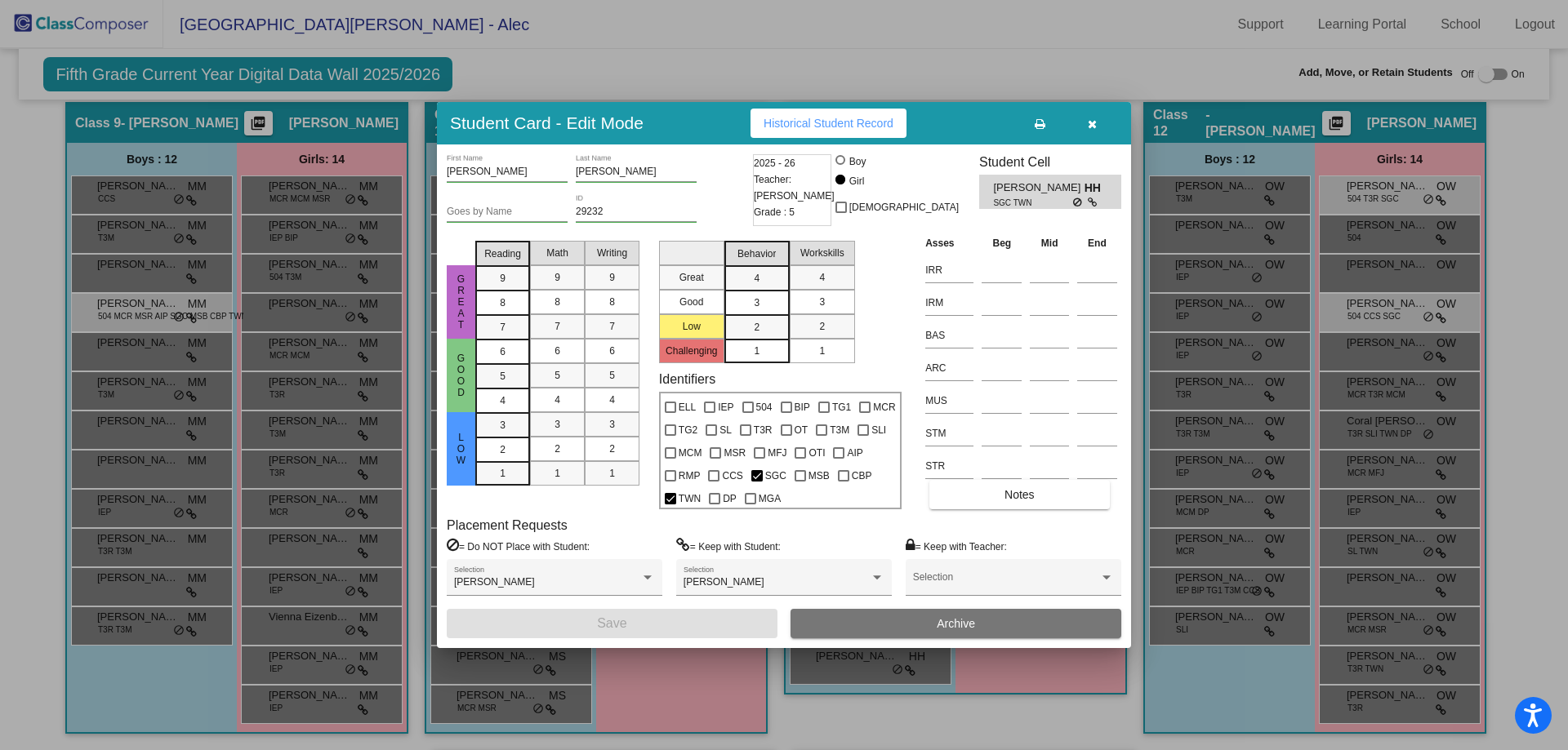
click at [1089, 132] on button "button" at bounding box center [1092, 122] width 53 height 29
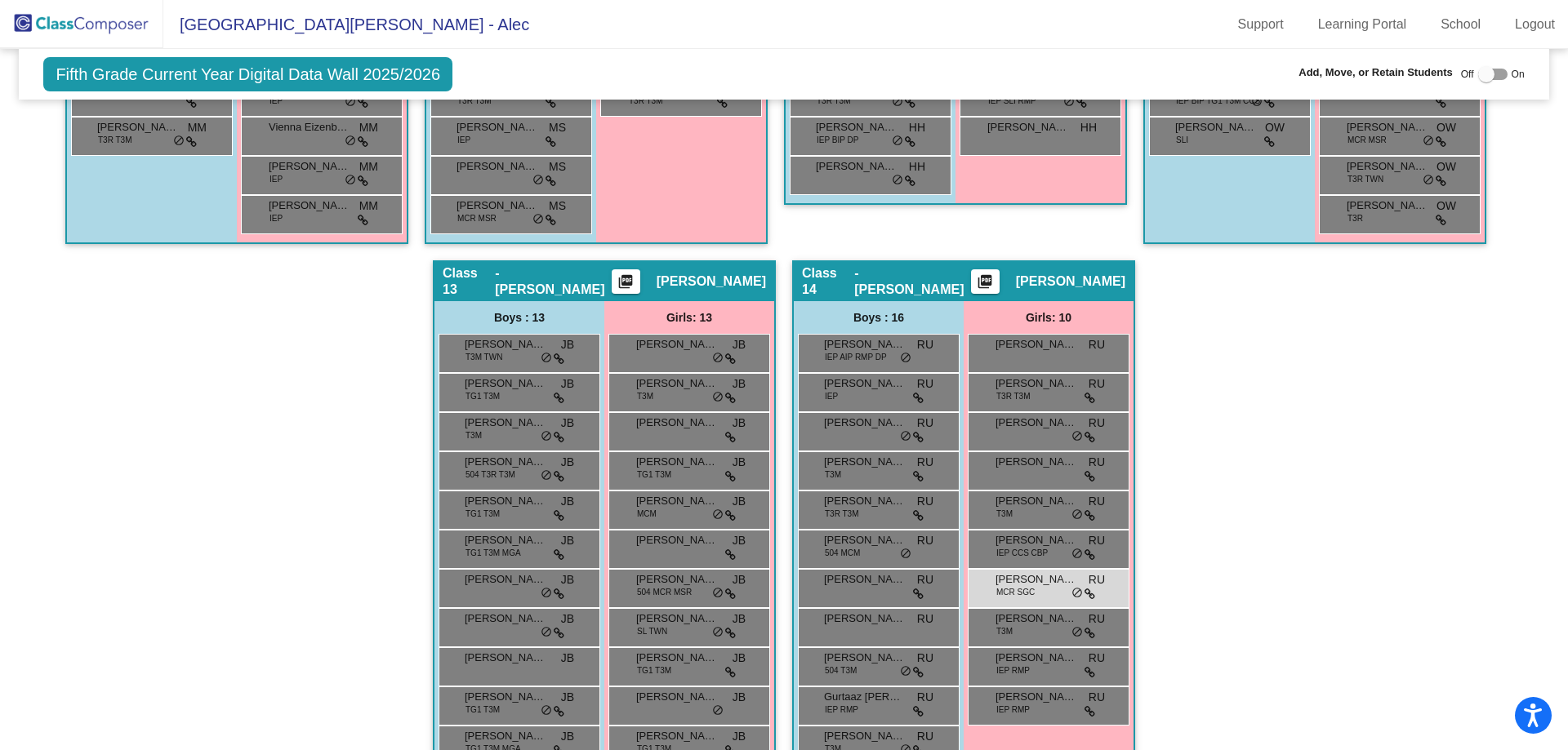
scroll to position [2738, 0]
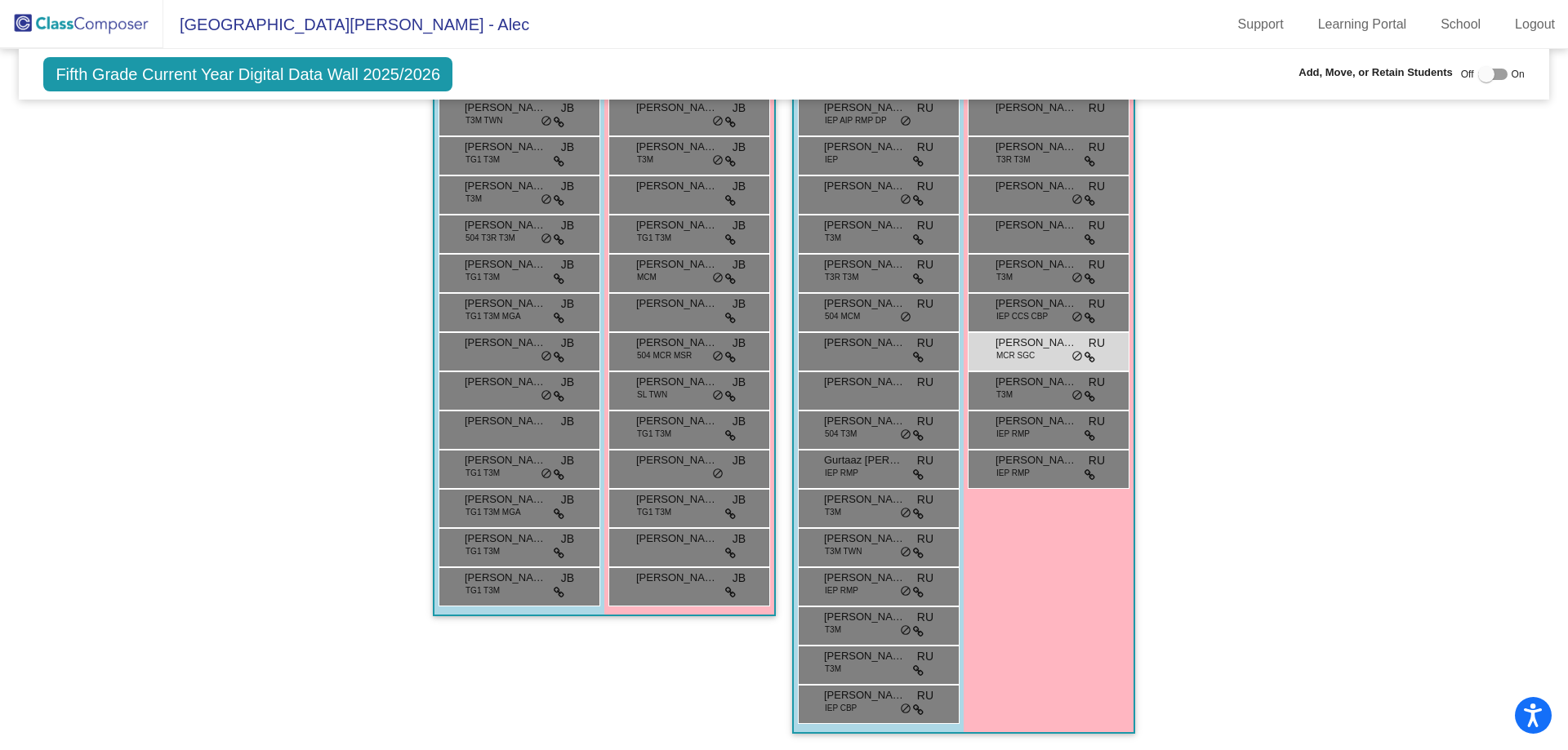
click at [1051, 321] on div "Hayden Patterson IEP CCS CBP RU lock do_not_disturb_alt" at bounding box center [1049, 312] width 162 height 39
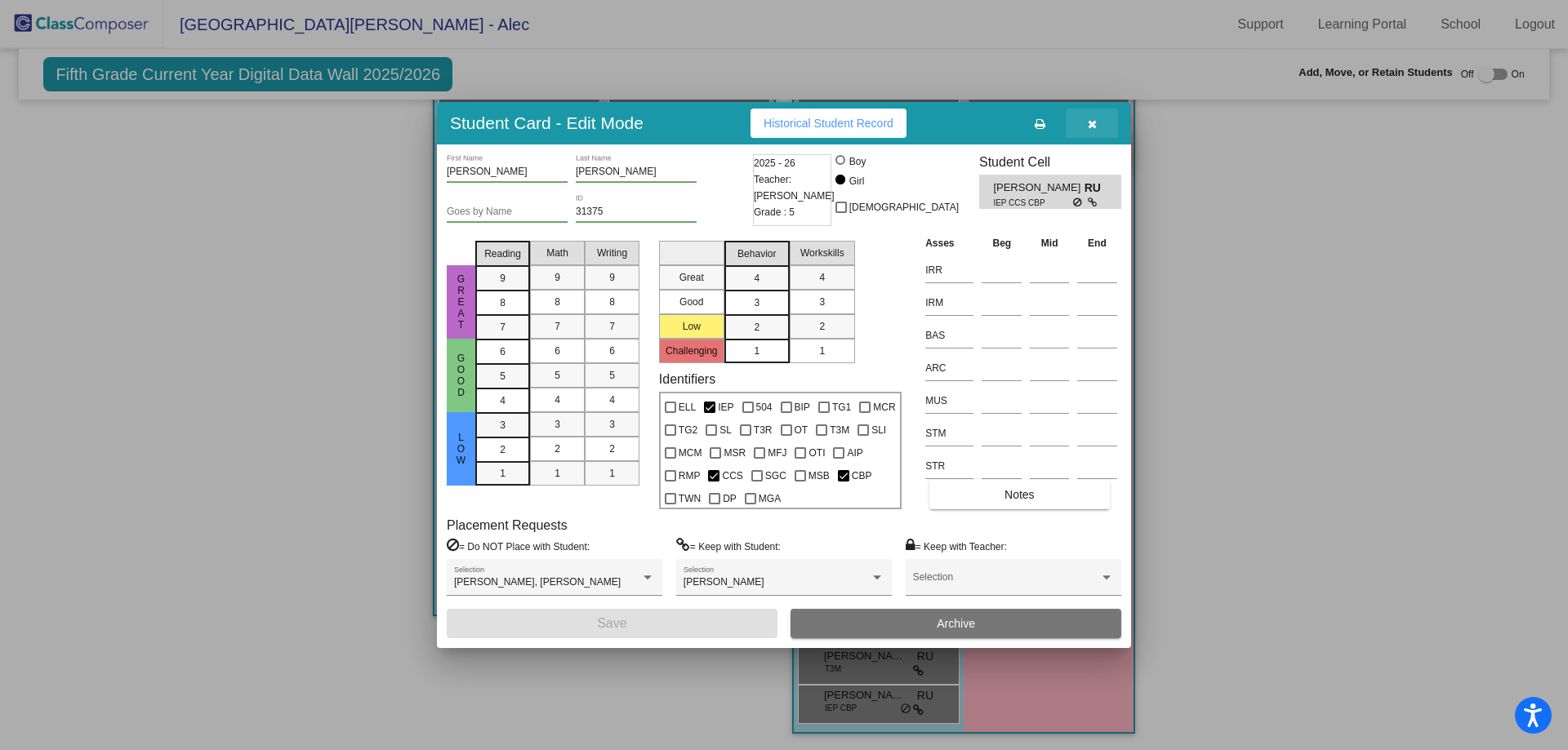
drag, startPoint x: 1101, startPoint y: 122, endPoint x: 1083, endPoint y: 156, distance: 38.5
click at [1100, 122] on button "button" at bounding box center [1092, 122] width 53 height 29
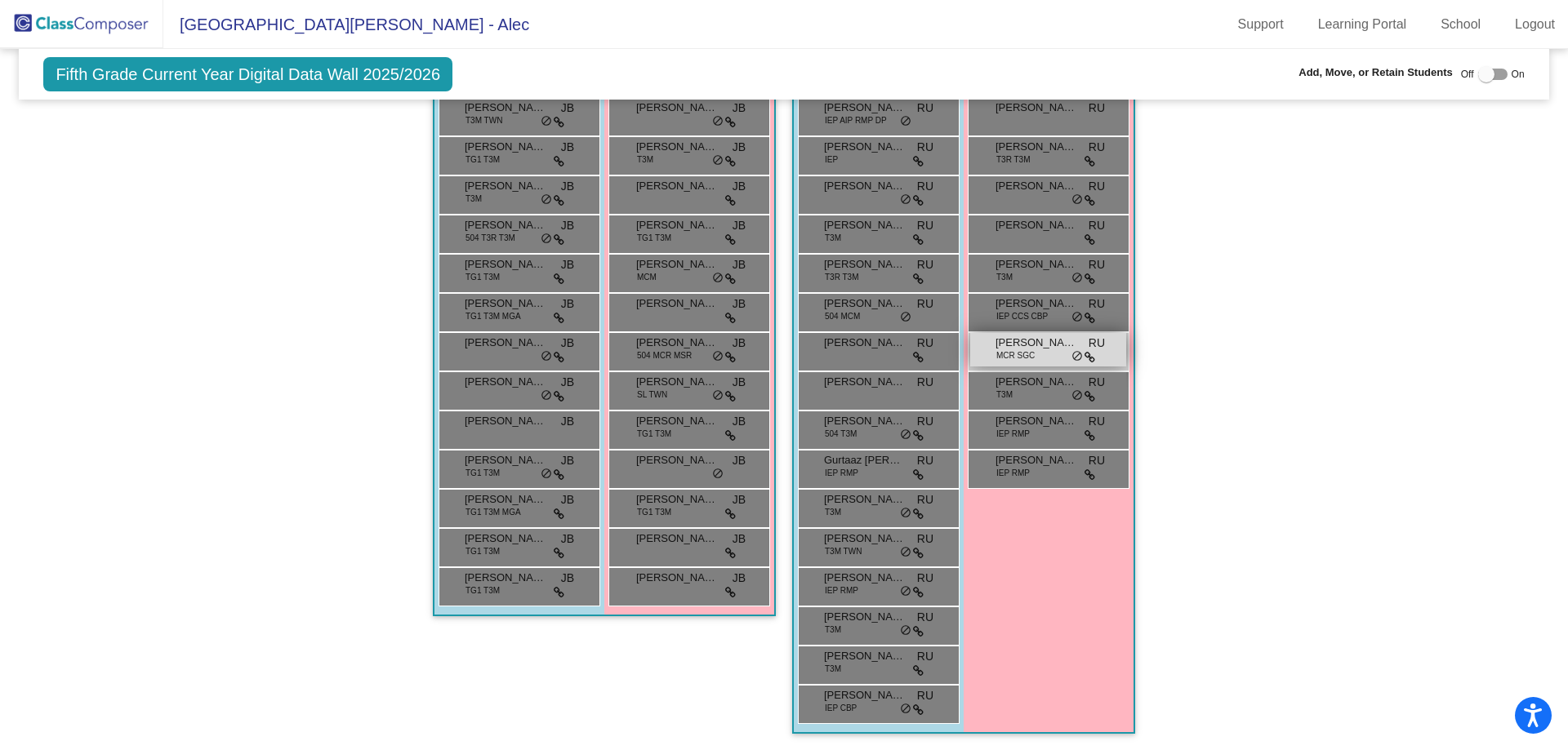
click at [1038, 343] on div "Lillianna Shaffer MCR SGC RU lock do_not_disturb_alt" at bounding box center [1048, 350] width 156 height 33
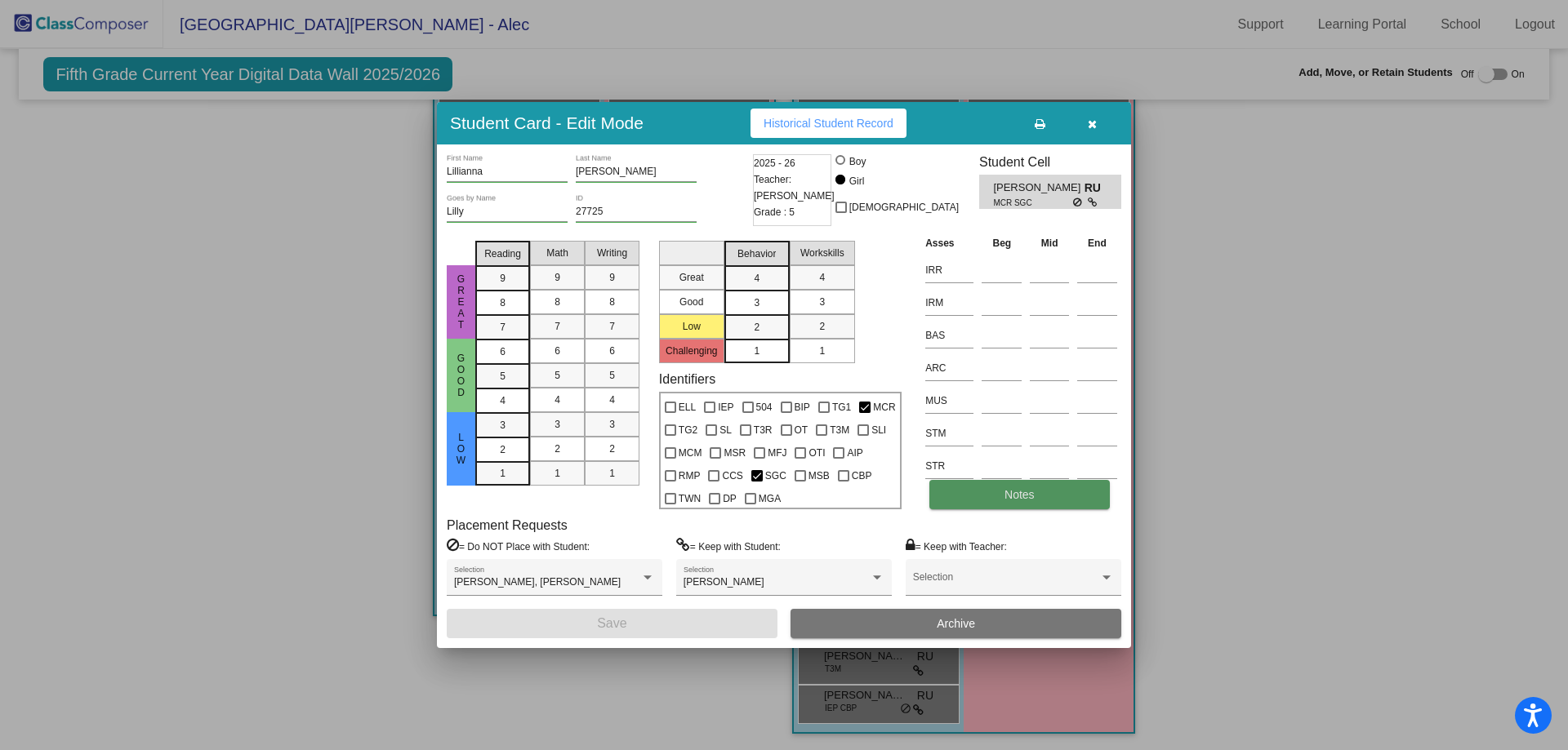
click at [994, 503] on button "Notes" at bounding box center [1019, 494] width 180 height 29
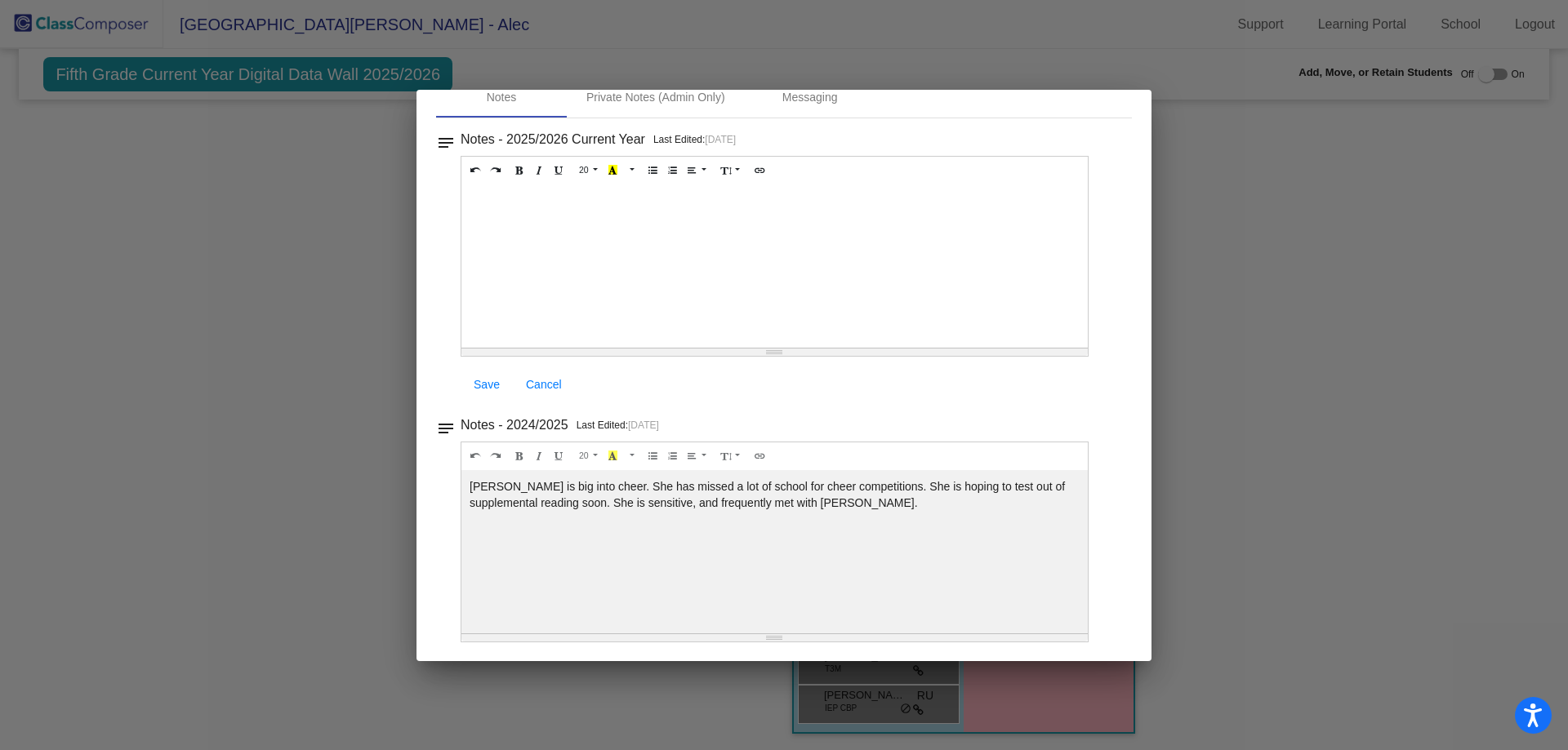
scroll to position [84, 0]
click at [1395, 186] on div at bounding box center [784, 375] width 1568 height 750
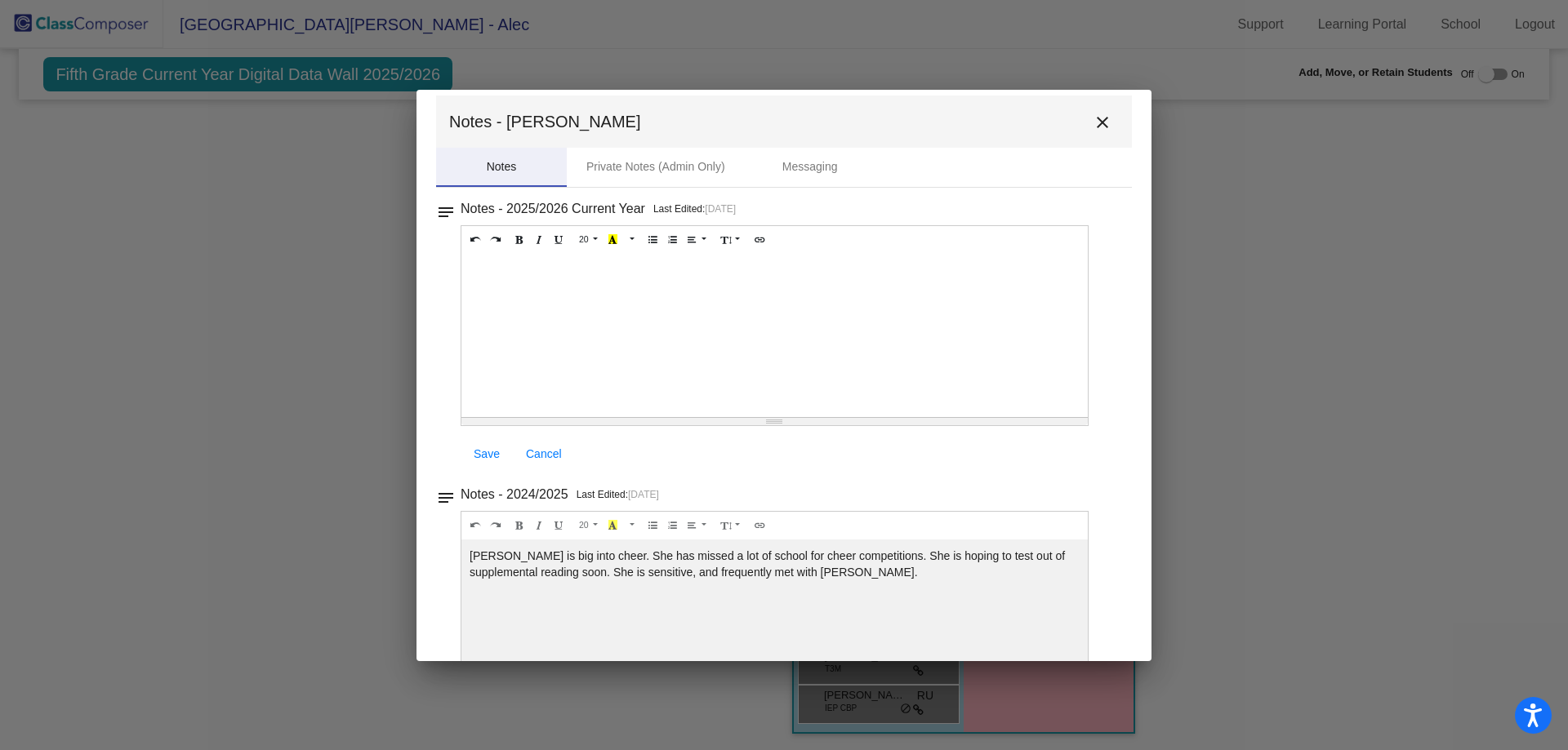
scroll to position [0, 0]
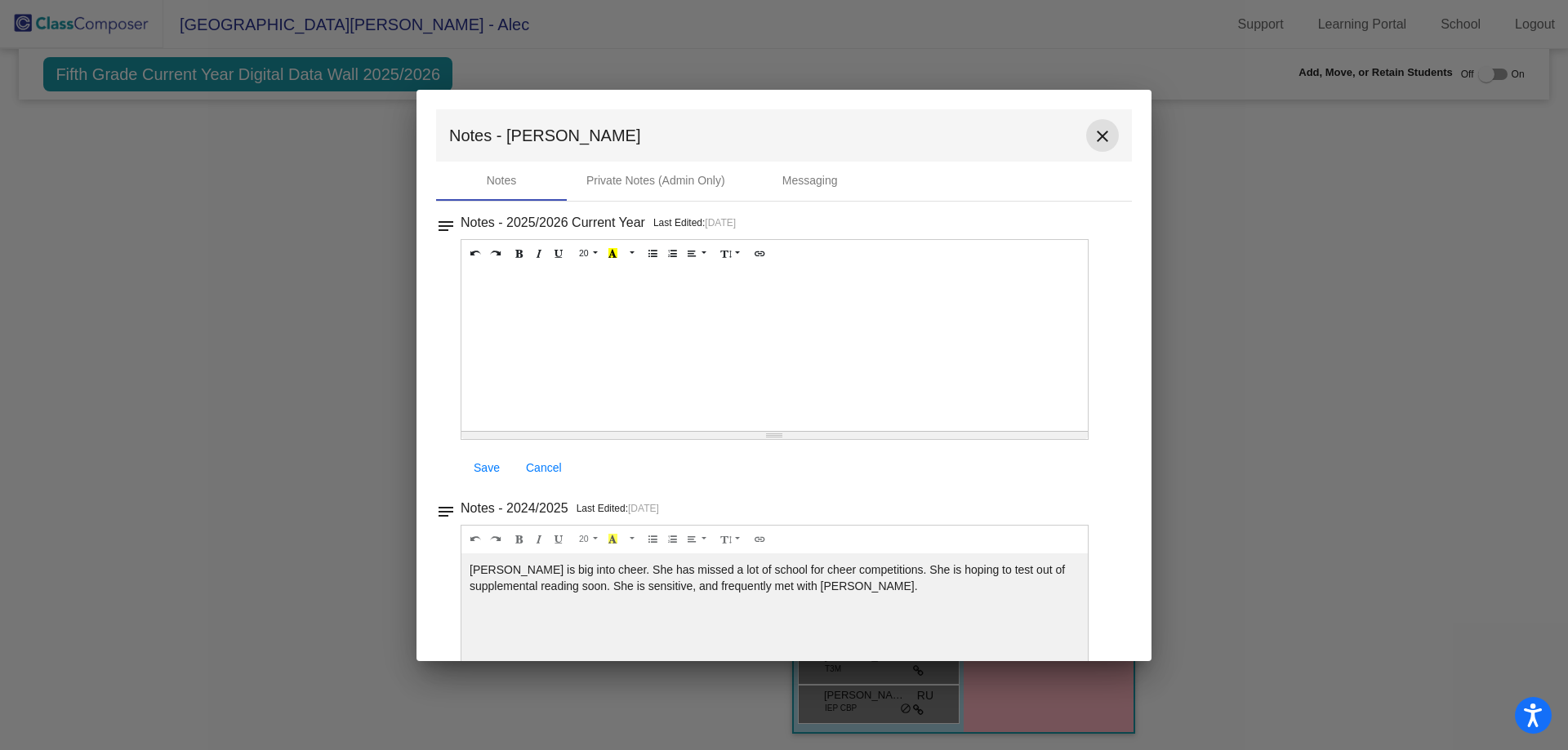
click at [1097, 136] on mat-icon "close" at bounding box center [1103, 137] width 20 height 20
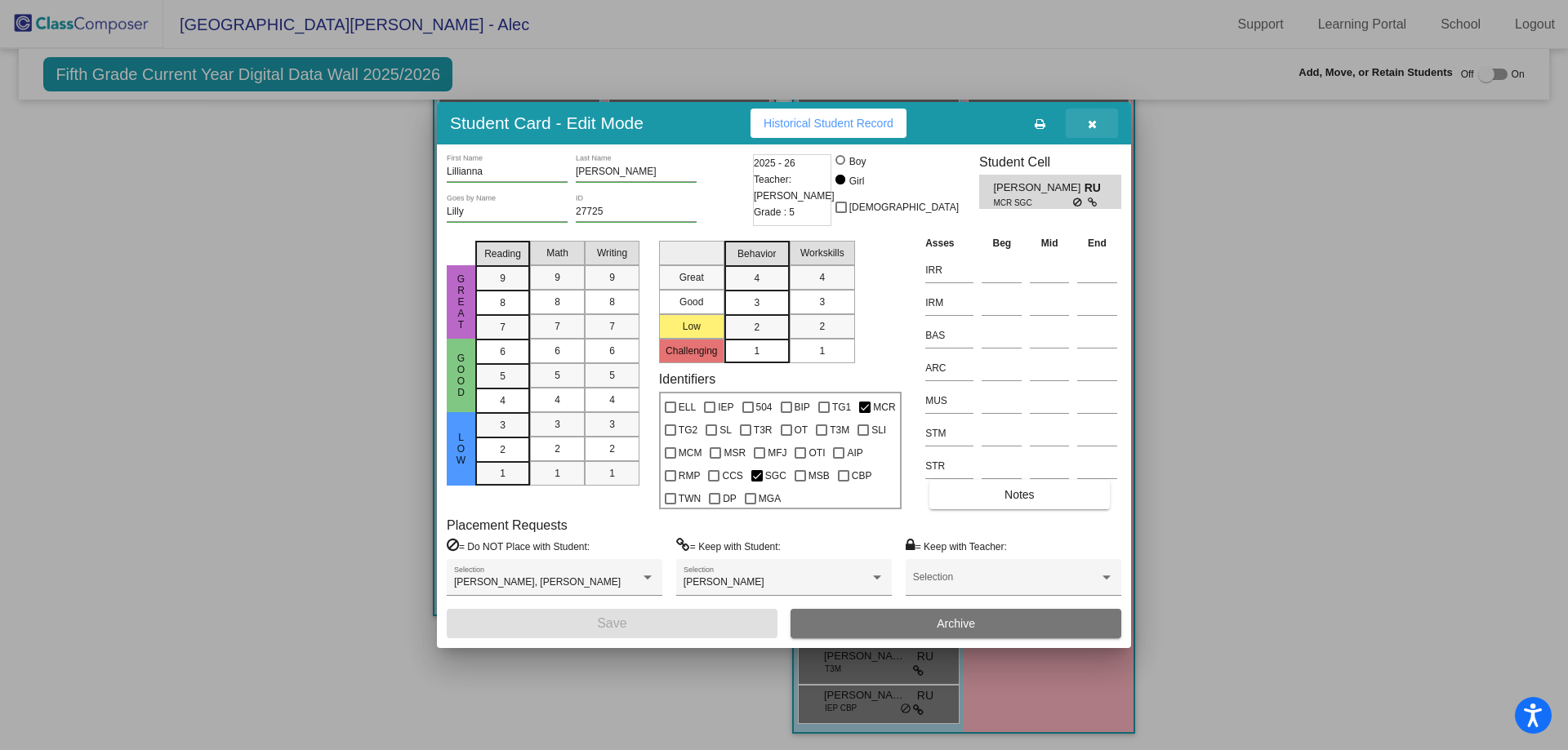
click at [1096, 123] on icon "button" at bounding box center [1092, 124] width 9 height 12
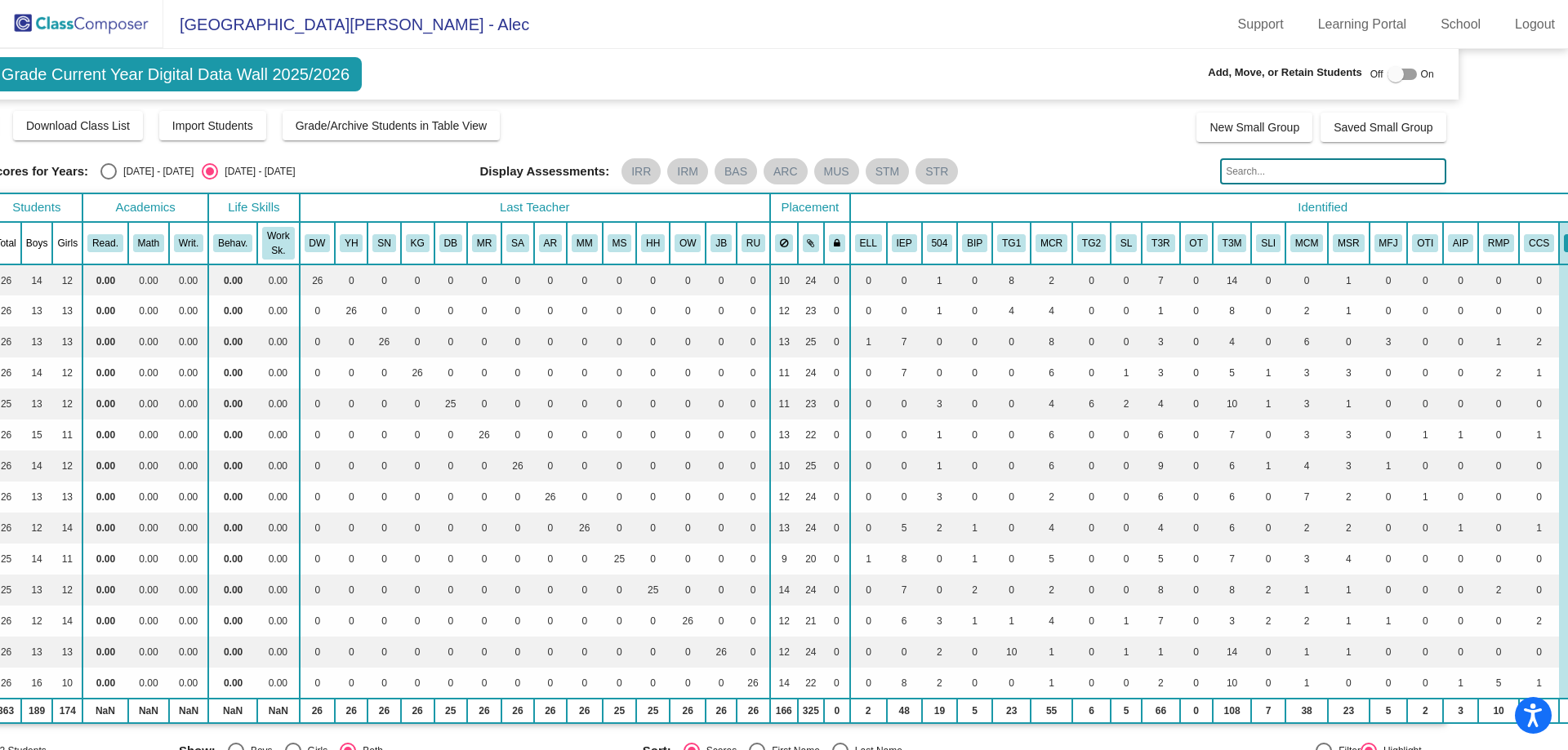
scroll to position [0, 328]
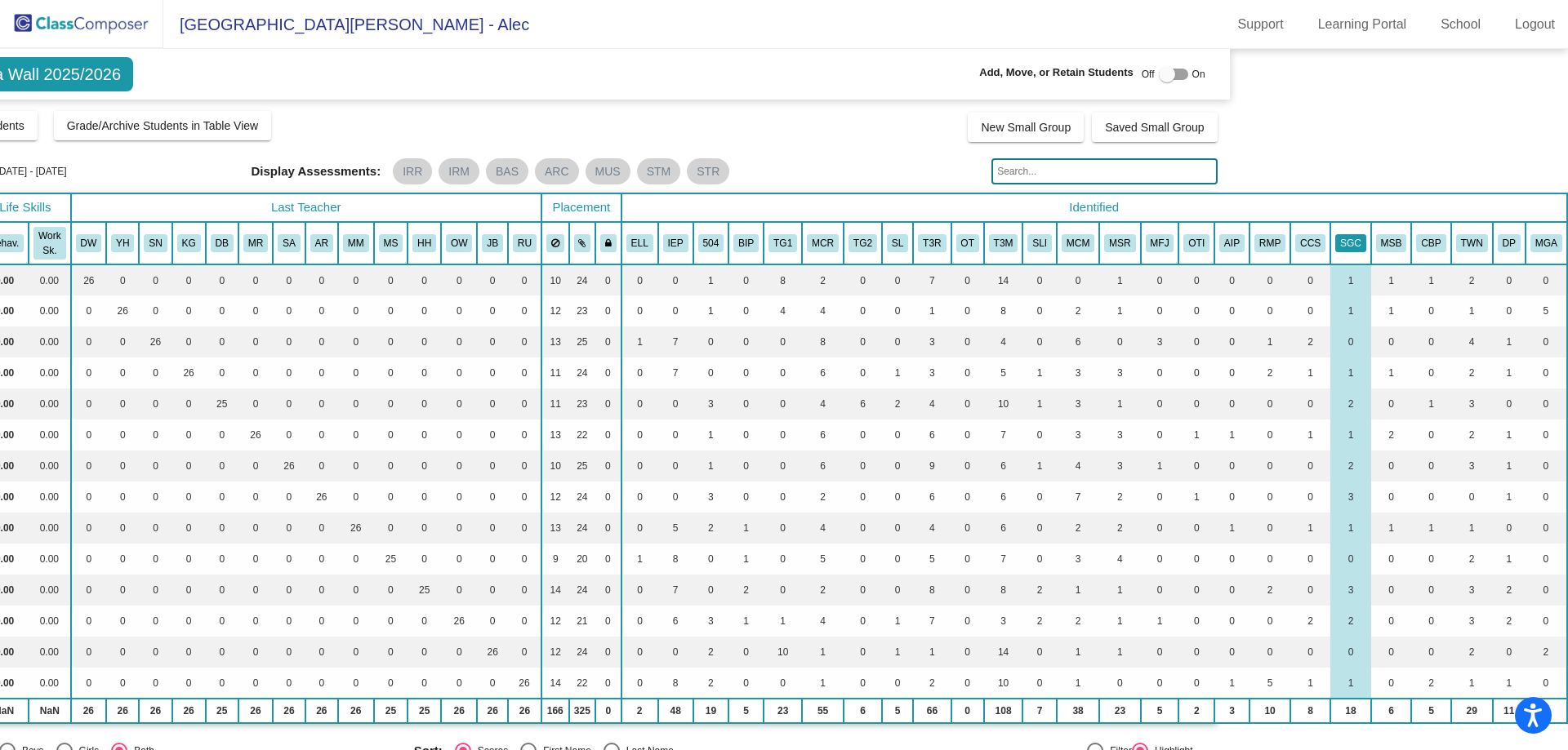
click at [1338, 242] on button "SGC" at bounding box center [1350, 243] width 31 height 18
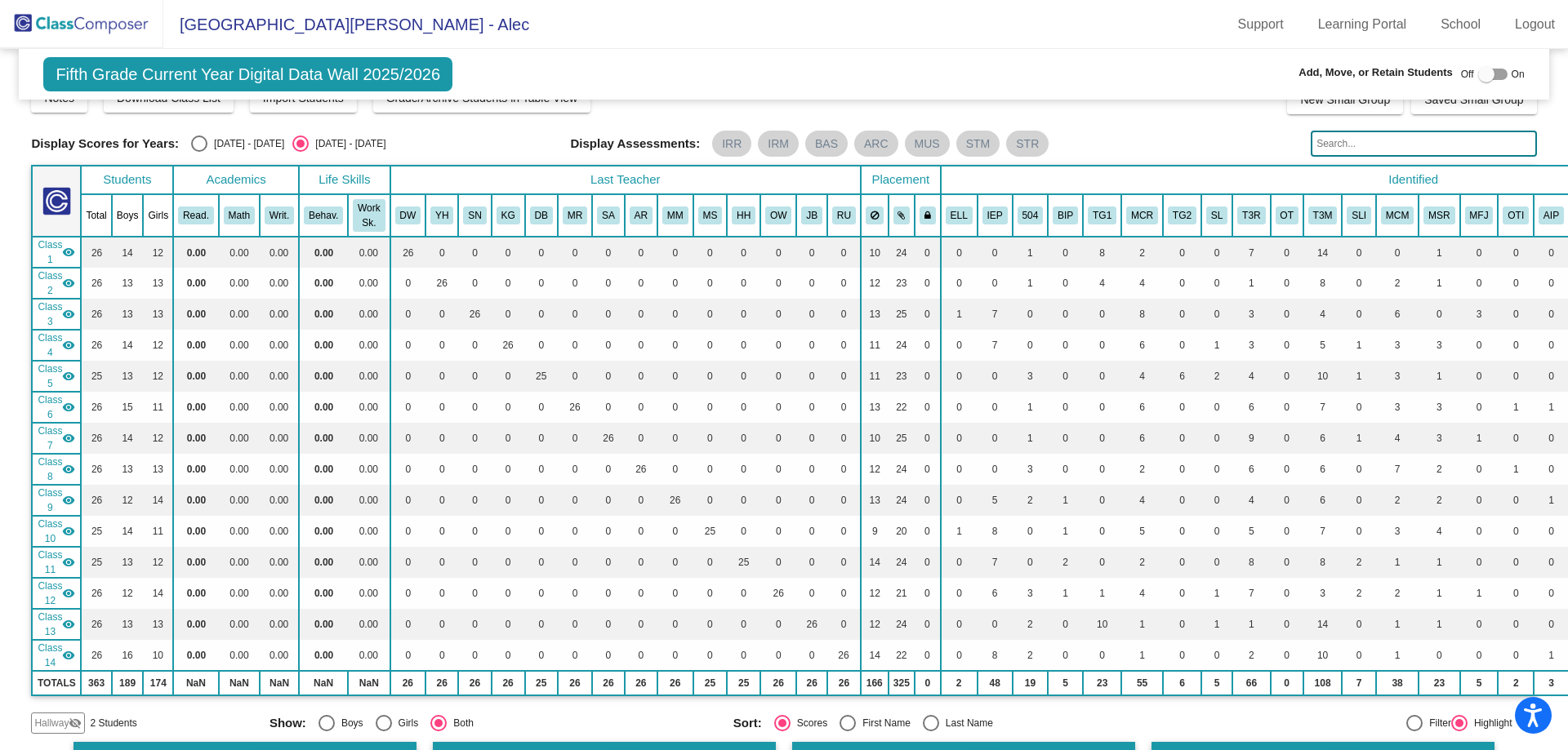
scroll to position [0, 0]
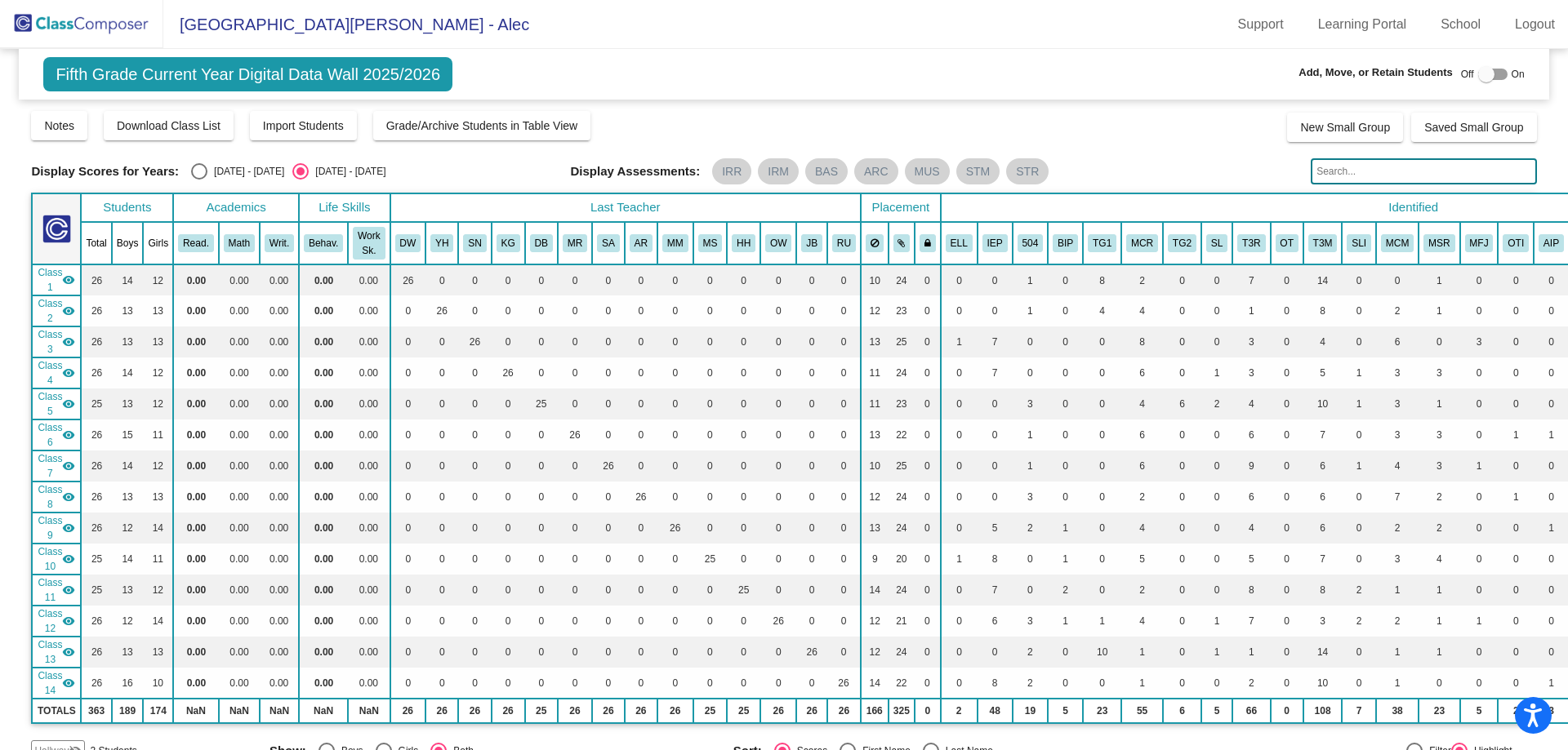
click at [201, 168] on div "Select an option" at bounding box center [199, 172] width 17 height 17
click at [199, 180] on input "[DATE] - [DATE]" at bounding box center [198, 180] width 1 height 1
radio input "true"
